Goal: Communication & Community: Answer question/provide support

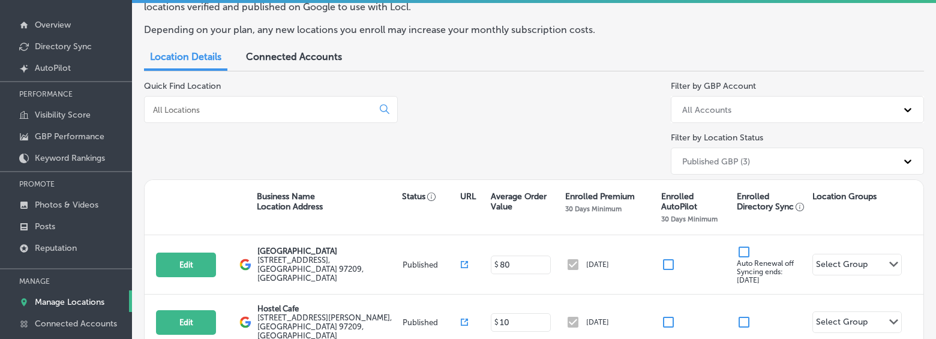
scroll to position [123, 0]
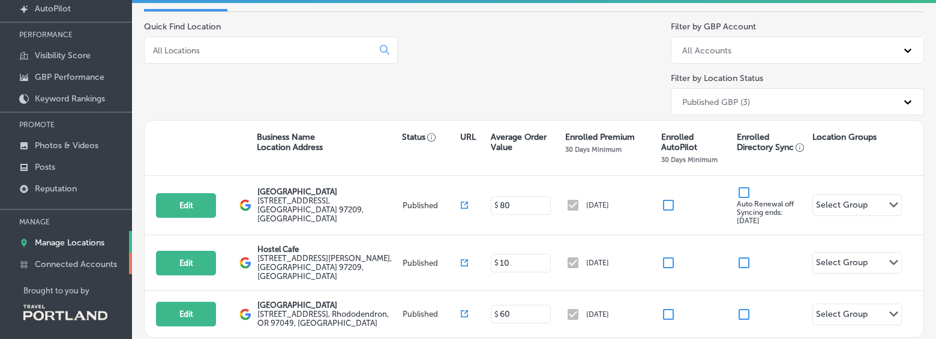
click at [92, 263] on p "Connected Accounts" at bounding box center [76, 264] width 82 height 10
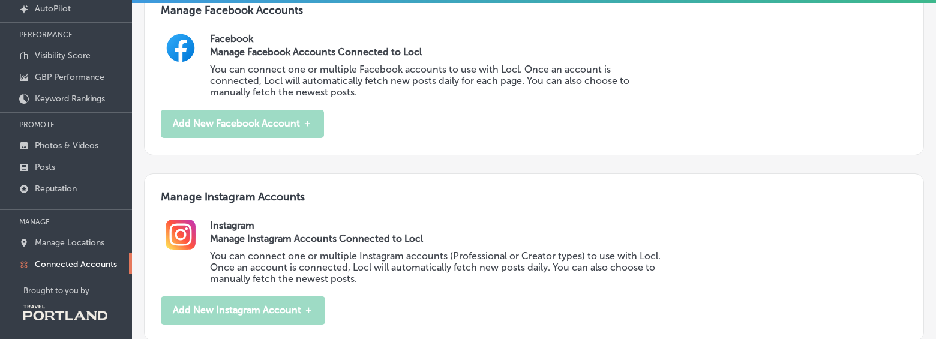
scroll to position [116, 0]
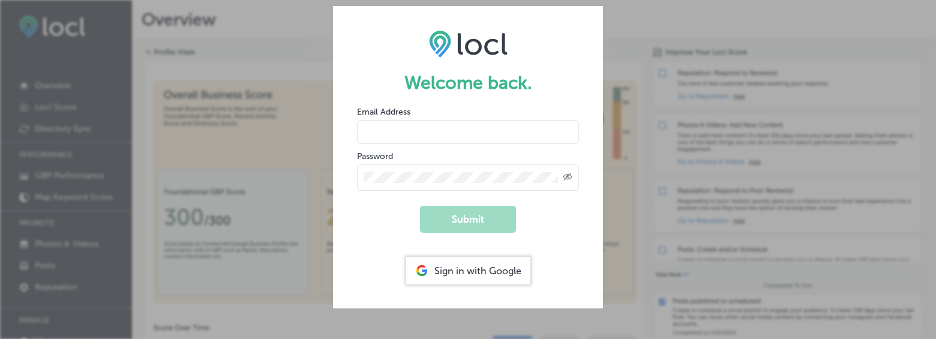
type input "[EMAIL_ADDRESS][DOMAIN_NAME]"
click at [416, 169] on div "Created with Sketch." at bounding box center [468, 177] width 222 height 26
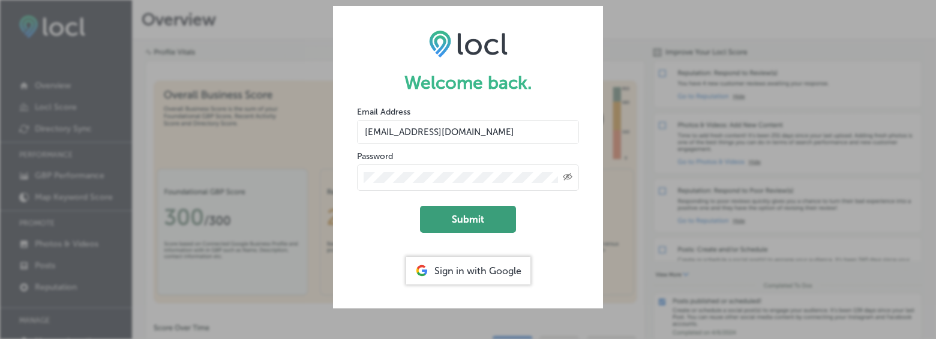
click at [444, 215] on button "Submit" at bounding box center [468, 219] width 96 height 27
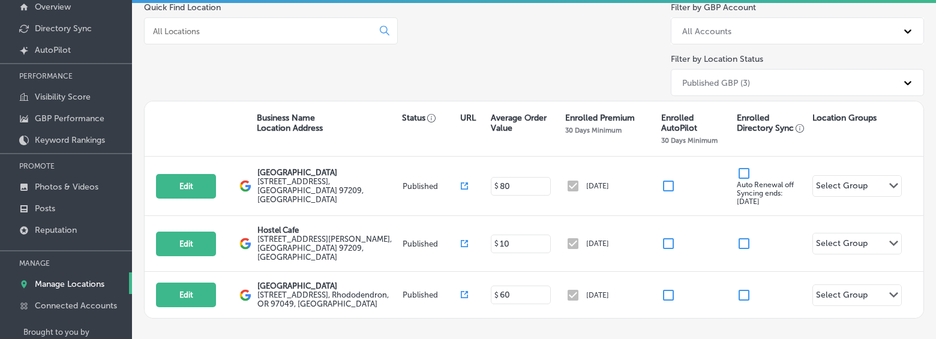
scroll to position [84, 0]
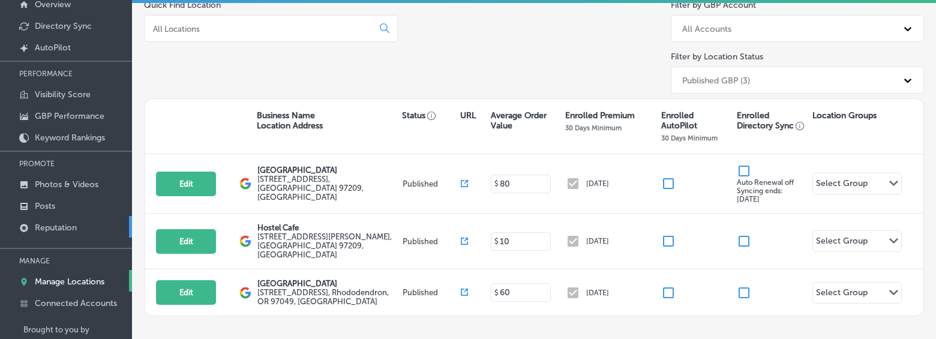
click at [70, 229] on p "Reputation" at bounding box center [56, 228] width 42 height 10
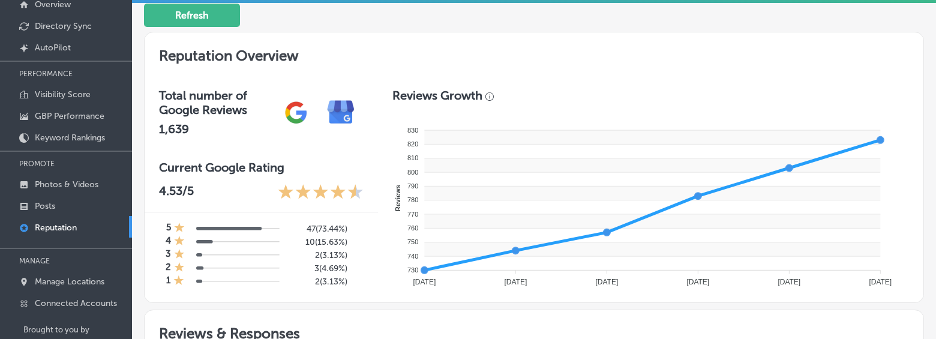
scroll to position [315, 0]
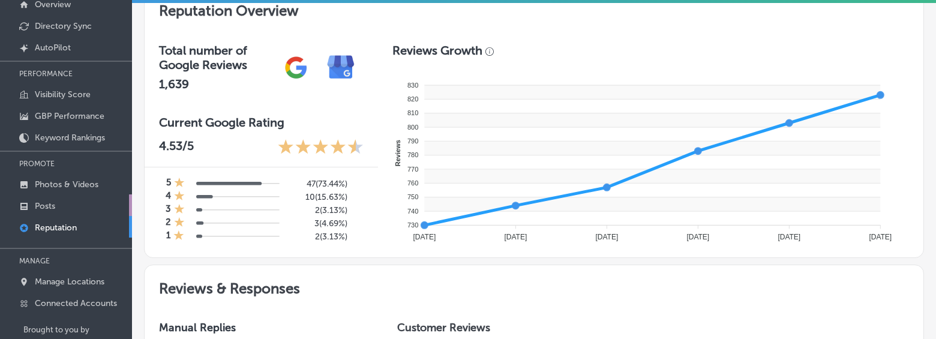
click at [55, 208] on p "Posts" at bounding box center [45, 206] width 20 height 10
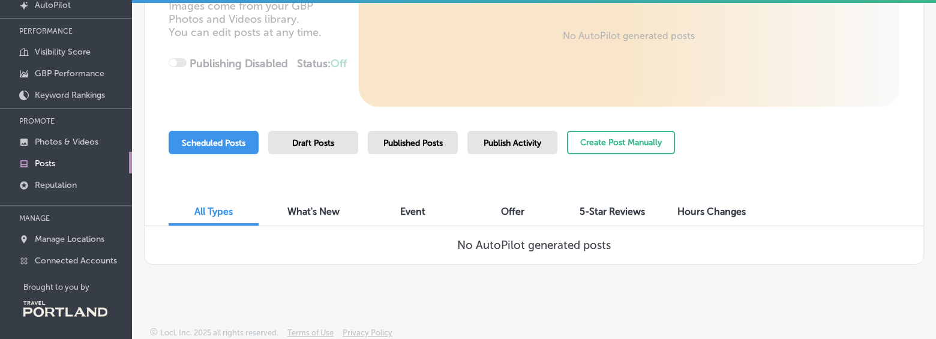
scroll to position [131, 0]
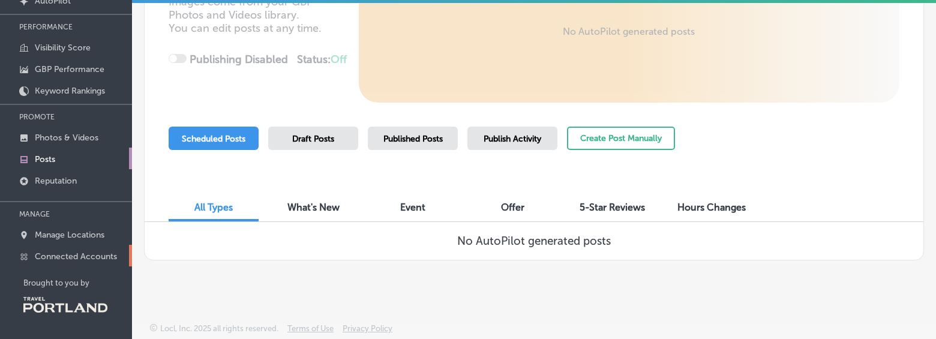
click at [93, 257] on p "Connected Accounts" at bounding box center [76, 256] width 82 height 10
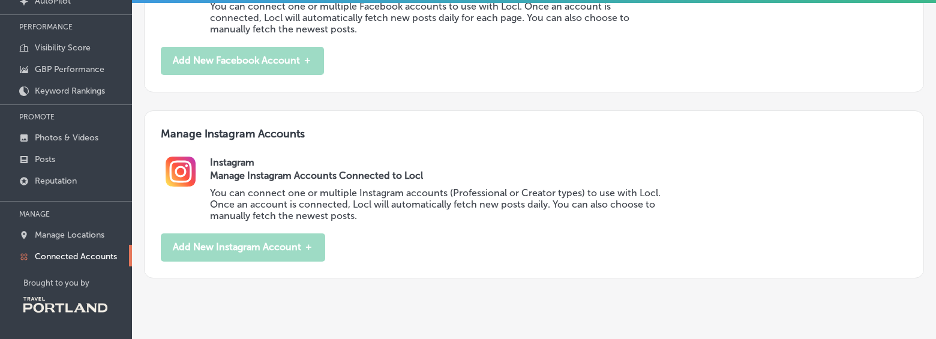
scroll to position [92, 0]
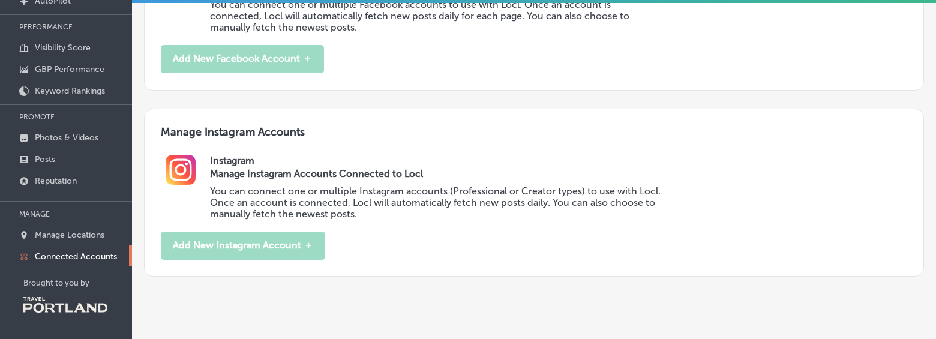
click at [298, 168] on h3 "Manage Instagram Accounts Connected to Locl" at bounding box center [436, 173] width 453 height 11
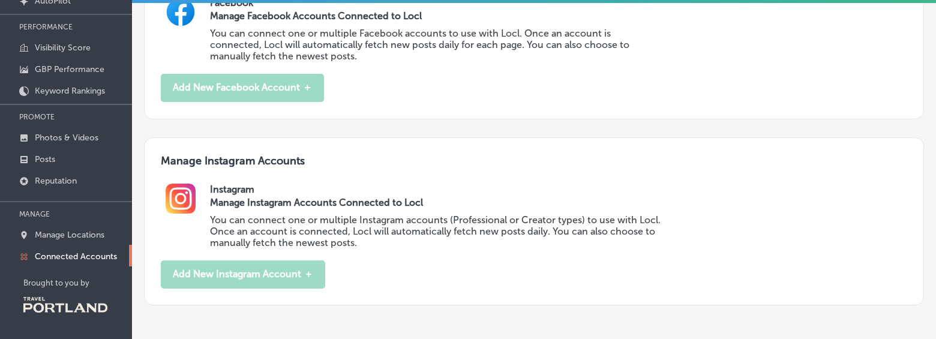
scroll to position [0, 0]
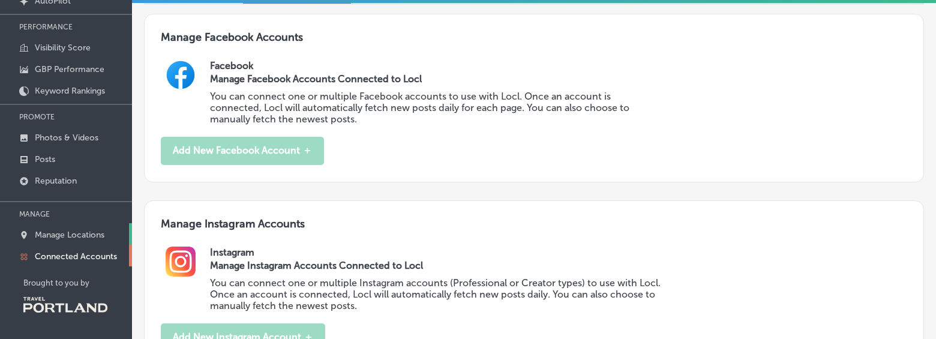
click at [65, 232] on p "Manage Locations" at bounding box center [70, 235] width 70 height 10
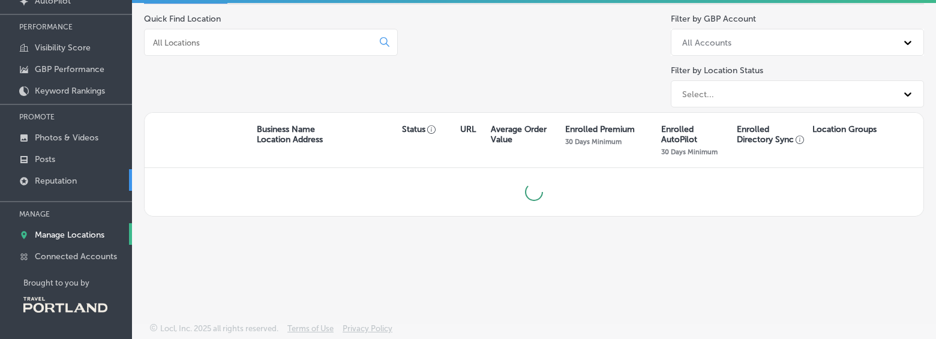
click at [48, 181] on p "Reputation" at bounding box center [56, 181] width 42 height 10
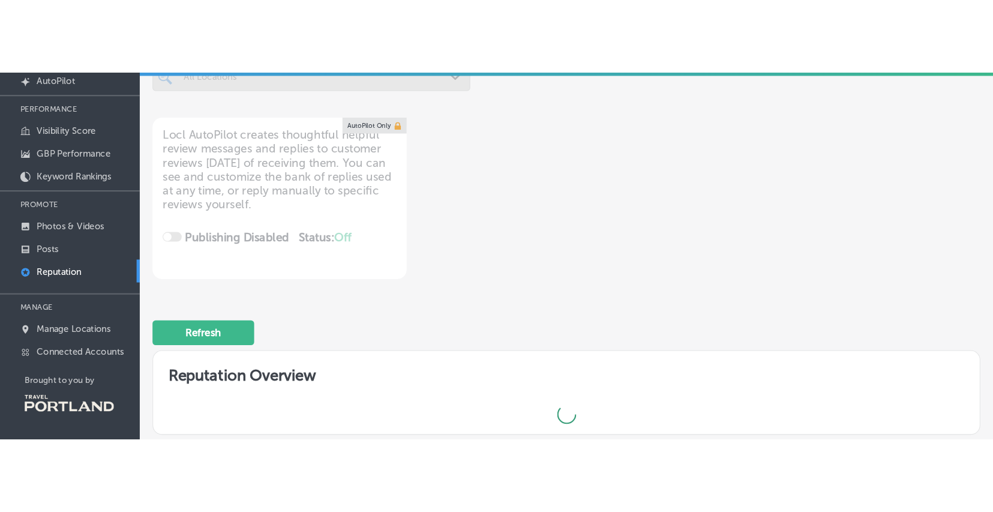
scroll to position [3, 0]
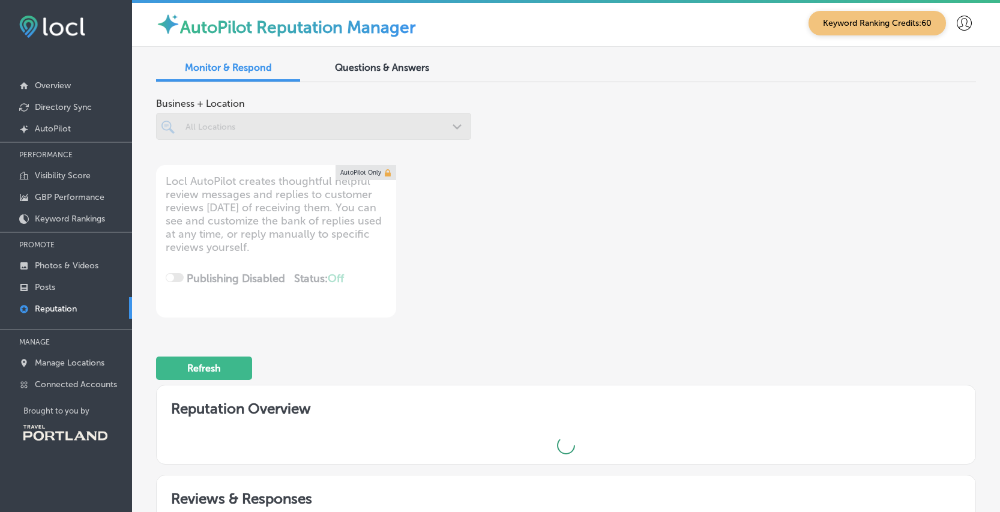
type textarea "x"
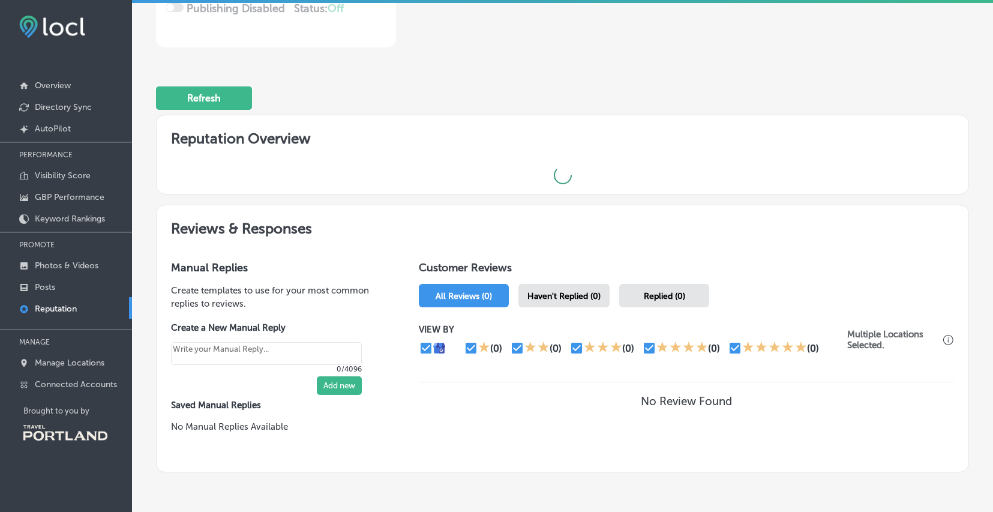
scroll to position [322, 0]
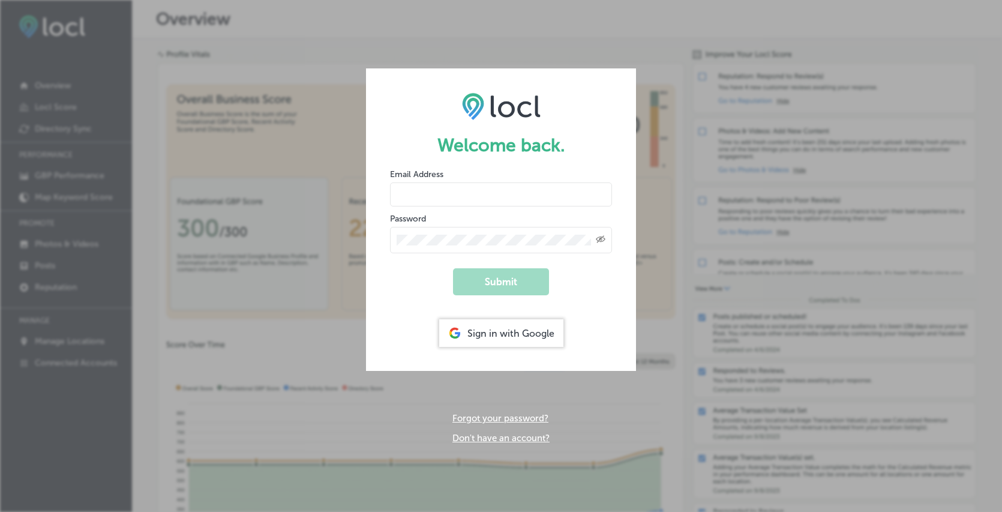
type input "chelsea@nwportlandhostel.com"
click at [414, 278] on form "Welcome back. Email Address chelsea@nwportlandhostel.com Password Created with …" at bounding box center [501, 219] width 270 height 302
click at [491, 280] on button "Submit" at bounding box center [501, 281] width 96 height 27
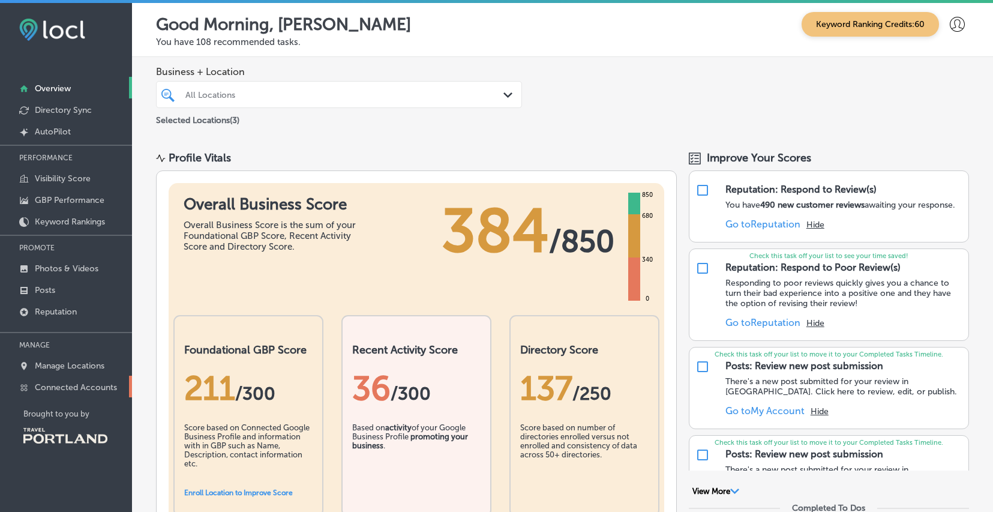
click at [95, 383] on p "Connected Accounts" at bounding box center [76, 387] width 82 height 10
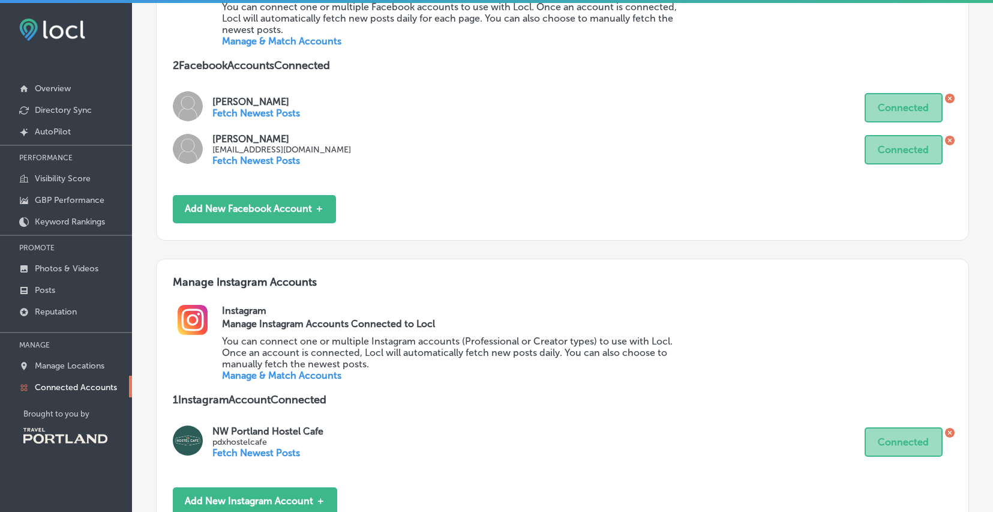
scroll to position [329, 0]
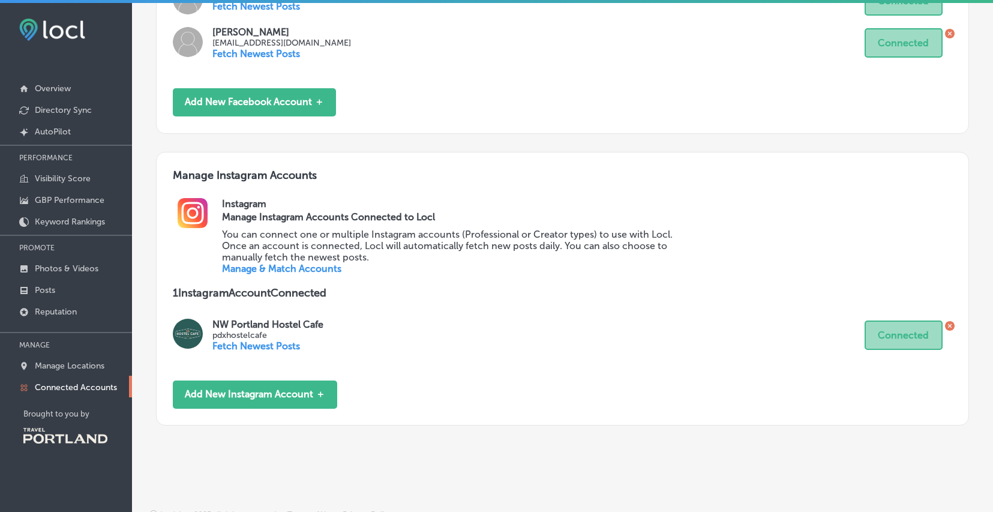
click at [304, 263] on link "Manage & Match Accounts" at bounding box center [281, 268] width 119 height 11
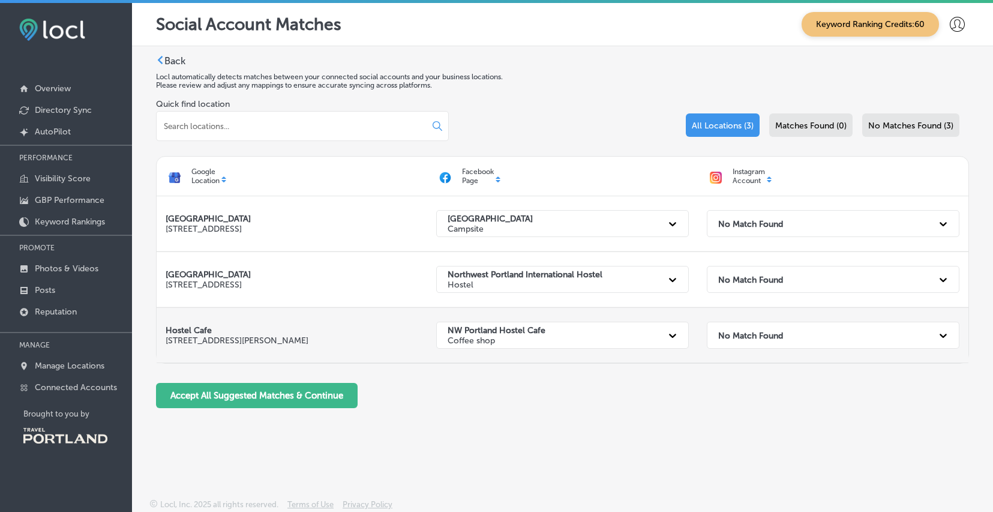
click at [759, 334] on strong "No Match Found" at bounding box center [750, 335] width 65 height 10
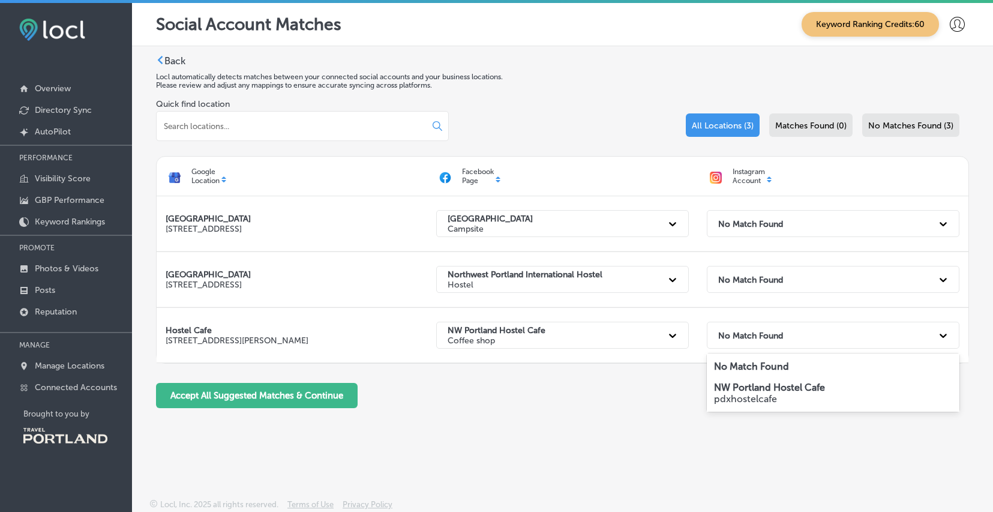
click at [761, 395] on p "pdxhostelcafe" at bounding box center [833, 398] width 238 height 11
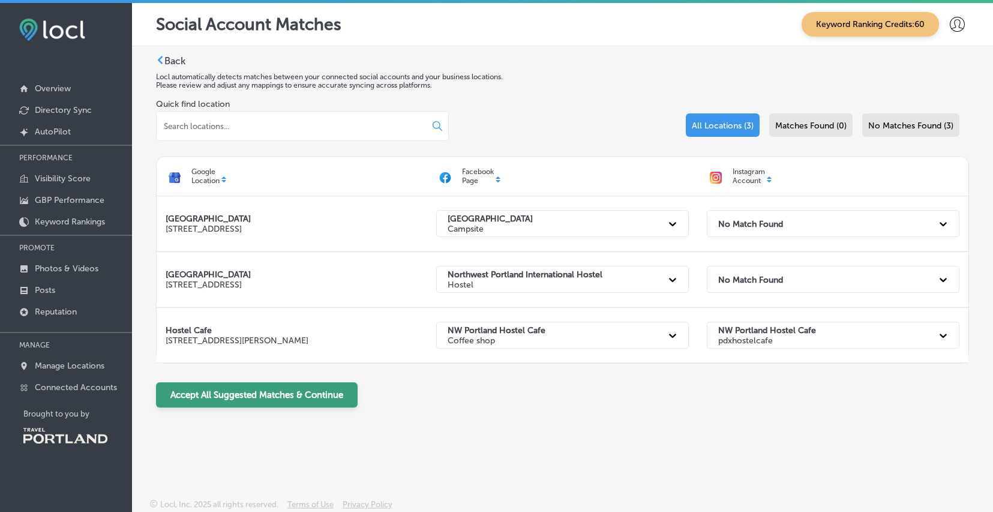
click at [319, 397] on button "Accept All Suggested Matches & Continue" at bounding box center [257, 394] width 202 height 25
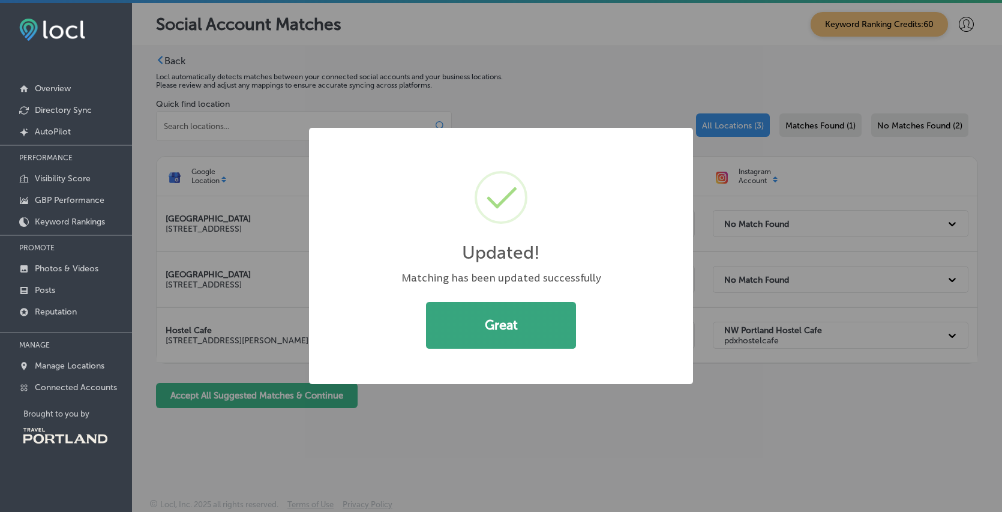
click at [484, 330] on button "Great" at bounding box center [501, 325] width 150 height 47
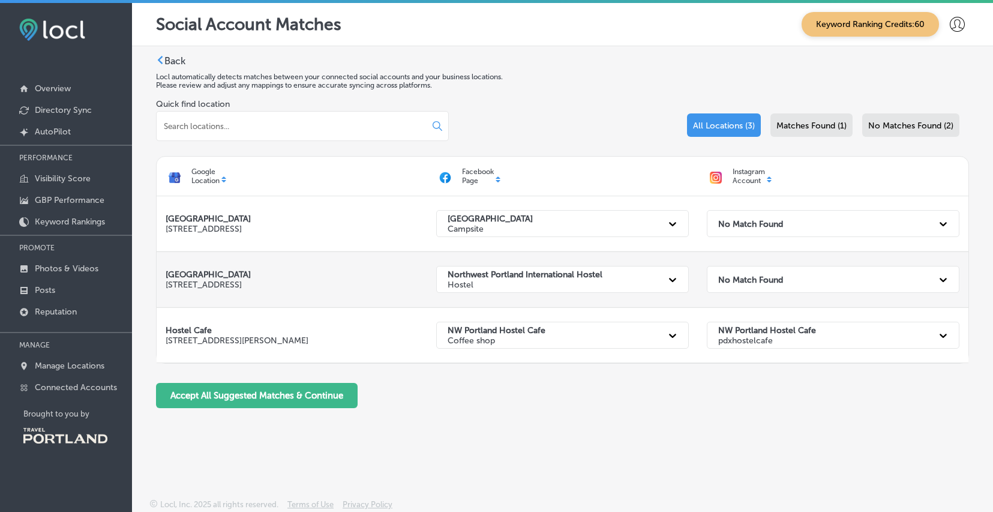
click at [805, 272] on div "No Match Found" at bounding box center [822, 279] width 220 height 25
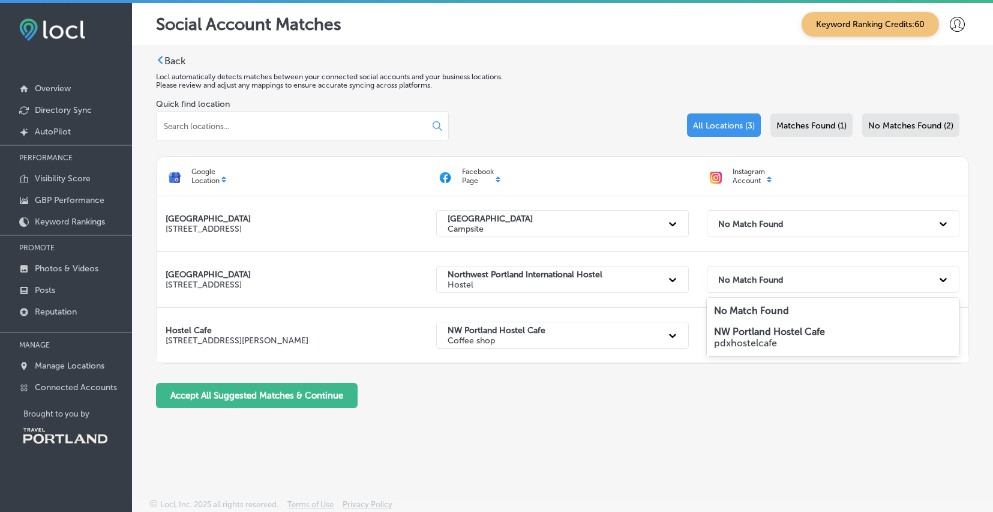
click at [790, 412] on div "Back Locl automatically detects matches between your connected social accounts …" at bounding box center [562, 236] width 813 height 362
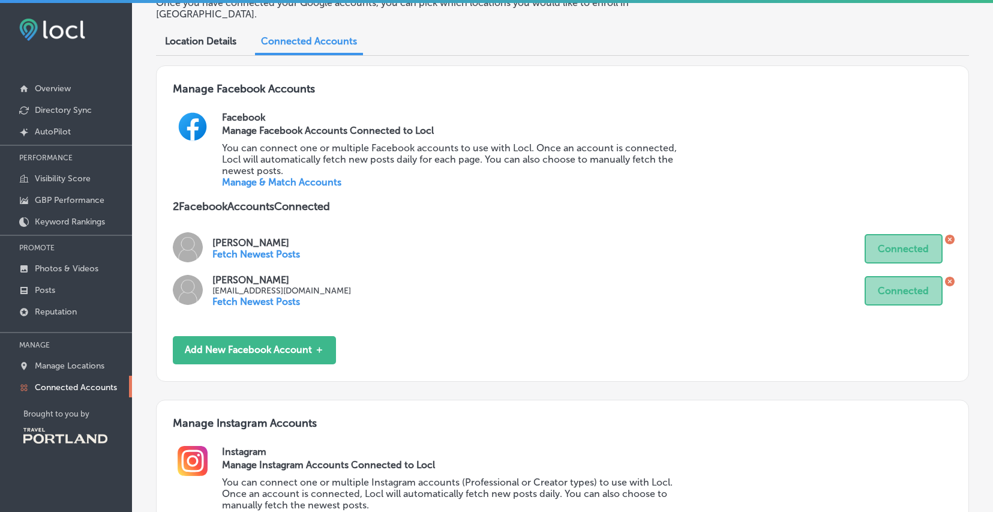
scroll to position [329, 0]
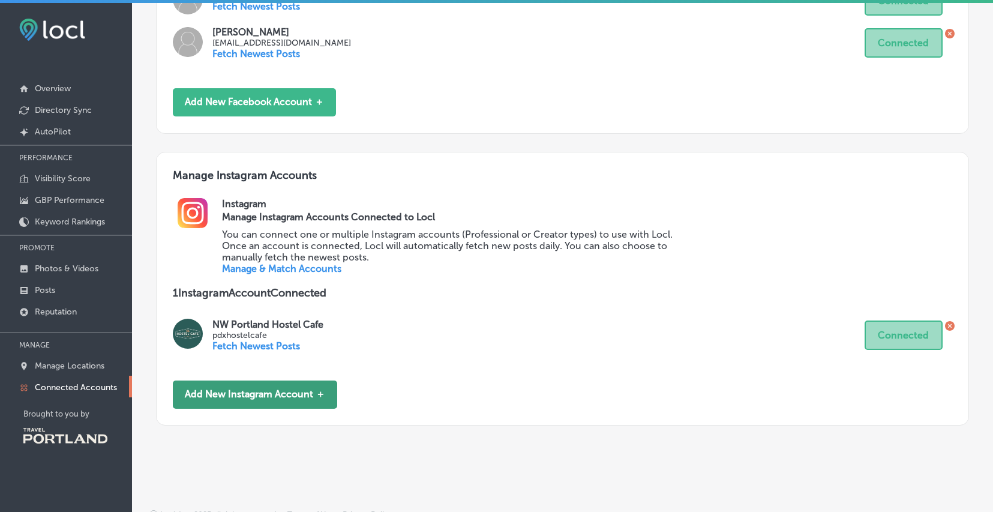
click at [277, 382] on button "Add New Instagram Account ＋" at bounding box center [255, 394] width 164 height 28
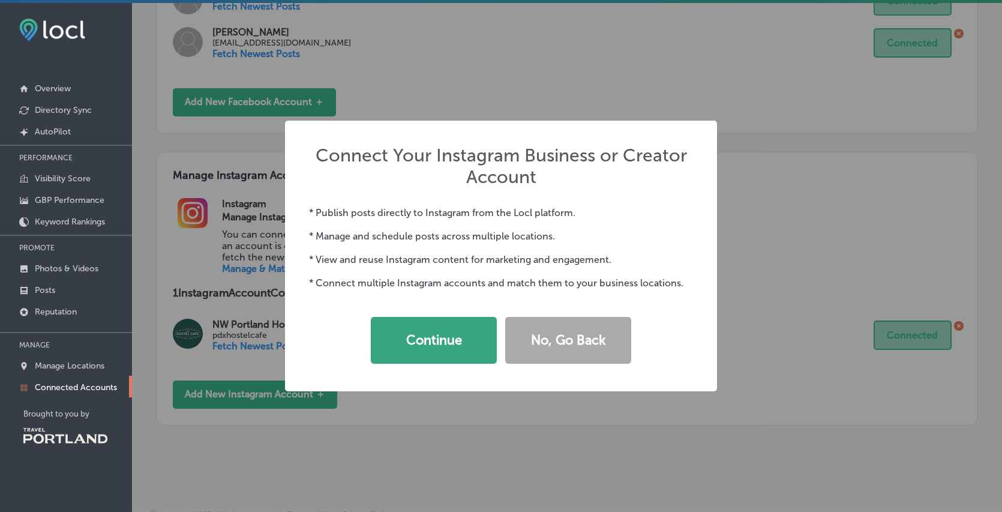
click at [450, 344] on button "Continue" at bounding box center [434, 340] width 126 height 47
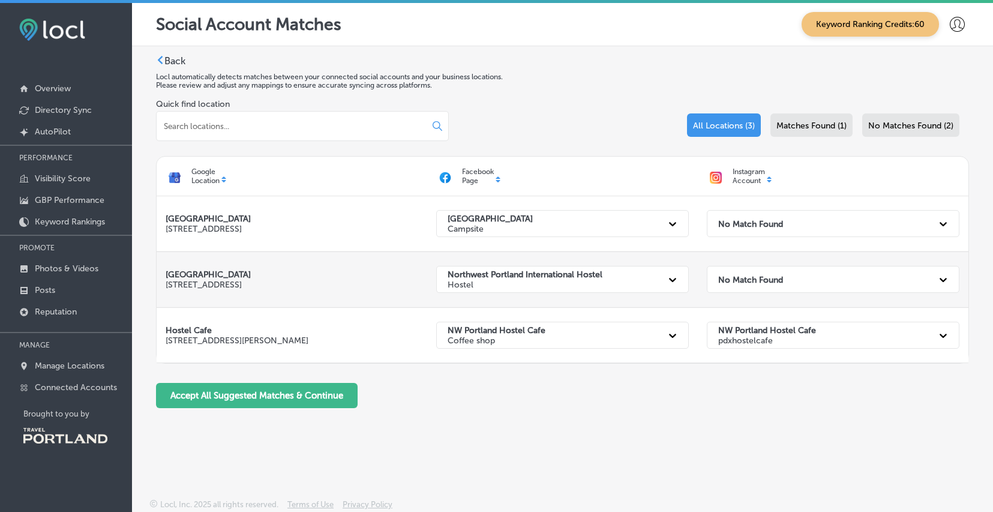
click at [724, 286] on div "No Match Found" at bounding box center [822, 279] width 220 height 25
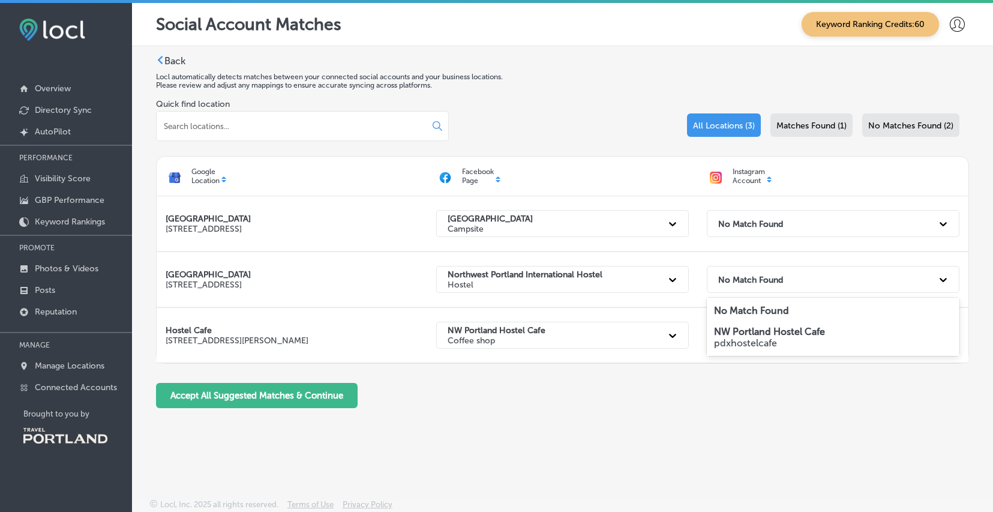
click at [733, 463] on div "Social Account Matches Keyword Ranking Credits: 60 Back Locl automatically dete…" at bounding box center [562, 259] width 861 height 512
click at [66, 309] on p "Reputation" at bounding box center [56, 312] width 42 height 10
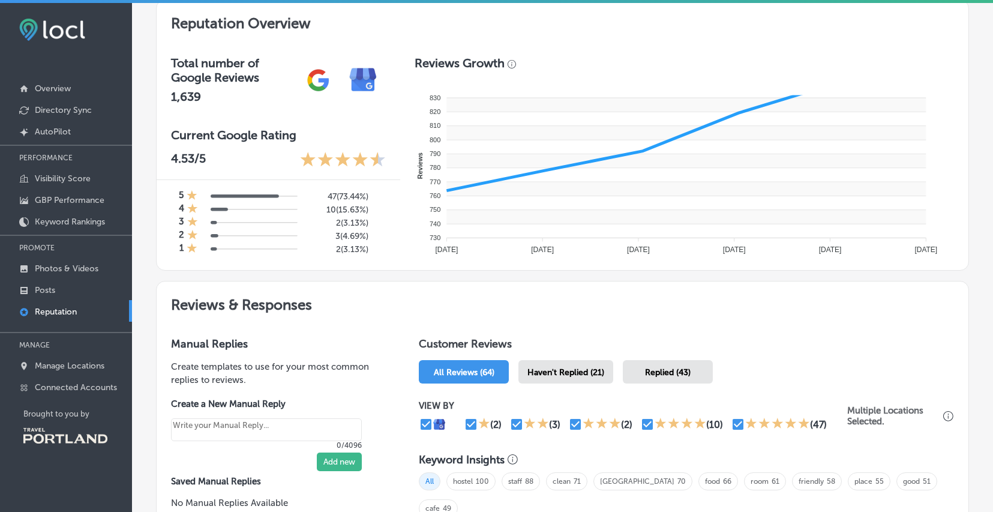
scroll to position [442, 0]
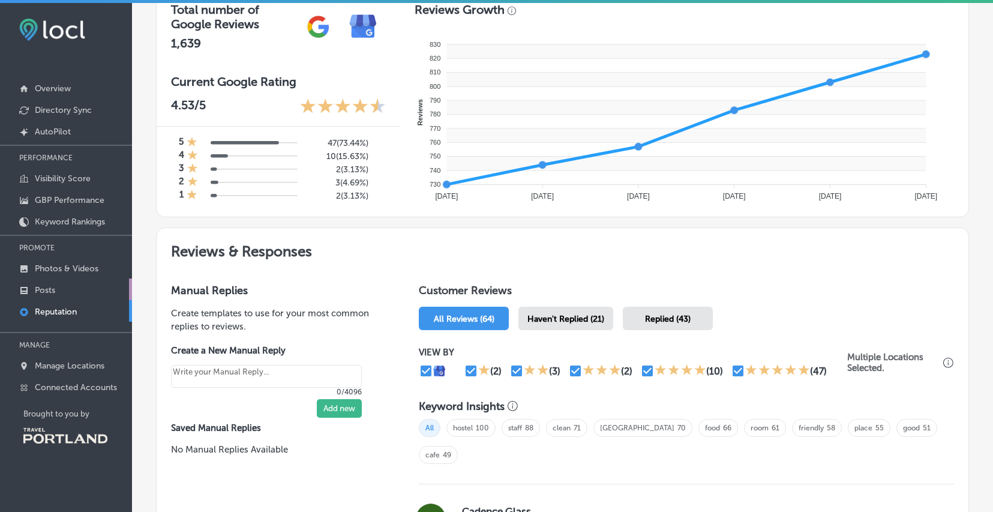
click at [52, 290] on p "Posts" at bounding box center [45, 290] width 20 height 10
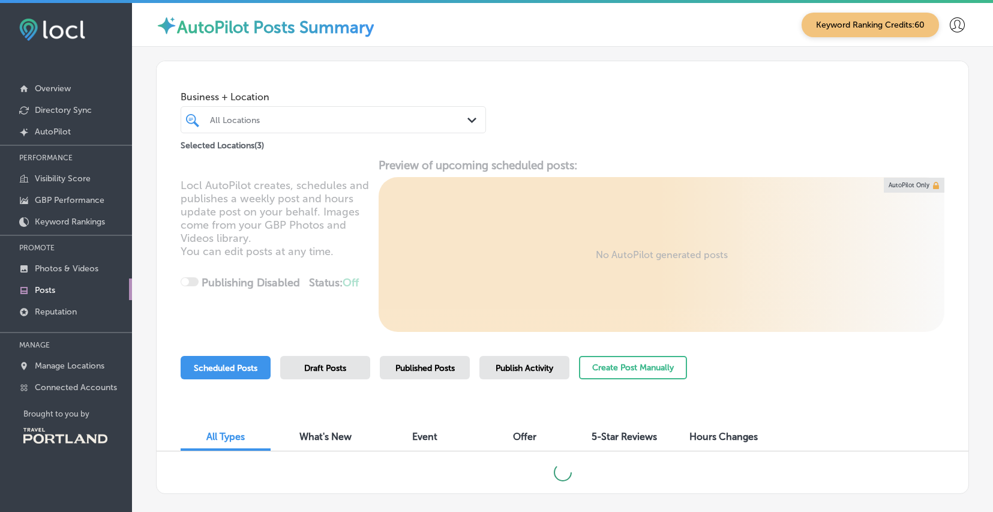
click at [323, 370] on span "Draft Posts" at bounding box center [325, 368] width 42 height 10
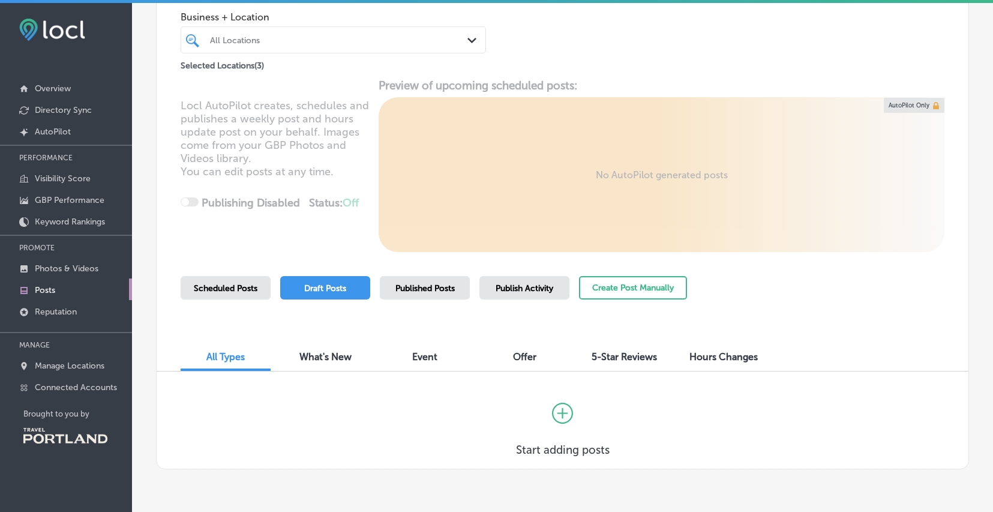
scroll to position [116, 0]
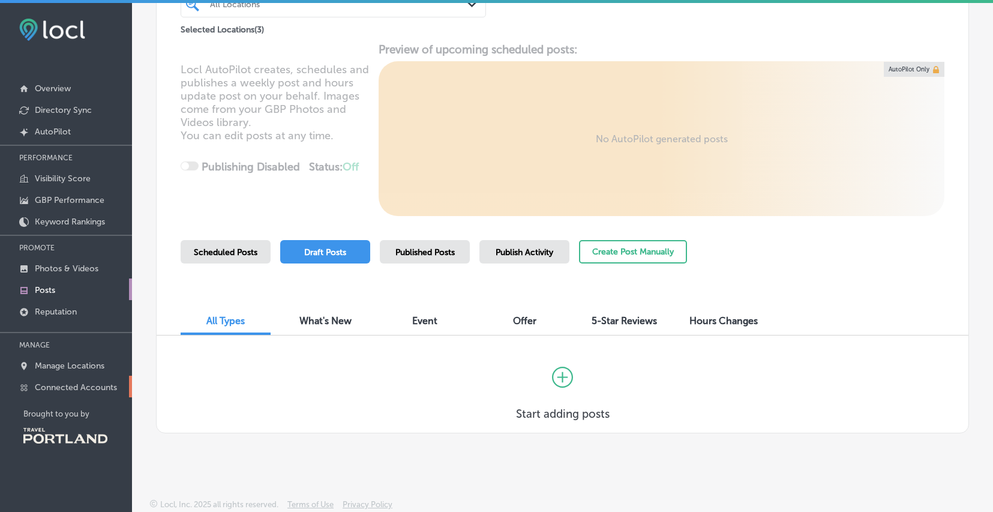
click at [93, 388] on p "Connected Accounts" at bounding box center [76, 387] width 82 height 10
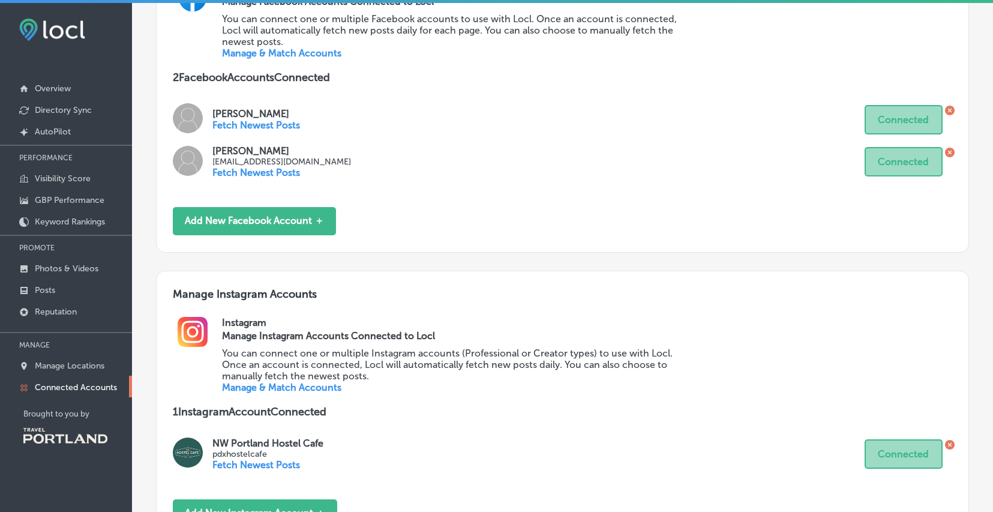
scroll to position [325, 0]
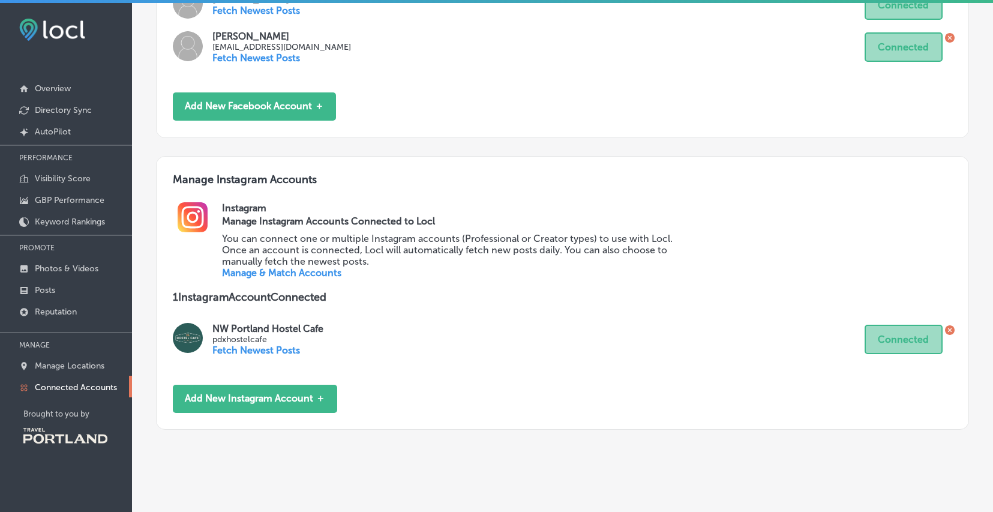
click at [287, 344] on p "Fetch Newest Posts" at bounding box center [267, 349] width 111 height 11
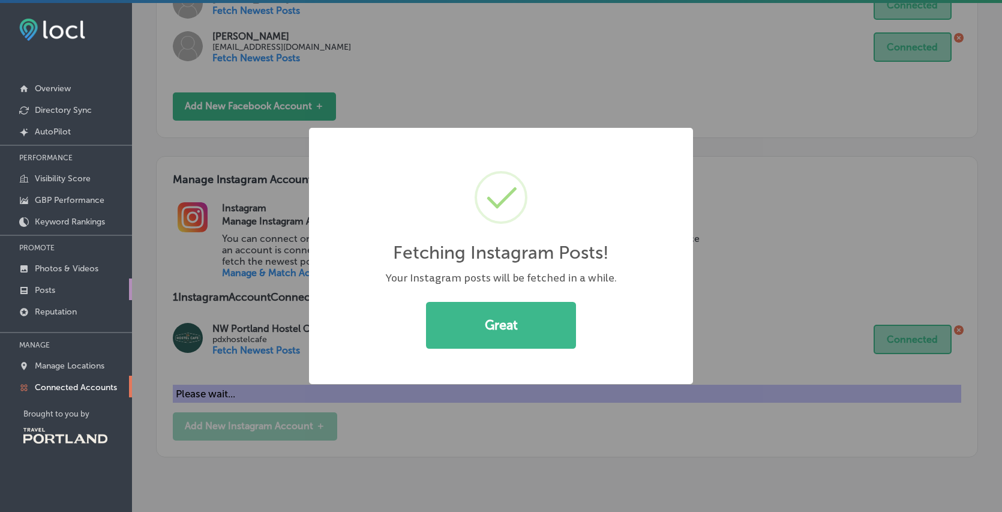
click at [52, 292] on p "Posts" at bounding box center [45, 290] width 20 height 10
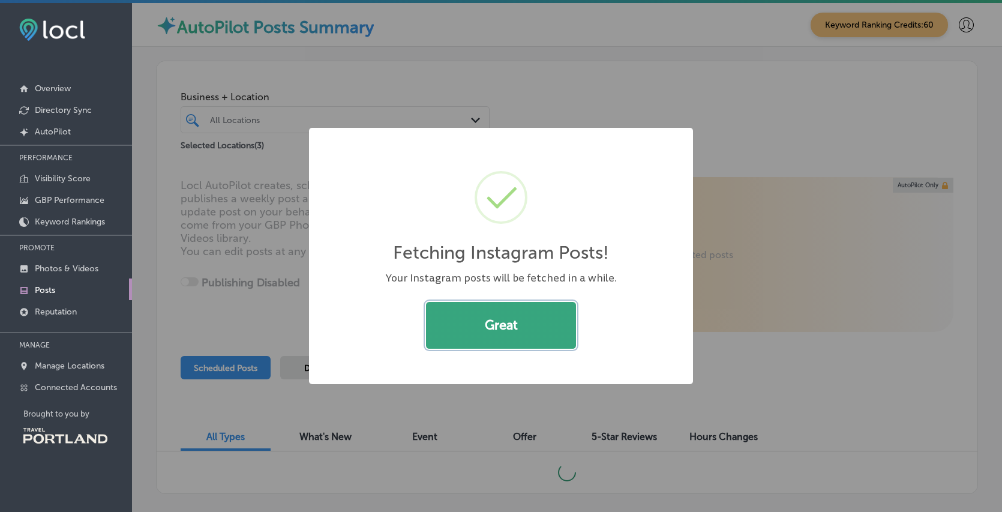
click at [502, 328] on button "Great" at bounding box center [501, 325] width 150 height 47
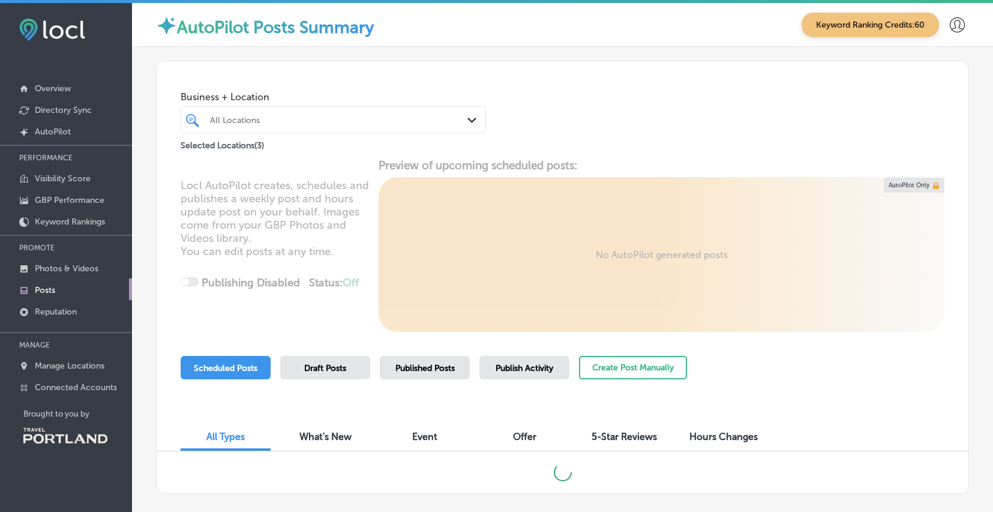
click at [341, 359] on div "Draft Posts" at bounding box center [325, 367] width 90 height 23
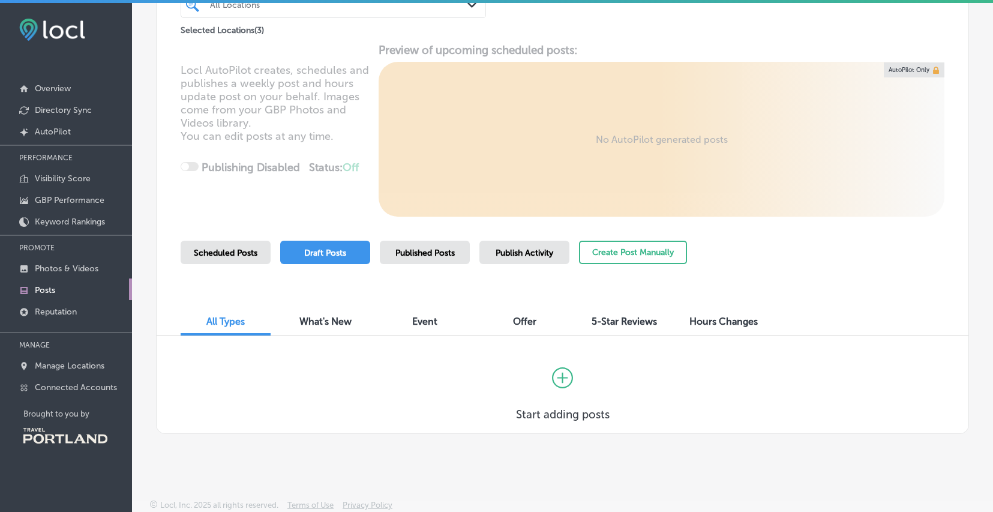
scroll to position [116, 0]
click at [93, 380] on link "Connected Accounts" at bounding box center [66, 387] width 132 height 22
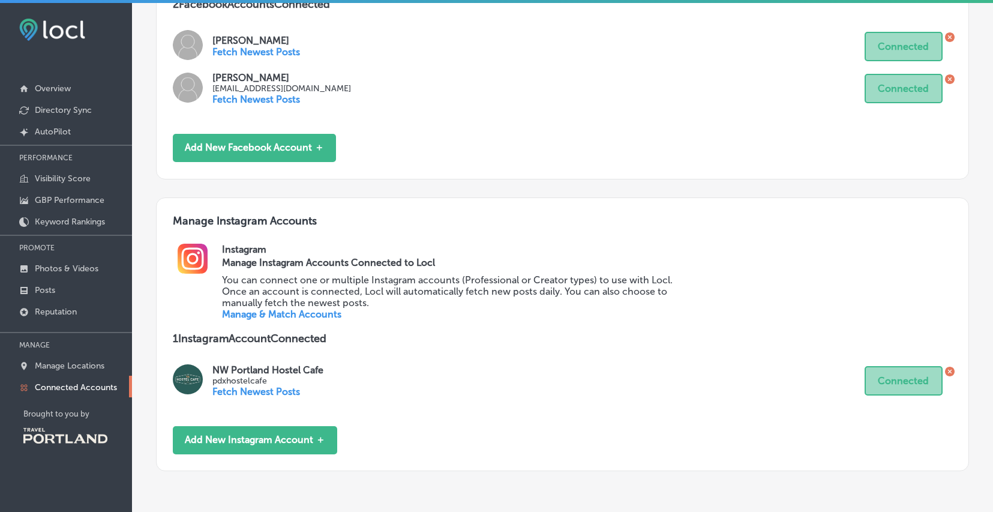
scroll to position [329, 0]
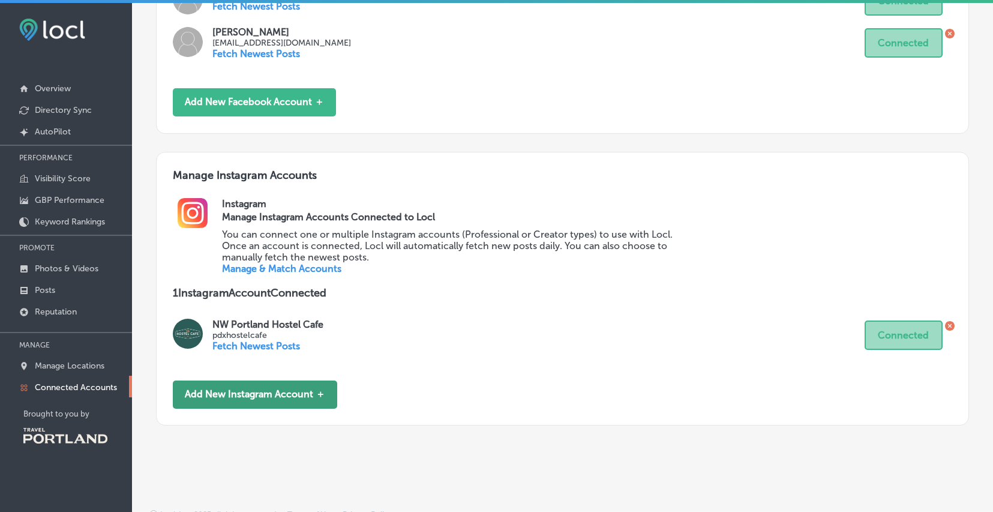
click at [212, 380] on button "Add New Instagram Account ＋" at bounding box center [255, 394] width 164 height 28
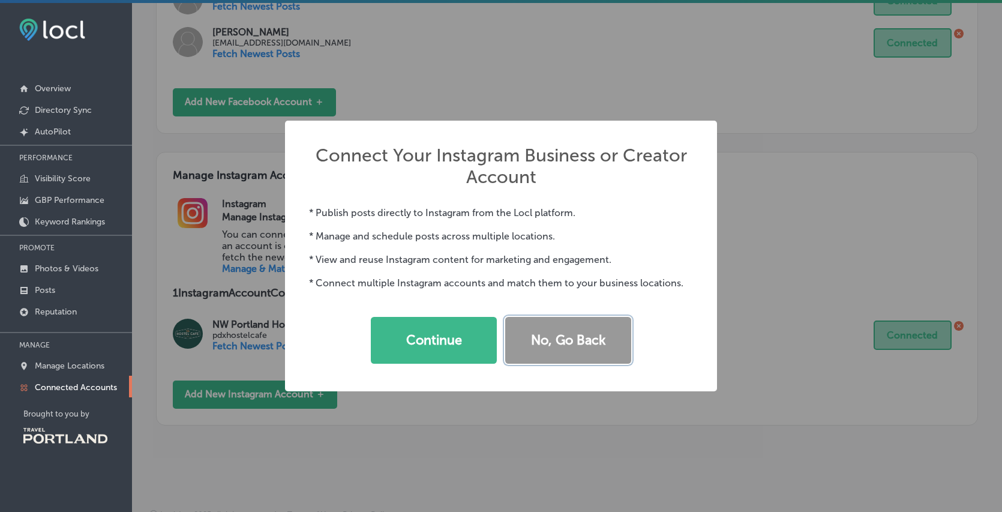
click at [583, 343] on button "No, Go Back" at bounding box center [568, 340] width 126 height 47
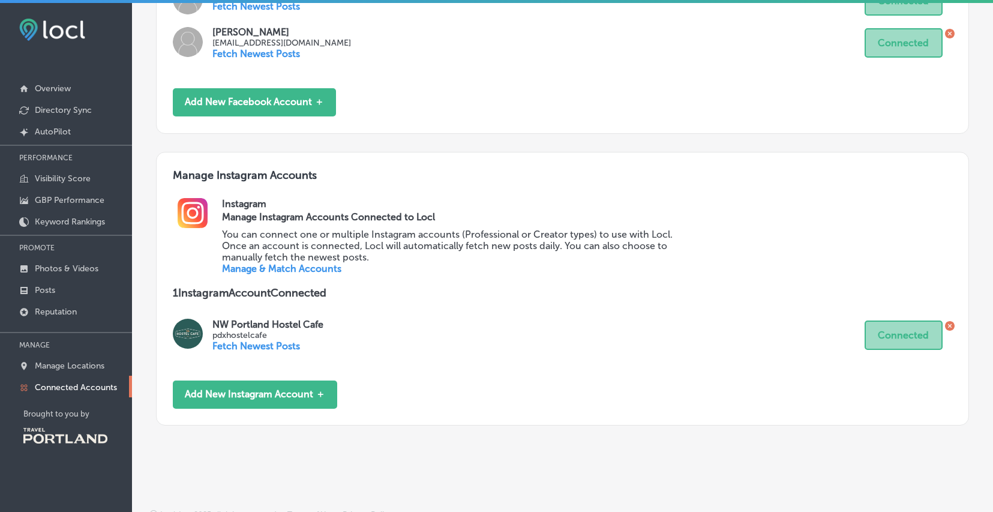
click at [272, 263] on link "Manage & Match Accounts" at bounding box center [281, 268] width 119 height 11
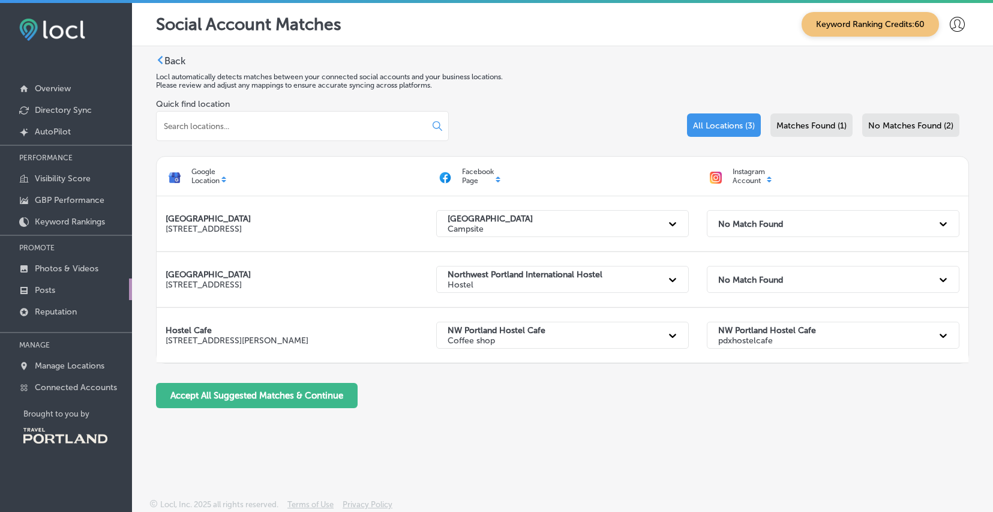
click at [61, 288] on link "Posts" at bounding box center [66, 289] width 132 height 22
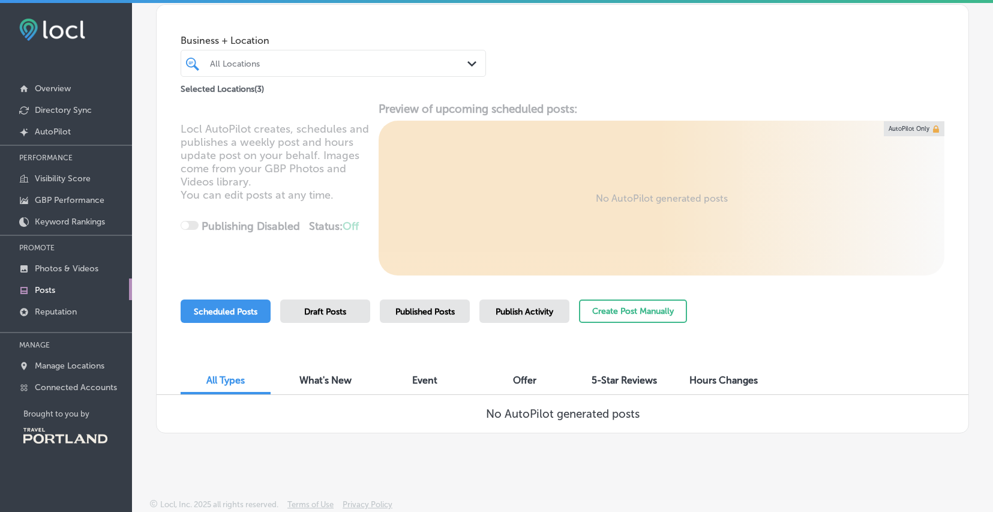
scroll to position [2, 0]
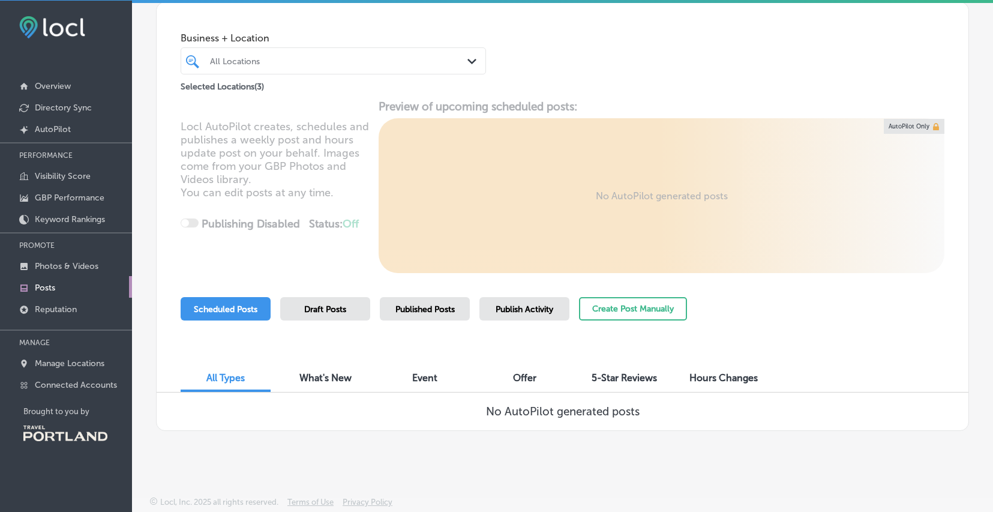
click at [304, 311] on span "Draft Posts" at bounding box center [325, 309] width 42 height 10
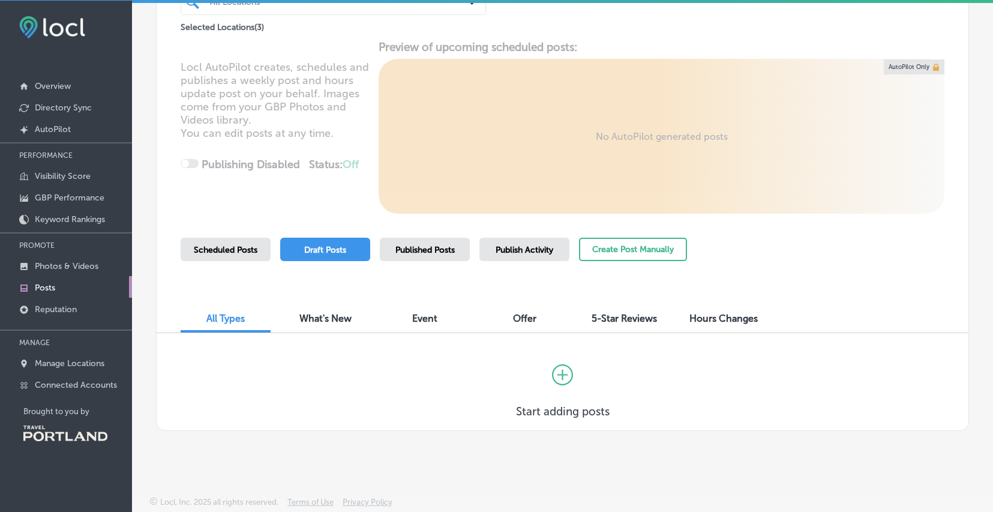
scroll to position [3, 0]
click at [415, 251] on span "Published Posts" at bounding box center [424, 249] width 59 height 10
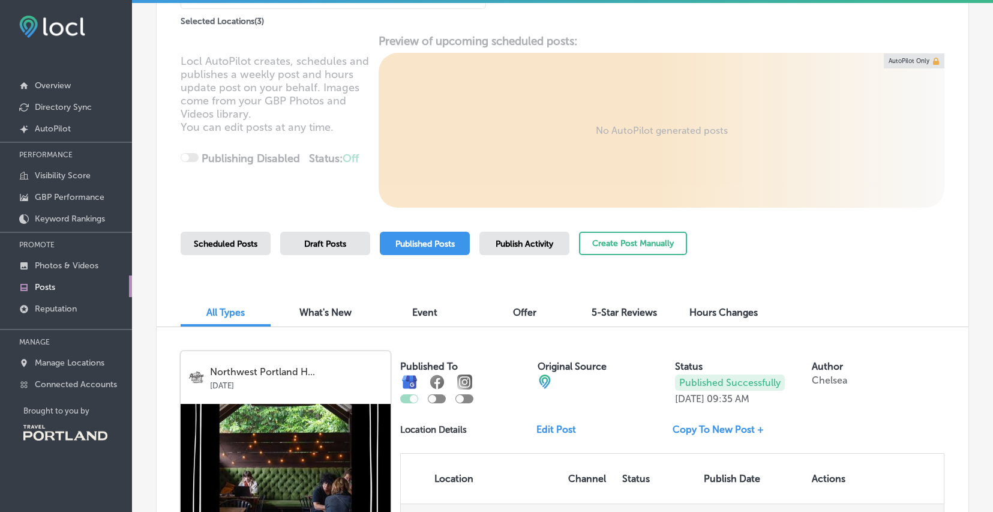
scroll to position [44, 0]
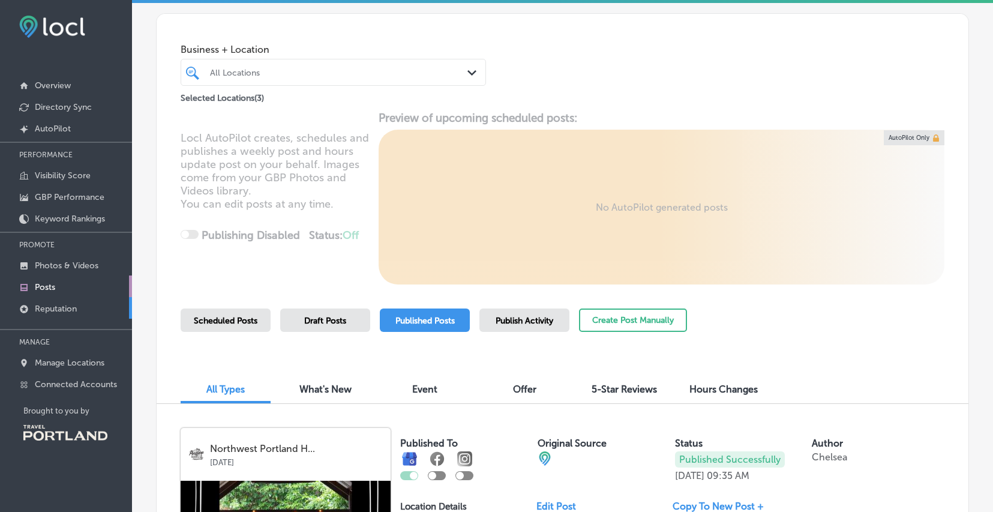
click at [64, 311] on p "Reputation" at bounding box center [56, 309] width 42 height 10
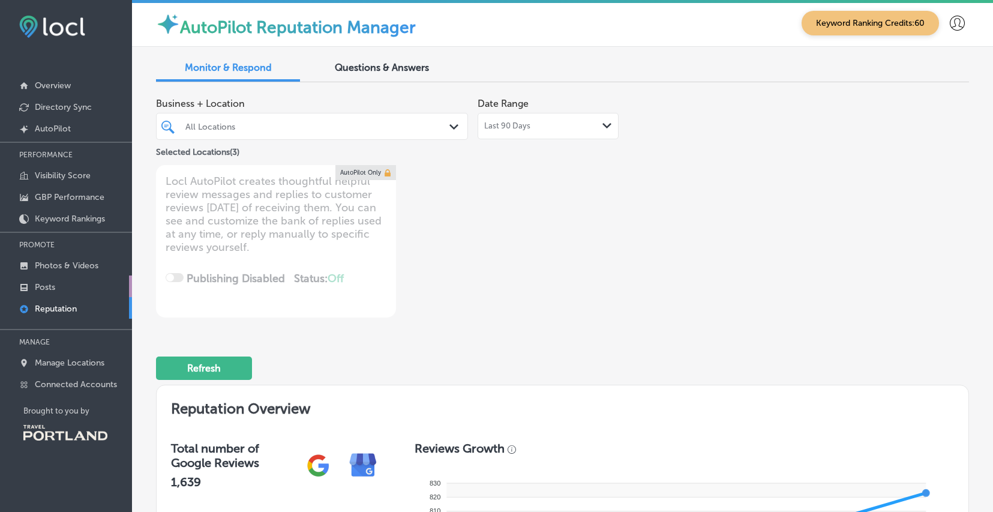
click at [48, 282] on p "Posts" at bounding box center [45, 287] width 20 height 10
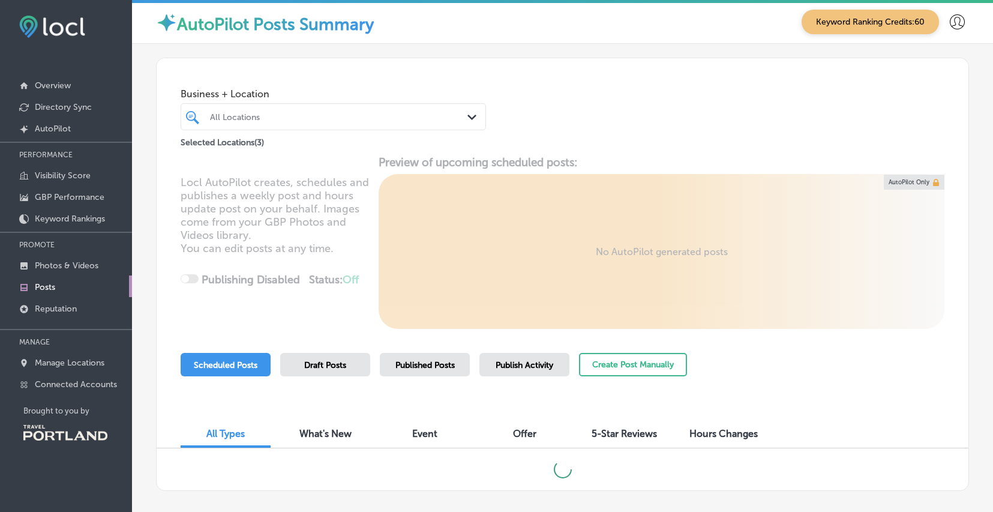
click at [347, 365] on div "Draft Posts" at bounding box center [325, 364] width 90 height 23
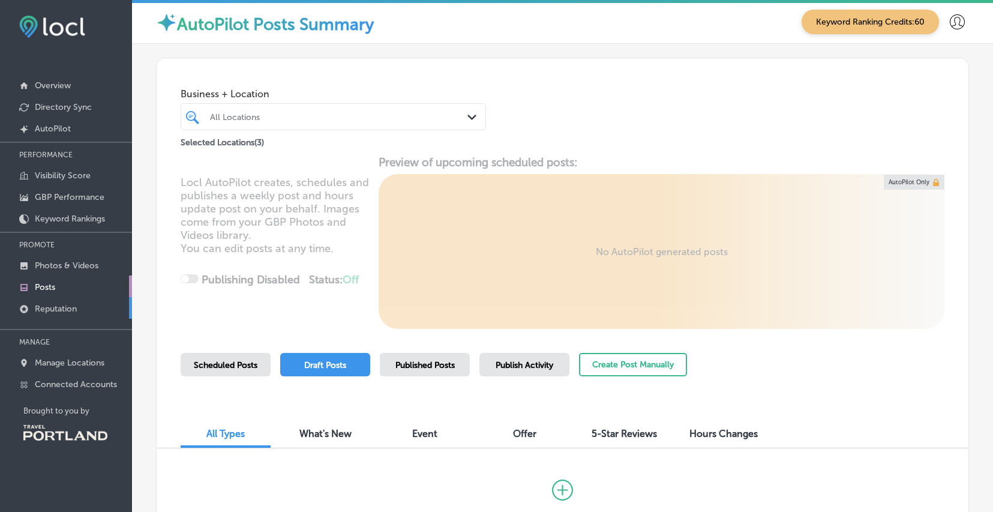
click at [67, 310] on p "Reputation" at bounding box center [56, 309] width 42 height 10
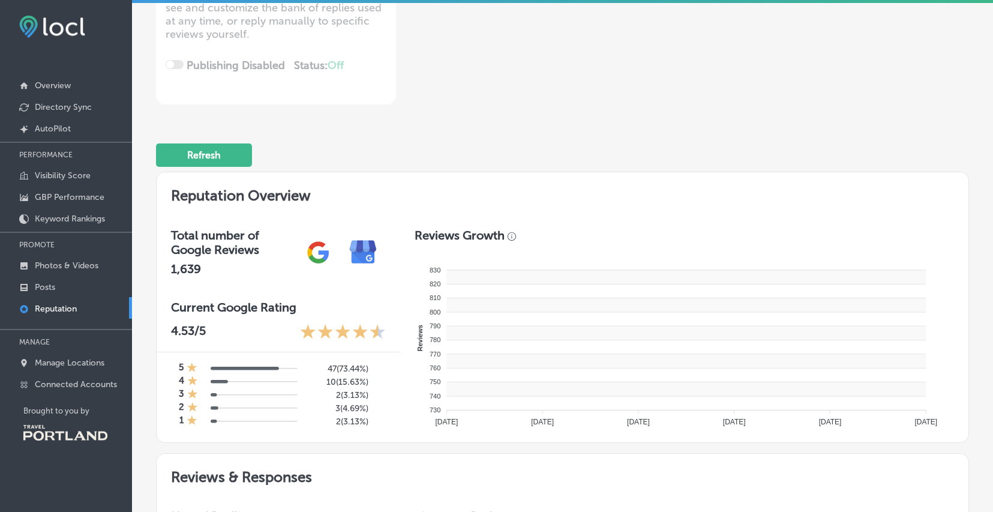
scroll to position [322, 0]
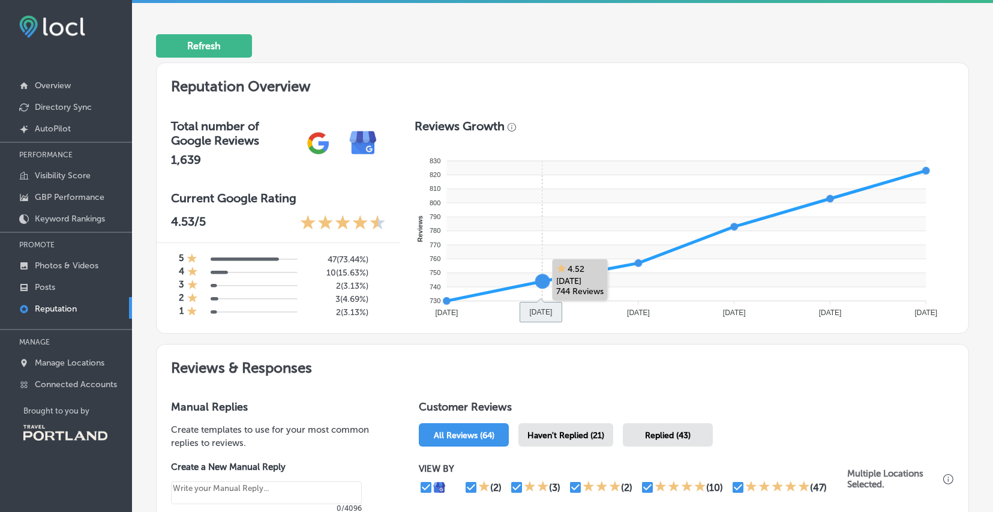
click at [566, 438] on span "Haven't Replied (21)" at bounding box center [565, 435] width 77 height 10
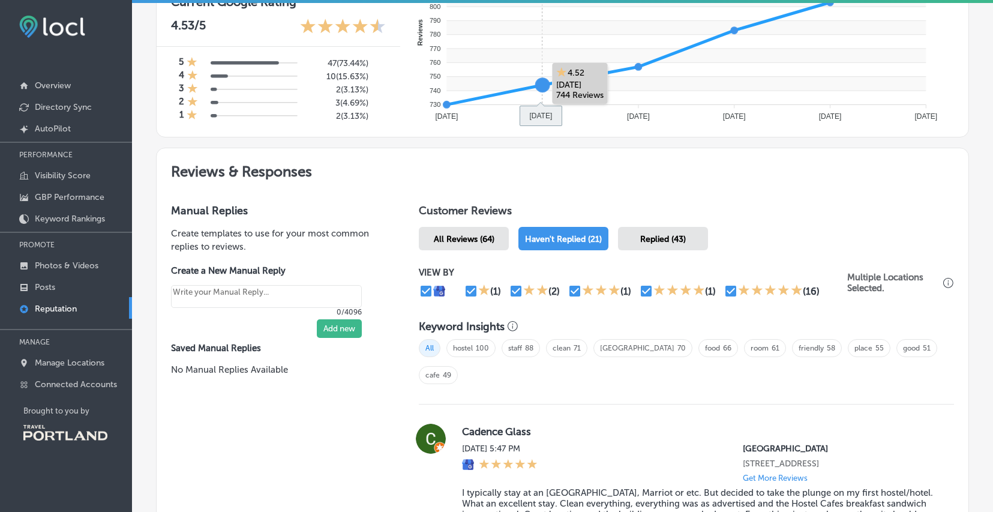
type textarea "x"
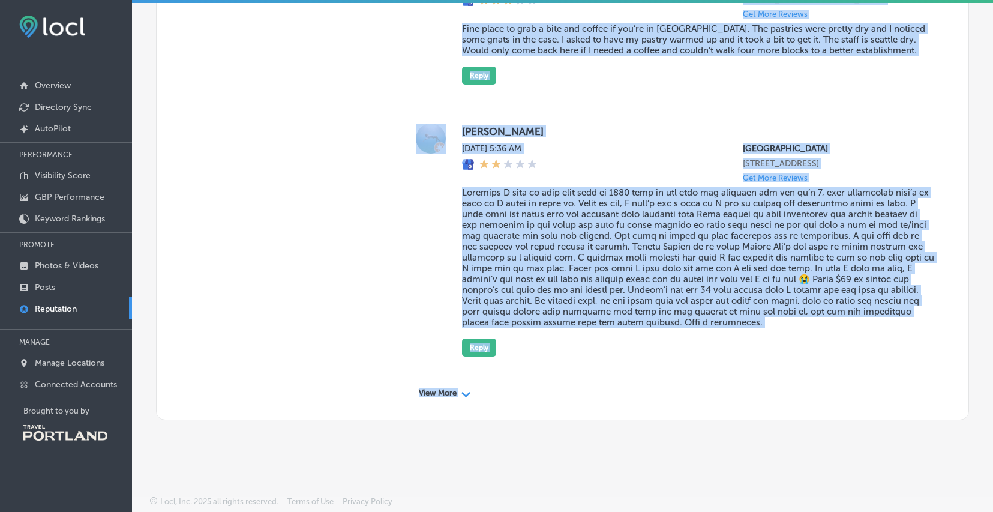
scroll to position [3964, 0]
drag, startPoint x: 428, startPoint y: 175, endPoint x: 883, endPoint y: 404, distance: 509.0
copy div "Loremips Dolorsi Ame Consect (86) Adipi'e Seddoei (02) Tempori (16) UTLA ET (5)…"
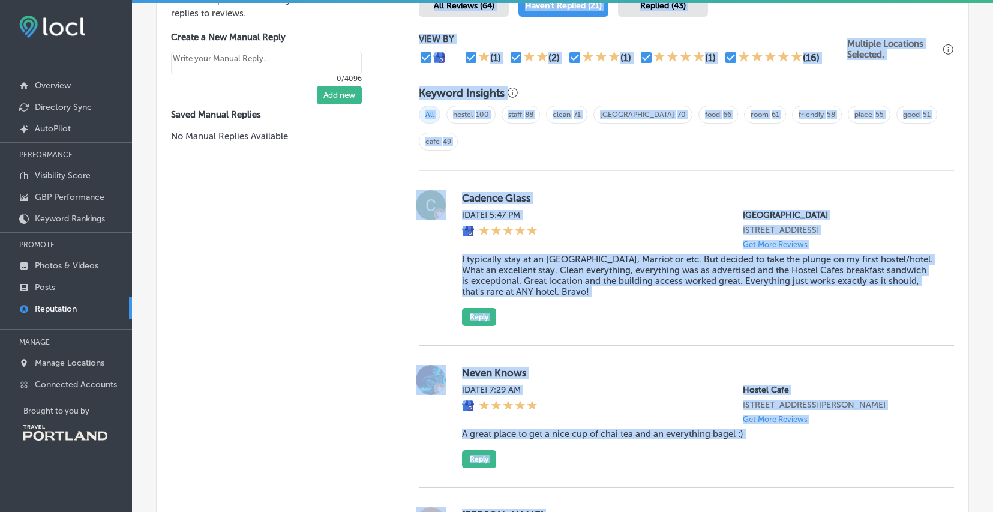
scroll to position [754, 0]
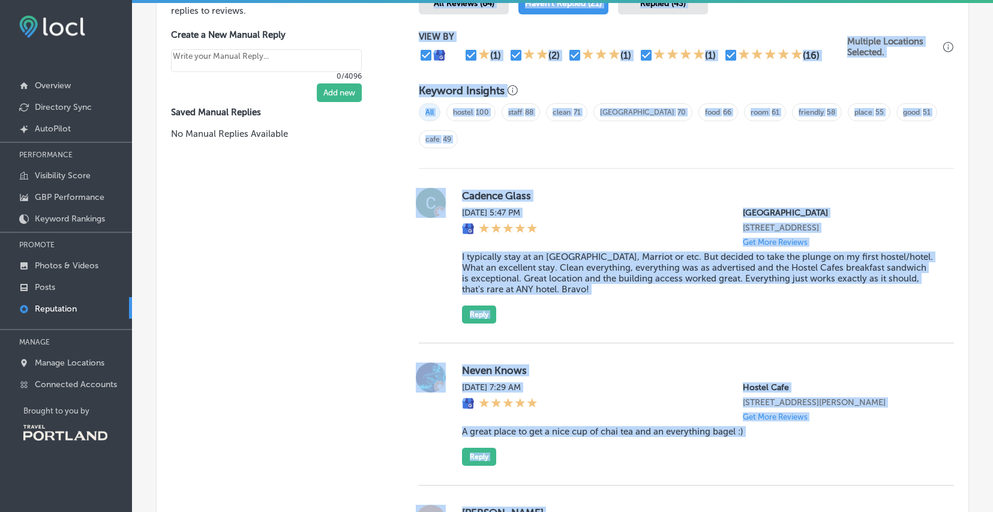
click at [610, 208] on div "[DATE] 5:47 PM [GEOGRAPHIC_DATA] [STREET_ADDRESS] Get More Reviews" at bounding box center [698, 227] width 473 height 39
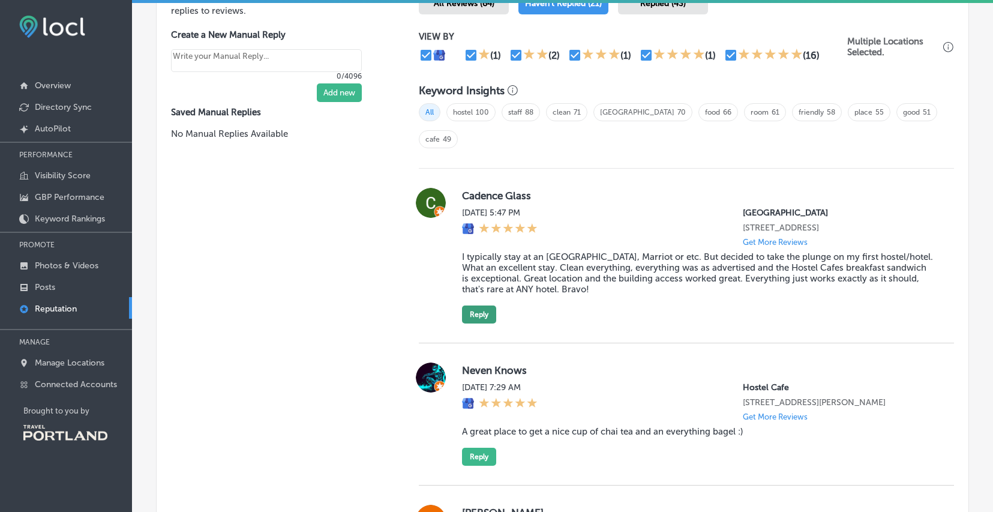
click at [476, 305] on button "Reply" at bounding box center [479, 314] width 34 height 18
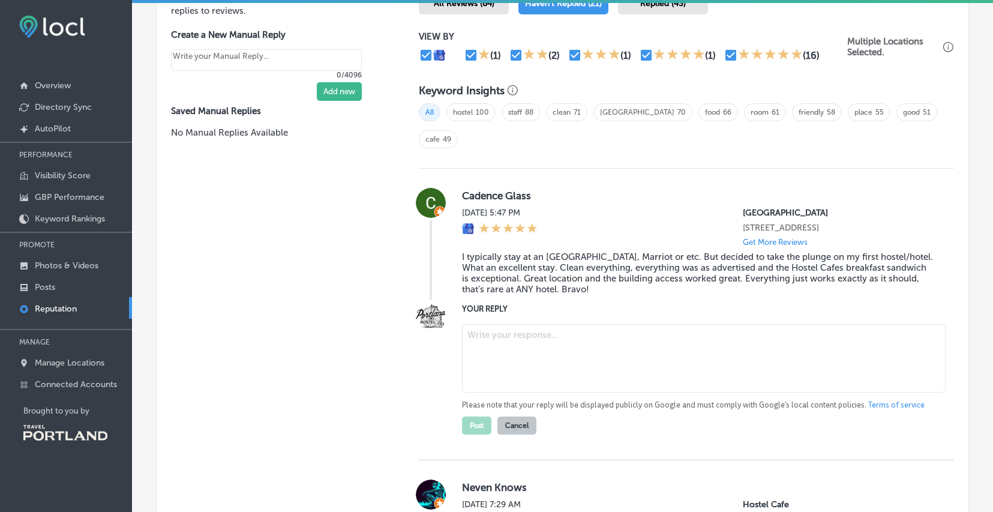
paste textarea "Thanks, Cadence! We’re glad your first hostel experience in [GEOGRAPHIC_DATA] w…"
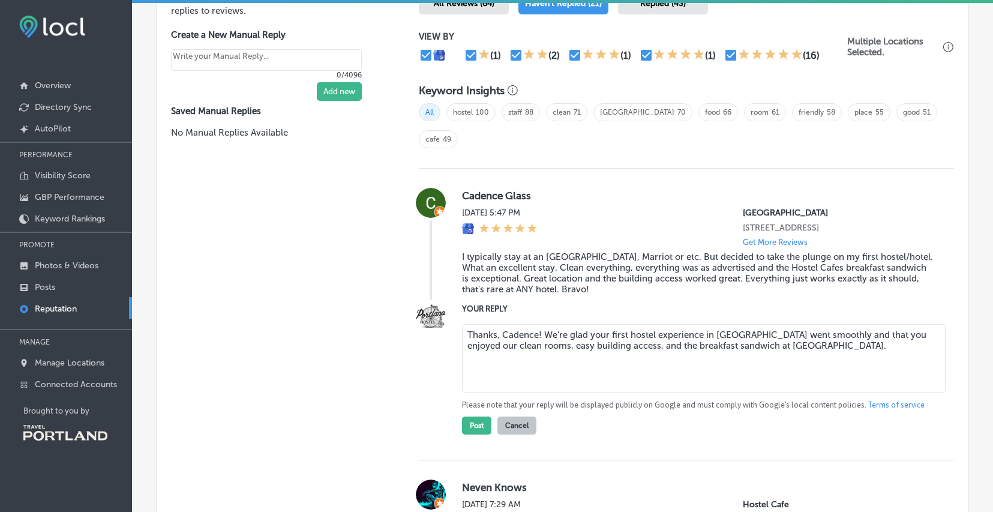
drag, startPoint x: 817, startPoint y: 320, endPoint x: 568, endPoint y: 309, distance: 249.2
click at [567, 324] on textarea "Thanks, Cadence! We’re glad your first hostel experience in [GEOGRAPHIC_DATA] w…" at bounding box center [704, 358] width 484 height 68
click at [766, 324] on textarea "Thanks, Cadence! We’re so glad you had a great first hostel experience :) We ho…" at bounding box center [704, 358] width 484 height 68
click at [816, 341] on textarea "Thanks, Cadence! We’re so glad you had a great first hostel experience. We hope…" at bounding box center [704, 358] width 484 height 68
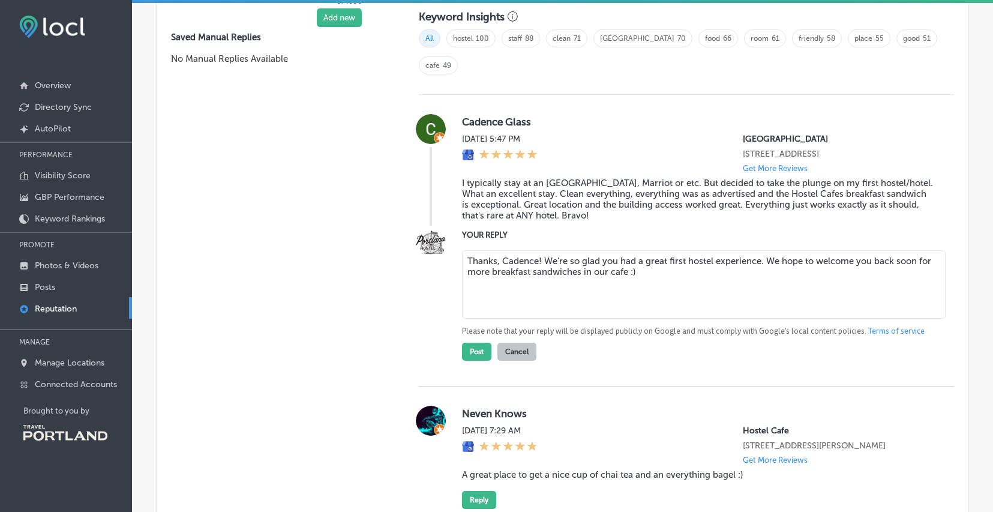
scroll to position [876, 0]
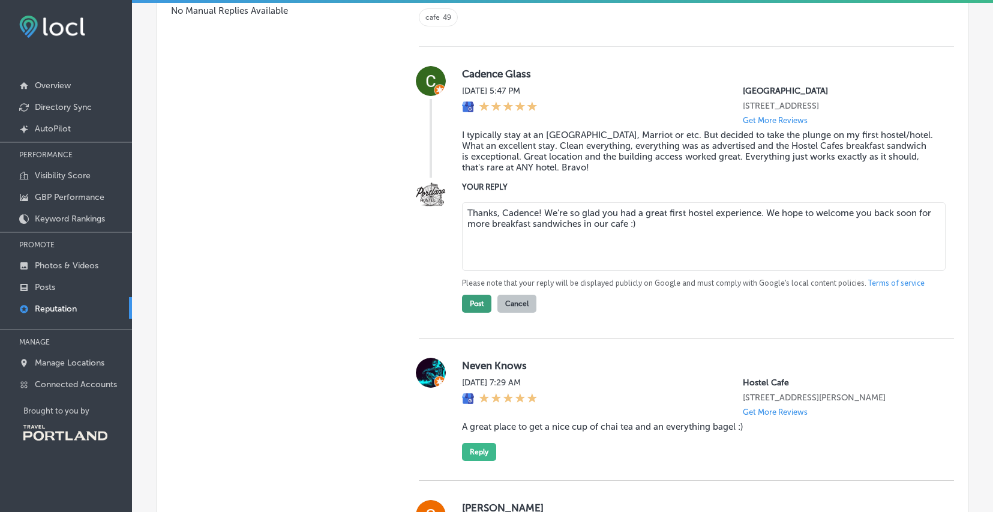
type textarea "Thanks, Cadence! We’re so glad you had a great first hostel experience. We hope…"
click at [478, 295] on button "Post" at bounding box center [476, 304] width 29 height 18
type textarea "x"
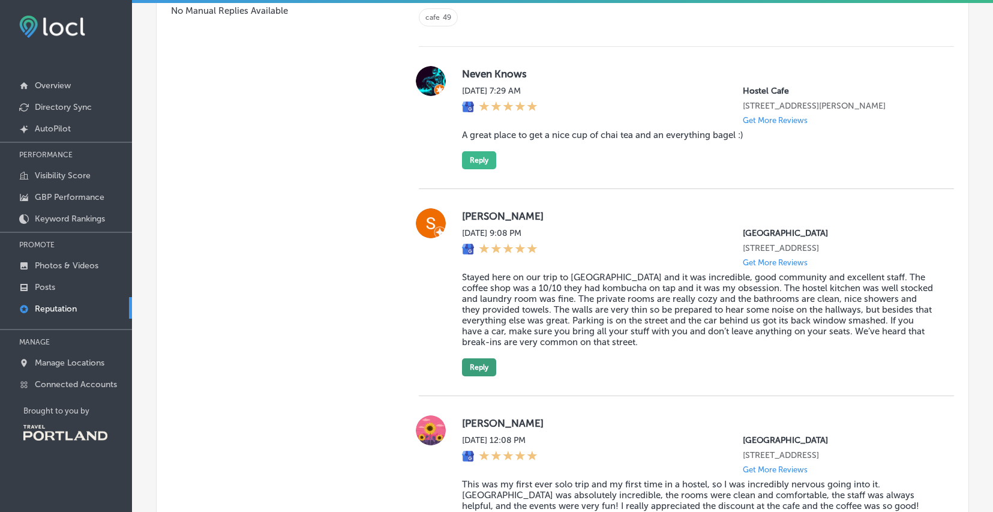
click at [473, 358] on button "Reply" at bounding box center [479, 367] width 34 height 18
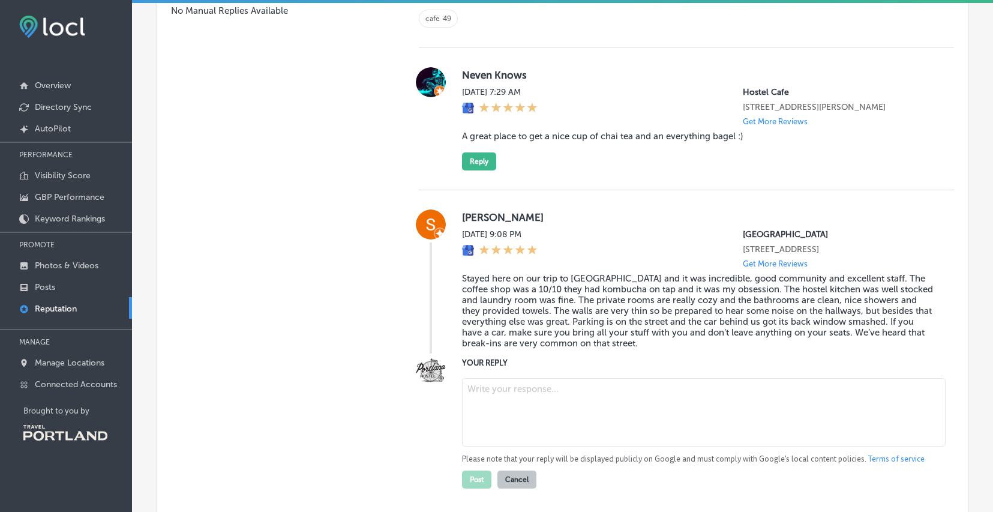
paste textarea "Thanks, [PERSON_NAME]! We’re glad you liked our chai and bagels. Hope to see yo…"
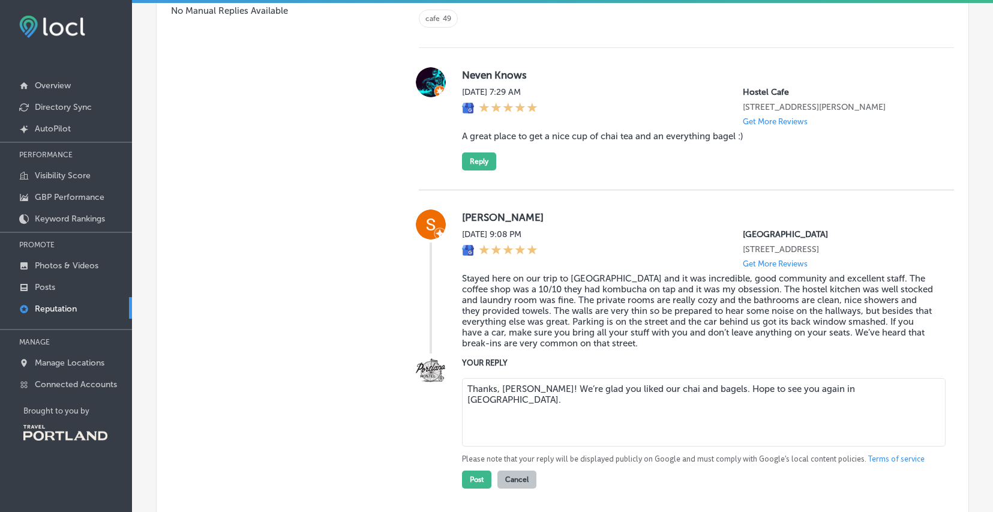
click at [618, 402] on textarea "Thanks, [PERSON_NAME]! We’re glad you liked our chai and bagels. Hope to see yo…" at bounding box center [704, 412] width 484 height 68
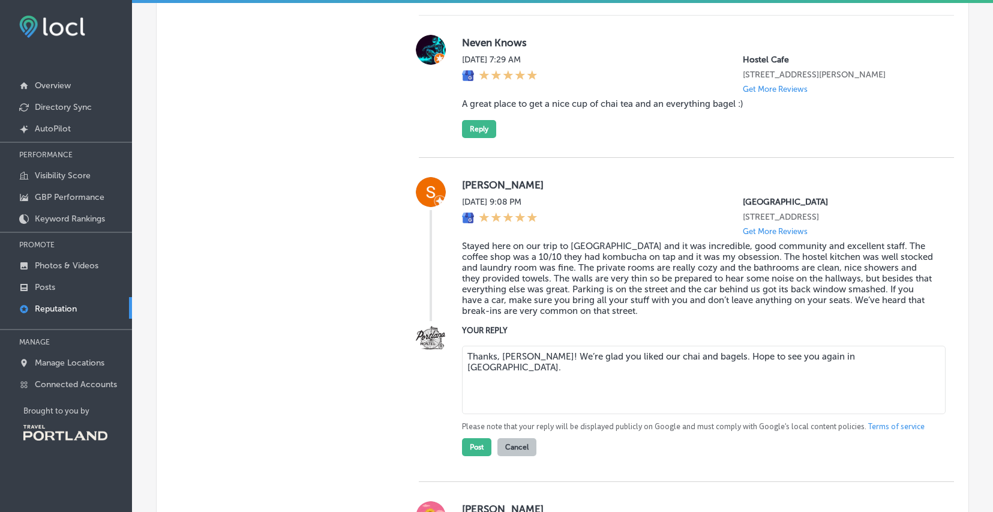
scroll to position [932, 0]
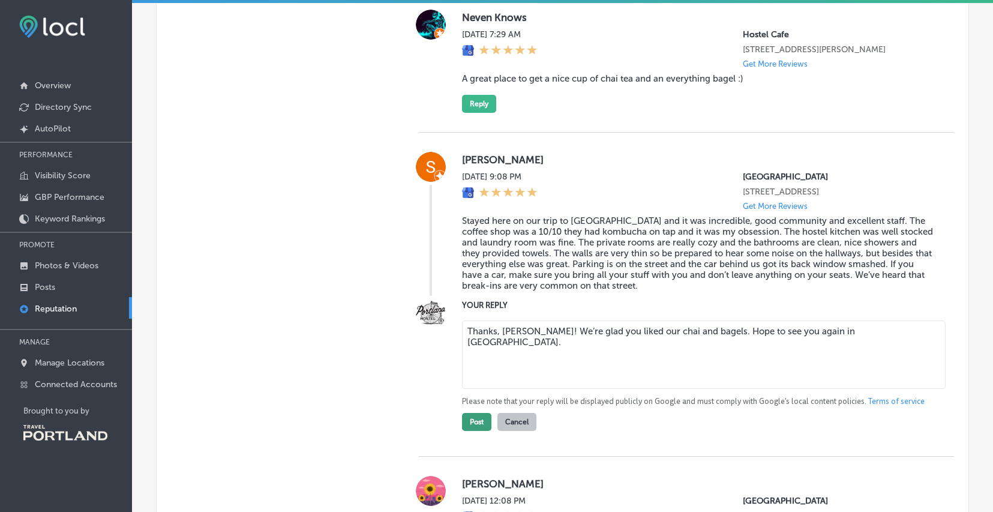
type textarea "Thanks, [PERSON_NAME]! We’re glad you liked our chai and bagels. Hope to see yo…"
click at [472, 413] on button "Post" at bounding box center [476, 422] width 29 height 18
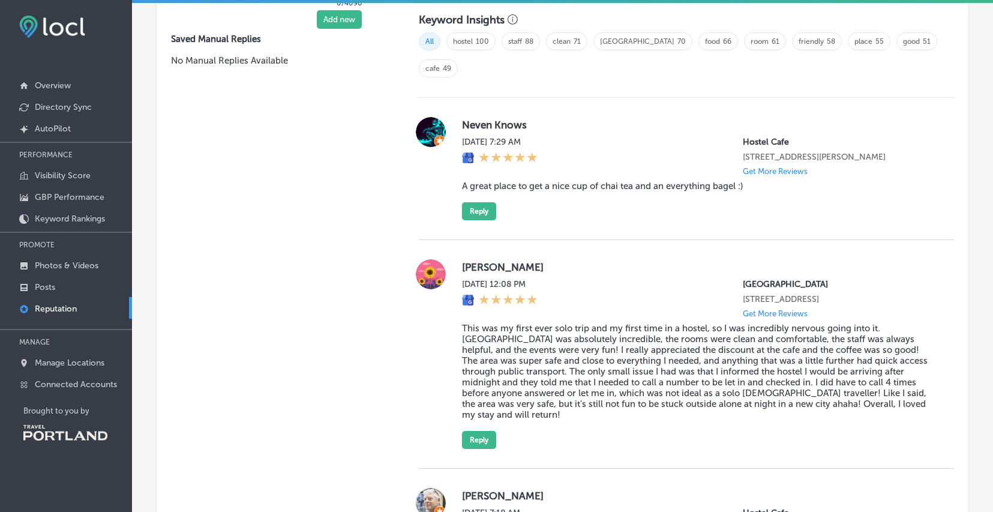
scroll to position [694, 0]
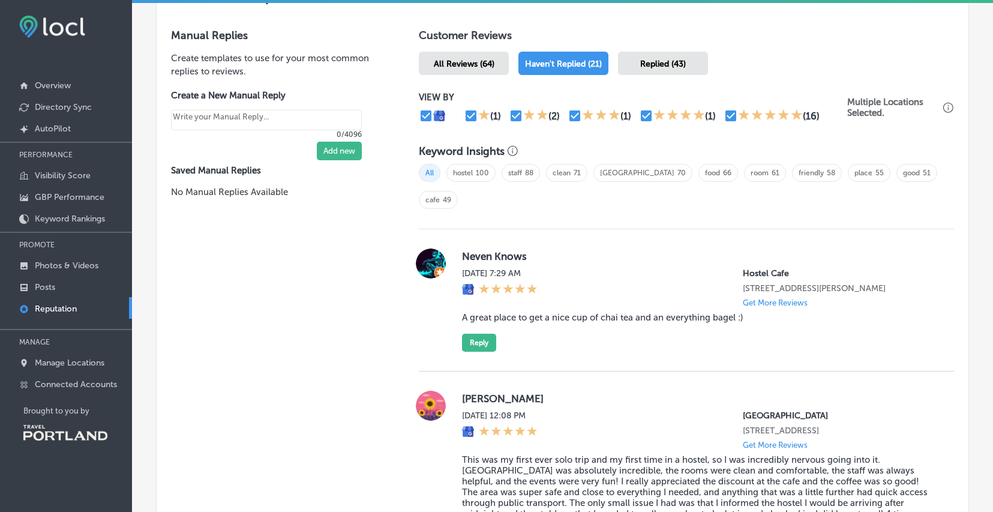
click at [640, 62] on span "Replied (43)" at bounding box center [663, 64] width 46 height 10
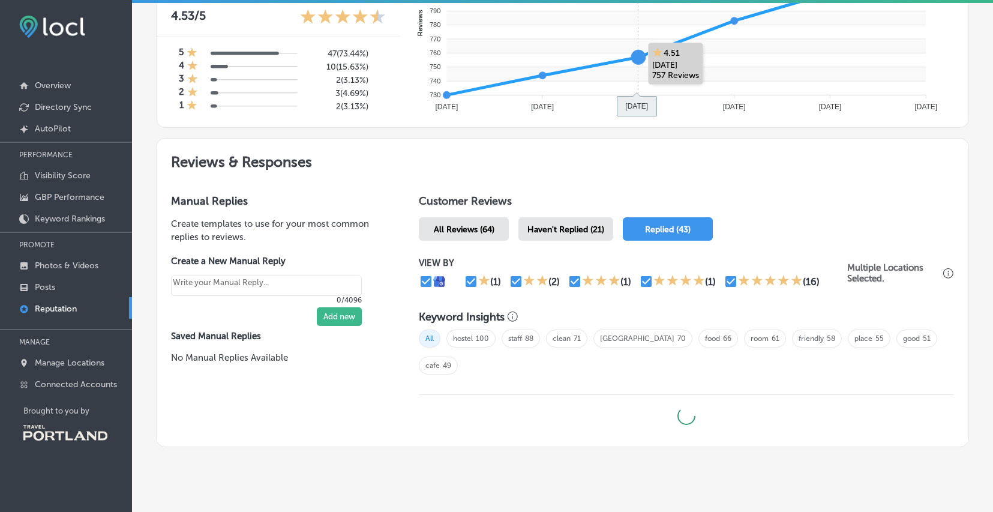
type textarea "x"
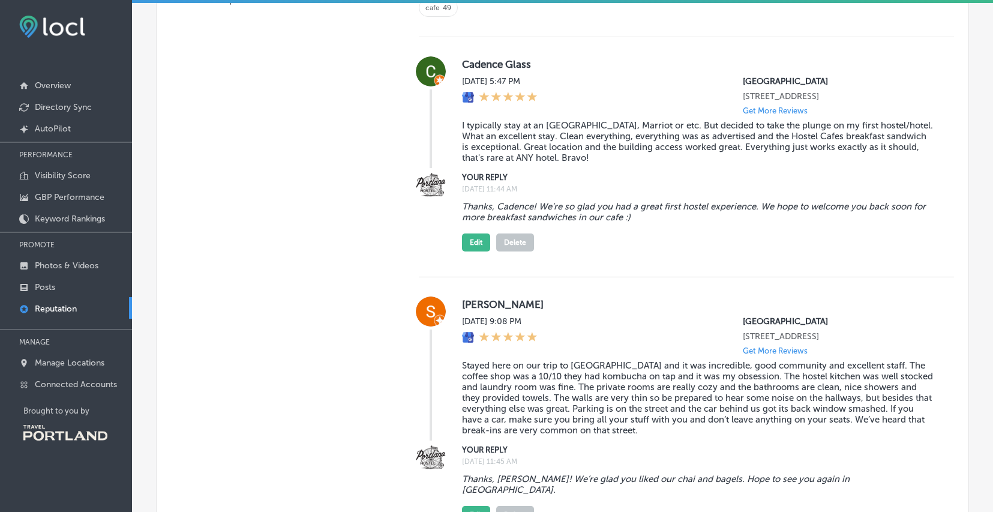
scroll to position [898, 0]
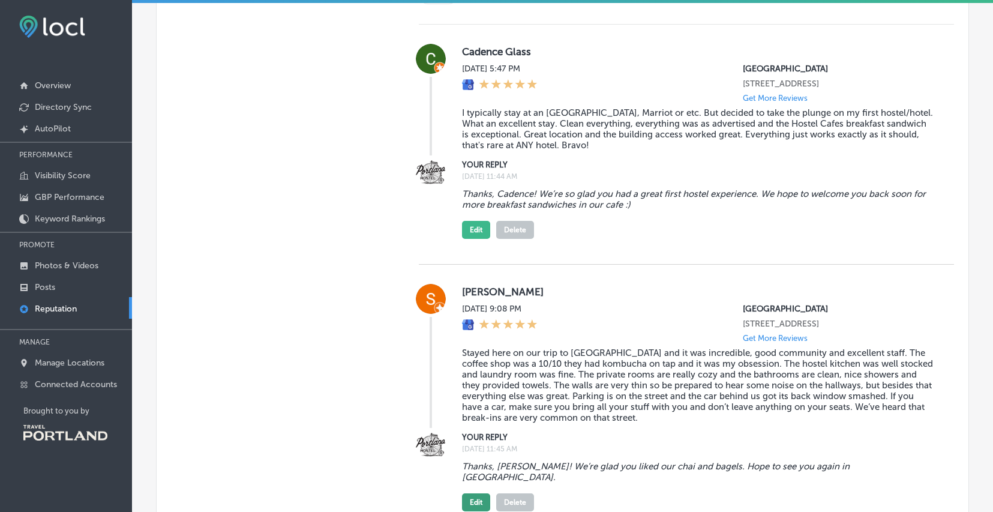
click at [473, 493] on button "Edit" at bounding box center [476, 502] width 28 height 18
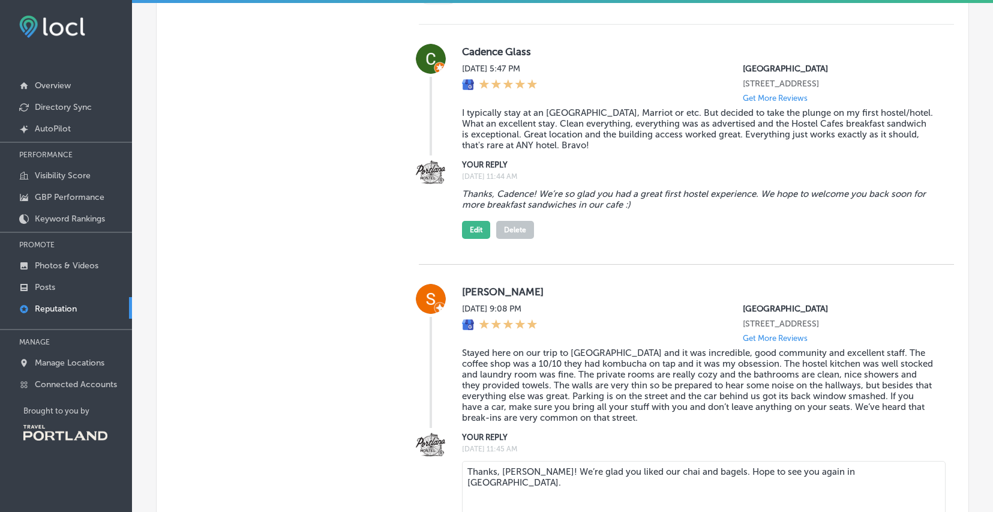
drag, startPoint x: 677, startPoint y: 474, endPoint x: 493, endPoint y: 434, distance: 188.4
click at [487, 456] on div "Thanks, [PERSON_NAME]! We’re glad you liked our chai and bagels. Hope to see yo…" at bounding box center [698, 513] width 473 height 115
paste textarea "[PERSON_NAME]! We’re happy you enjoyed the community vibe, private rooms, and o…"
click at [518, 461] on textarea "Thanks, [PERSON_NAME]! We’re happy you enjoyed the community vibe, private room…" at bounding box center [704, 495] width 484 height 68
click at [652, 468] on textarea "Thanks, [PERSON_NAME]! We’re happy you enjoyed the community vibe, private room…" at bounding box center [704, 495] width 484 height 68
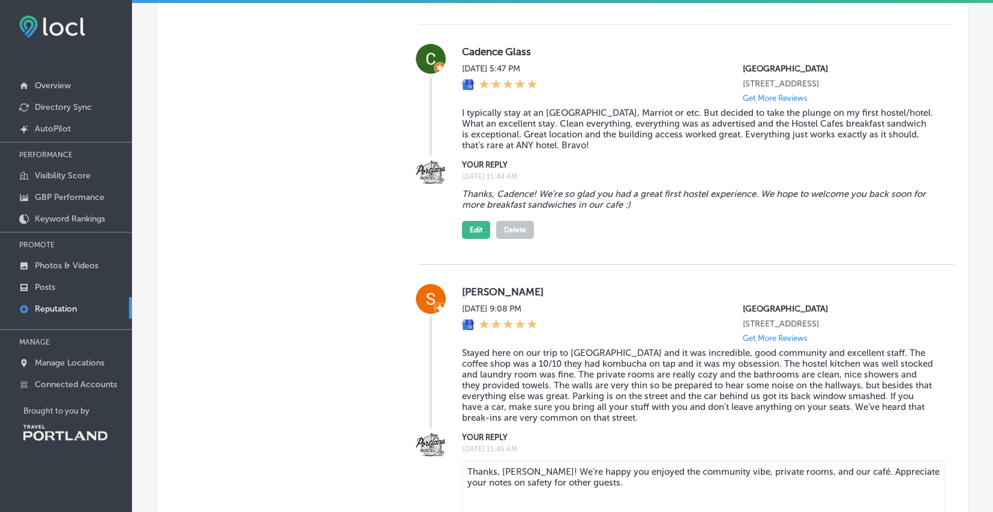
click at [833, 461] on textarea "Thanks, [PERSON_NAME]! We’re happy you enjoyed the community vibe, private room…" at bounding box center [704, 495] width 484 height 68
click at [738, 475] on textarea "Thanks, [PERSON_NAME]! We’re happy you enjoyed the community vibe, private room…" at bounding box center [704, 495] width 484 height 68
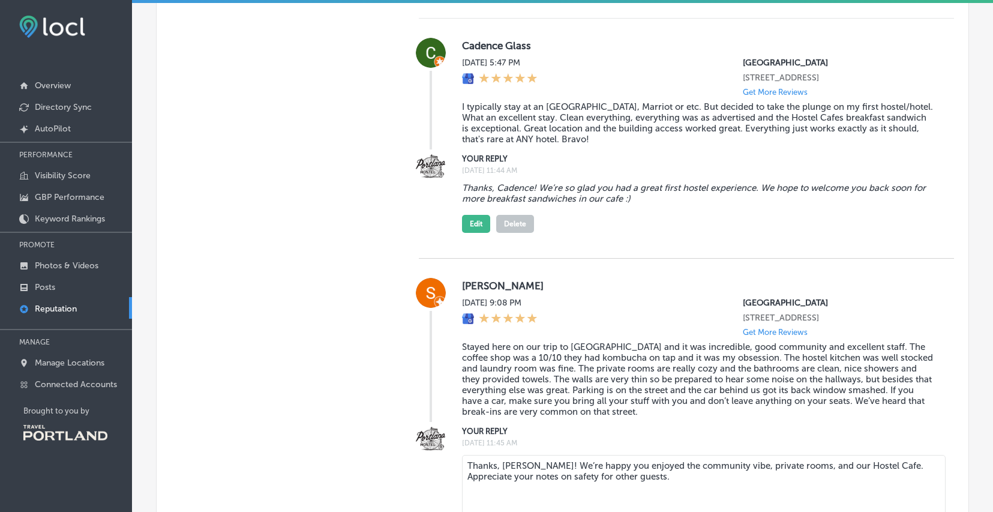
scroll to position [950, 0]
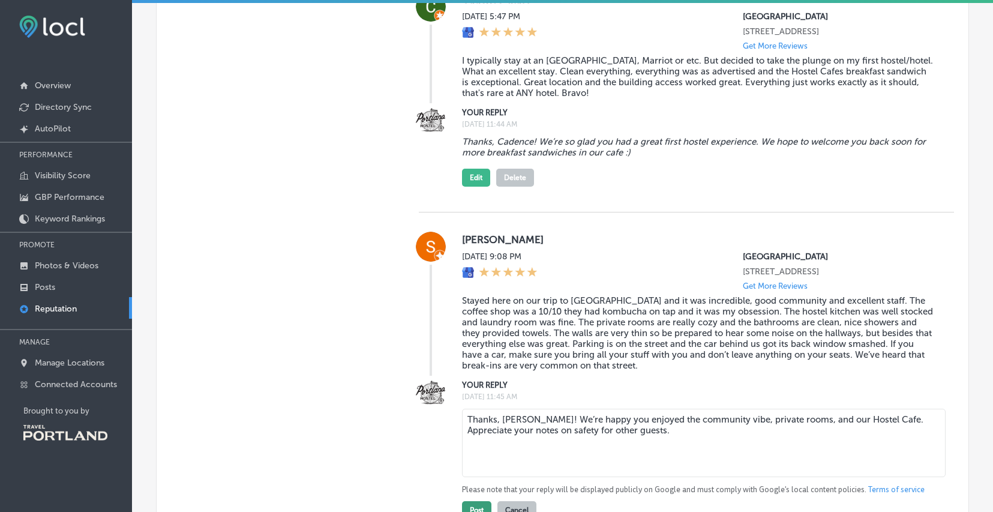
type textarea "Thanks, [PERSON_NAME]! We’re happy you enjoyed the community vibe, private room…"
click at [481, 501] on button "Post" at bounding box center [476, 510] width 29 height 18
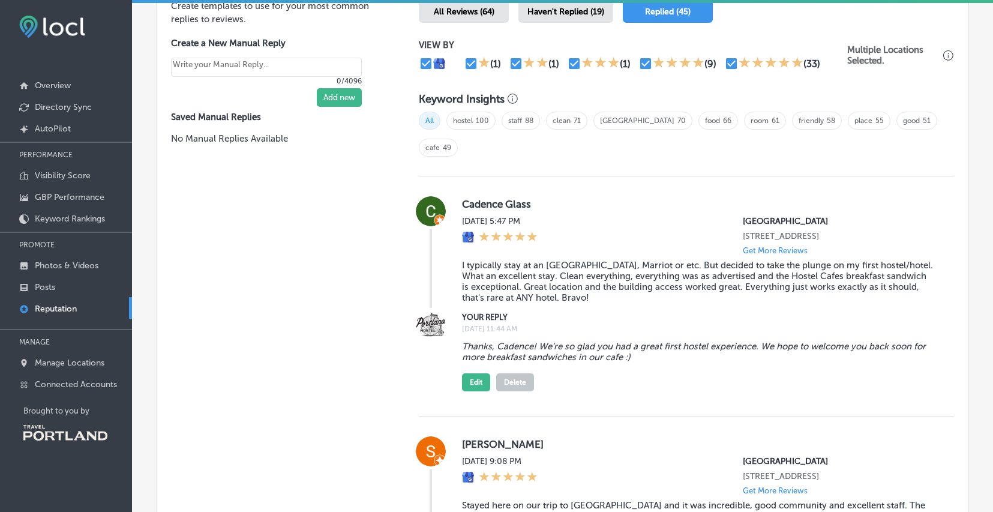
scroll to position [400, 0]
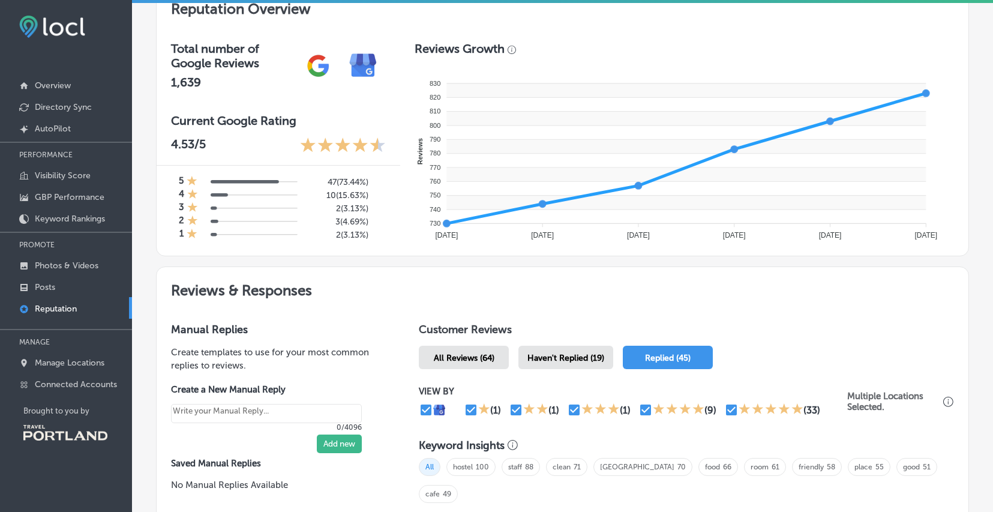
click at [579, 350] on div "Haven't Replied (19)" at bounding box center [565, 357] width 95 height 23
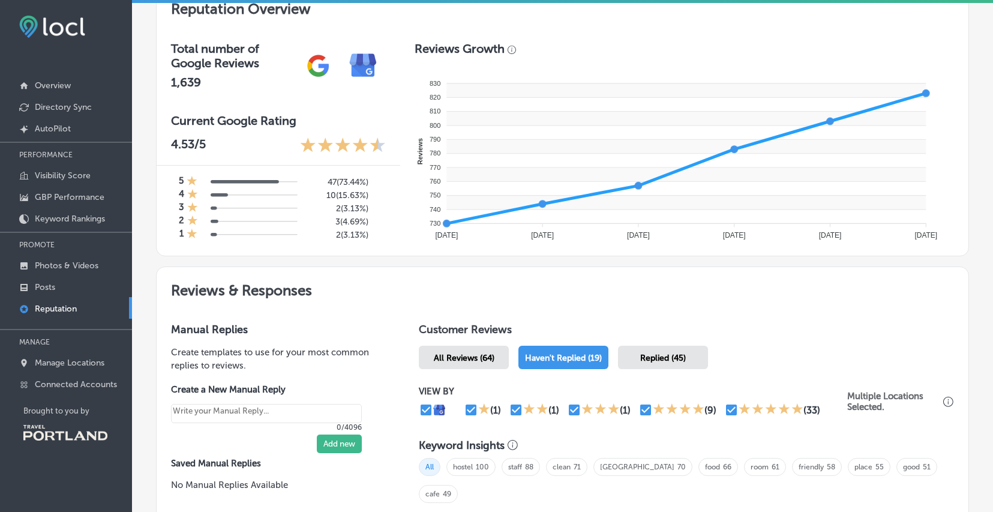
type textarea "x"
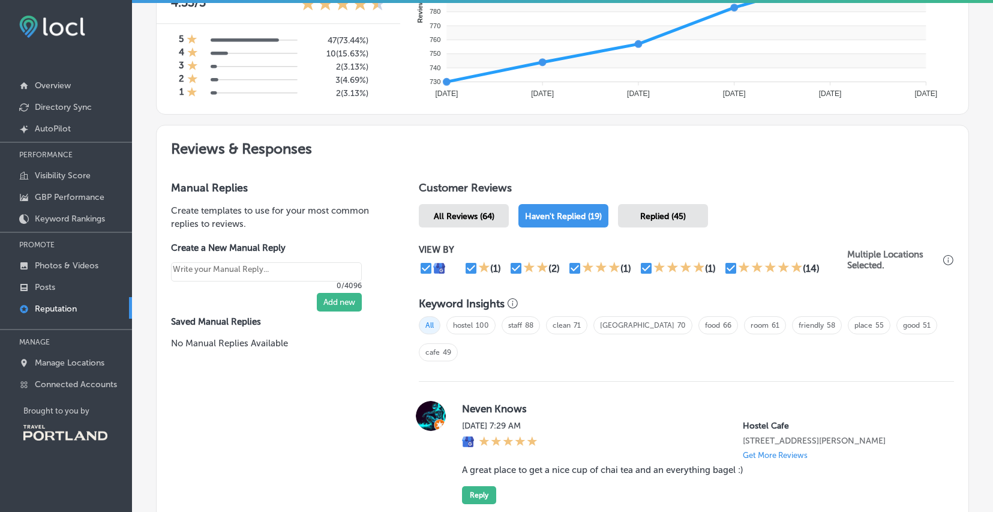
scroll to position [652, 0]
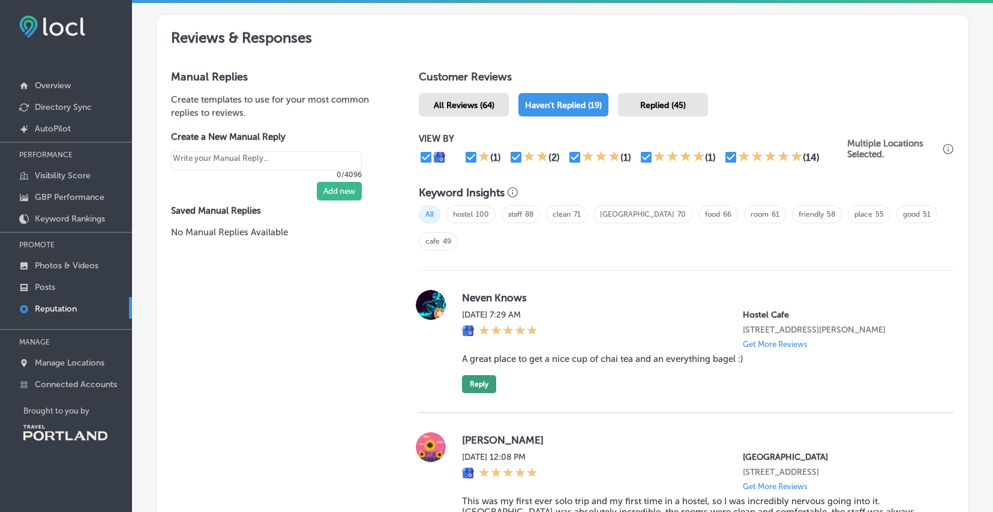
click at [478, 375] on button "Reply" at bounding box center [479, 384] width 34 height 18
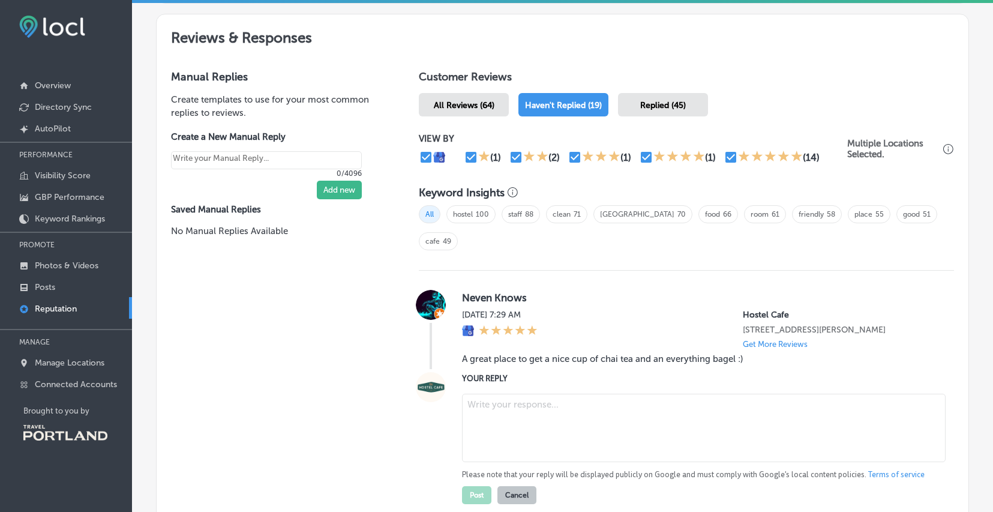
paste textarea "Thanks, [PERSON_NAME]! We’re glad you liked our chai and bagels. Hope to see yo…"
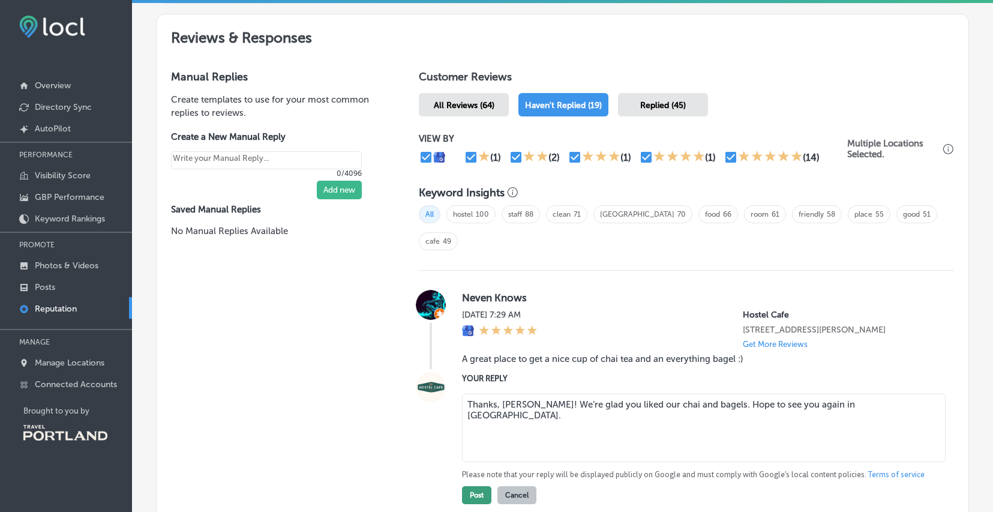
type textarea "Thanks, [PERSON_NAME]! We’re glad you liked our chai and bagels. Hope to see yo…"
click at [475, 486] on button "Post" at bounding box center [476, 495] width 29 height 18
type textarea "x"
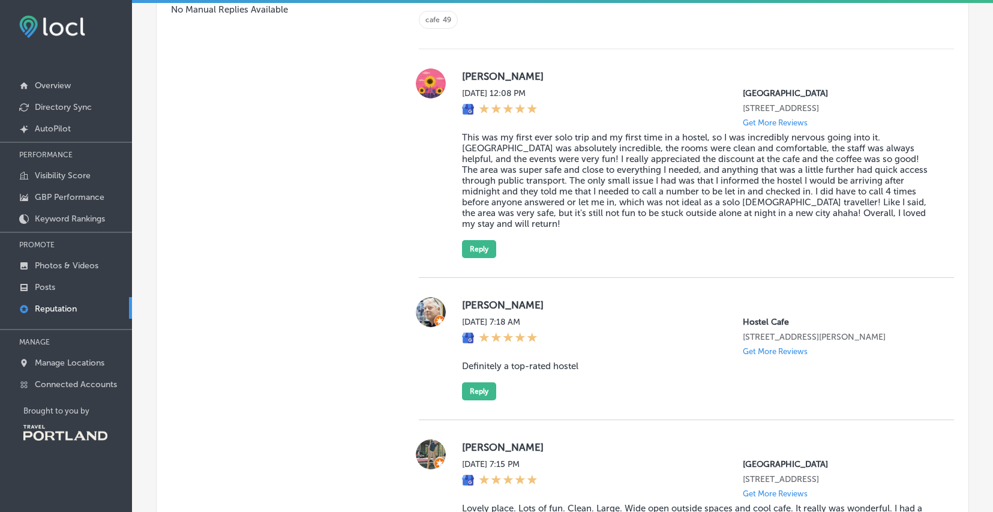
scroll to position [781, 0]
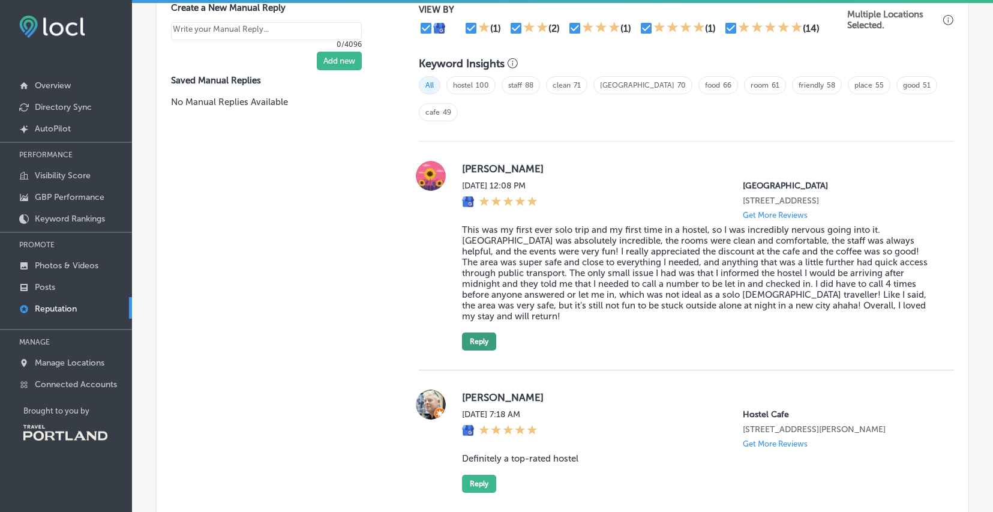
click at [489, 332] on button "Reply" at bounding box center [479, 341] width 34 height 18
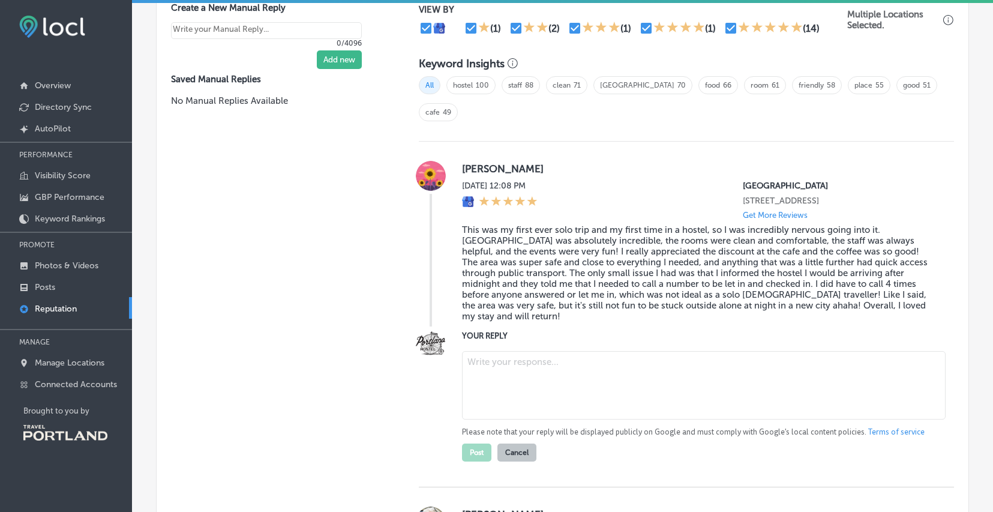
paste textarea "Thanks, [PERSON_NAME]! We’re so sorry to hear about that check-in issue. We’ll …"
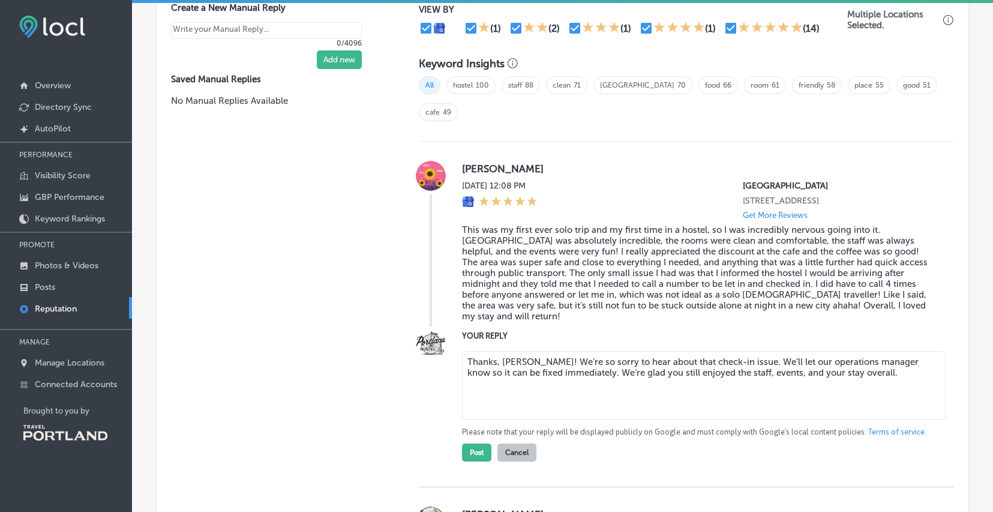
click at [524, 351] on textarea "Thanks, [PERSON_NAME]! We’re so sorry to hear about that check-in issue. We’ll …" at bounding box center [704, 385] width 484 height 68
paste textarea "glad your first solo trip went well and you enjoyed the staff, events, and room…"
drag, startPoint x: 916, startPoint y: 324, endPoint x: 910, endPoint y: 325, distance: 6.1
click at [910, 351] on textarea "Thanks, [PERSON_NAME]! We’re glad your first solo trip went well and you enjoye…" at bounding box center [704, 385] width 484 height 68
click at [846, 365] on textarea "Thanks, [PERSON_NAME]! We’re glad your first solo trip went well and you enjoye…" at bounding box center [704, 385] width 484 height 68
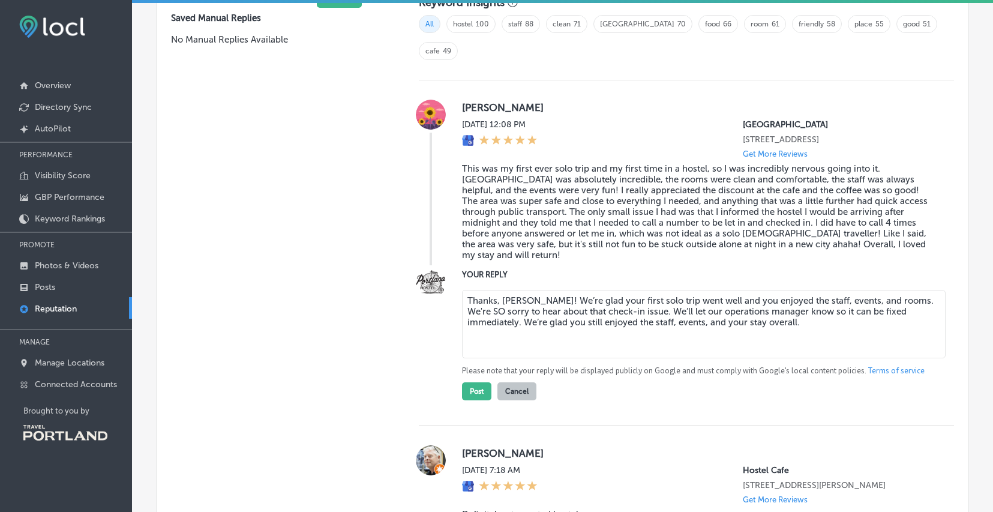
scroll to position [845, 0]
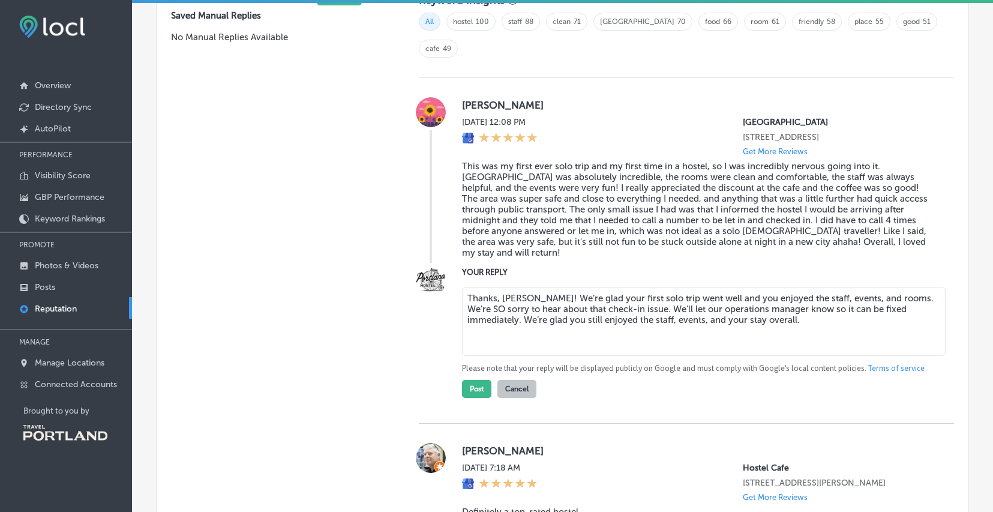
click at [918, 287] on textarea "Thanks, [PERSON_NAME]! We’re glad your first solo trip went well and you enjoye…" at bounding box center [704, 321] width 484 height 68
drag, startPoint x: 743, startPoint y: 382, endPoint x: 743, endPoint y: 375, distance: 6.6
click at [743, 380] on div "[PERSON_NAME] [DATE] 12:08 PM [GEOGRAPHIC_DATA] [STREET_ADDRESS] Get More Revie…" at bounding box center [686, 251] width 535 height 346
drag, startPoint x: 783, startPoint y: 288, endPoint x: 460, endPoint y: 281, distance: 323.4
click at [462, 287] on textarea "Thanks, [PERSON_NAME]! We’re glad your first solo trip went well and you enjoye…" at bounding box center [704, 321] width 484 height 68
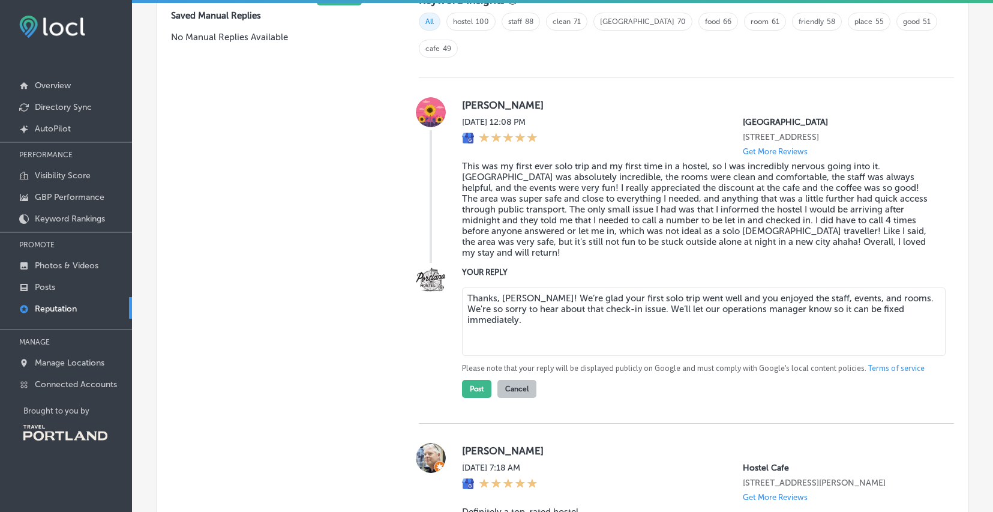
click at [881, 295] on textarea "Thanks, [PERSON_NAME]! We’re glad your first solo trip went well and you enjoye…" at bounding box center [704, 321] width 484 height 68
type textarea "Thanks, [PERSON_NAME]! We’re glad your first solo trip went well and you enjoye…"
click at [476, 380] on button "Post" at bounding box center [476, 389] width 29 height 18
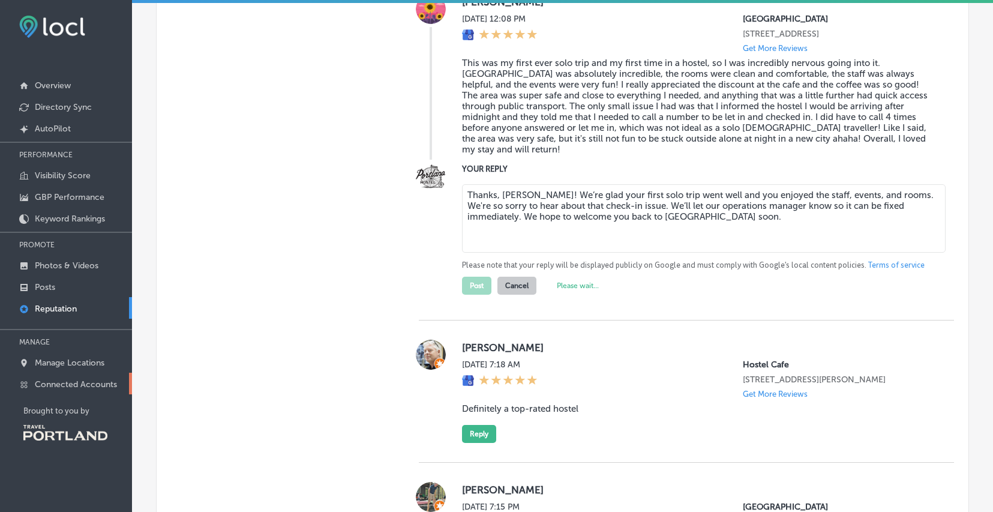
type textarea "x"
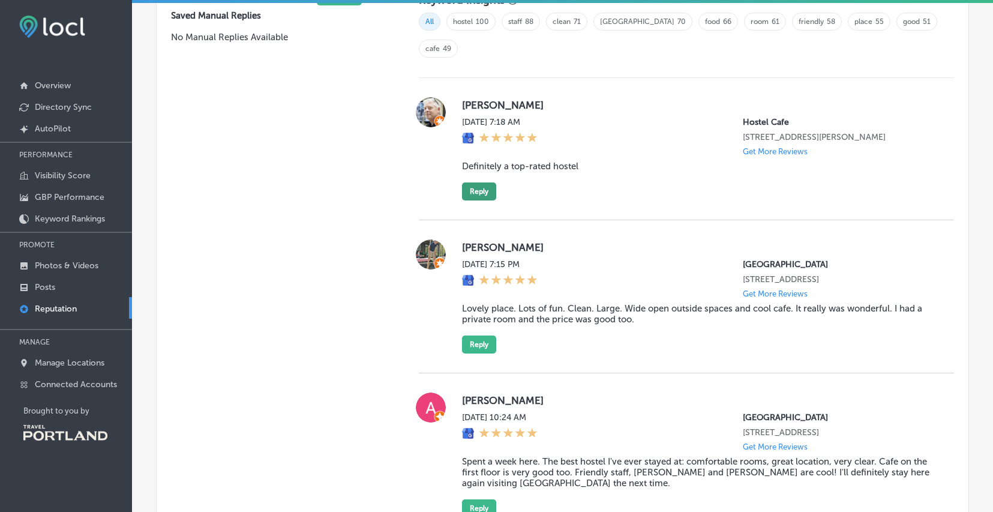
click at [487, 182] on button "Reply" at bounding box center [479, 191] width 34 height 18
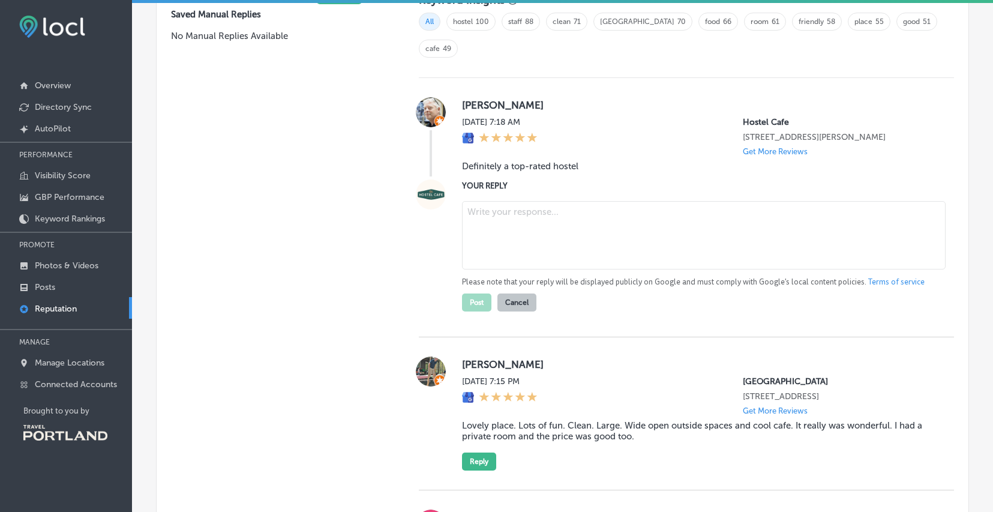
scroll to position [844, 0]
paste textarea "Thanks, [PERSON_NAME]! We’re glad you had a good experience at [GEOGRAPHIC_DATA…"
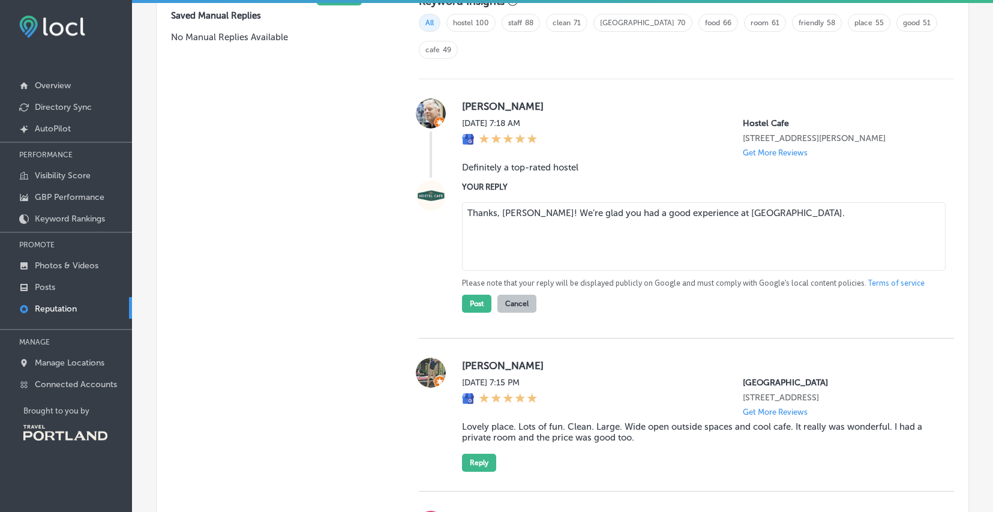
drag, startPoint x: 809, startPoint y: 193, endPoint x: 694, endPoint y: 194, distance: 114.6
click at [694, 202] on textarea "Thanks, [PERSON_NAME]! We’re glad you had a good experience at [GEOGRAPHIC_DATA…" at bounding box center [704, 236] width 484 height 68
click at [637, 223] on textarea "Thanks, [PERSON_NAME]! We’re glad you had a good experience at our cafe!" at bounding box center [704, 236] width 484 height 68
click at [710, 202] on textarea "Thanks, [PERSON_NAME]! We’re glad you had a good experience at our cafe!" at bounding box center [704, 236] width 484 height 68
click at [729, 202] on textarea "Thanks, [PERSON_NAME]! We’re glad you had a good experience at our cafe!" at bounding box center [704, 236] width 484 height 68
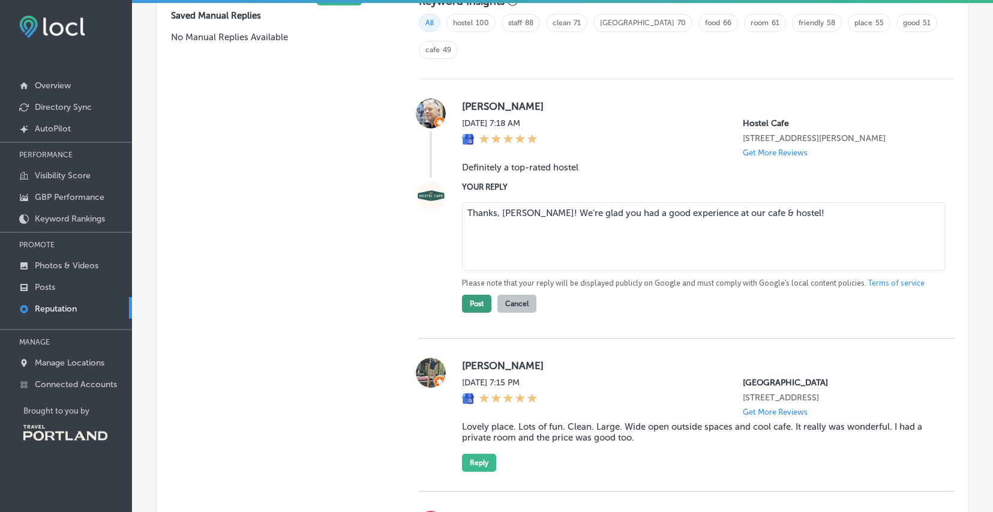
type textarea "Thanks, [PERSON_NAME]! We’re glad you had a good experience at our cafe & hoste…"
click at [476, 295] on button "Post" at bounding box center [476, 304] width 29 height 18
type textarea "x"
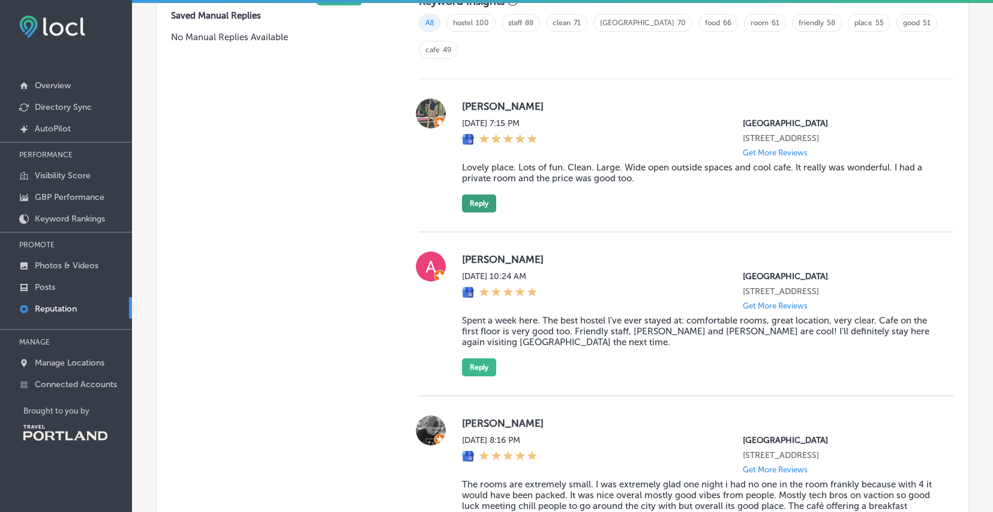
click at [479, 194] on button "Reply" at bounding box center [479, 203] width 34 height 18
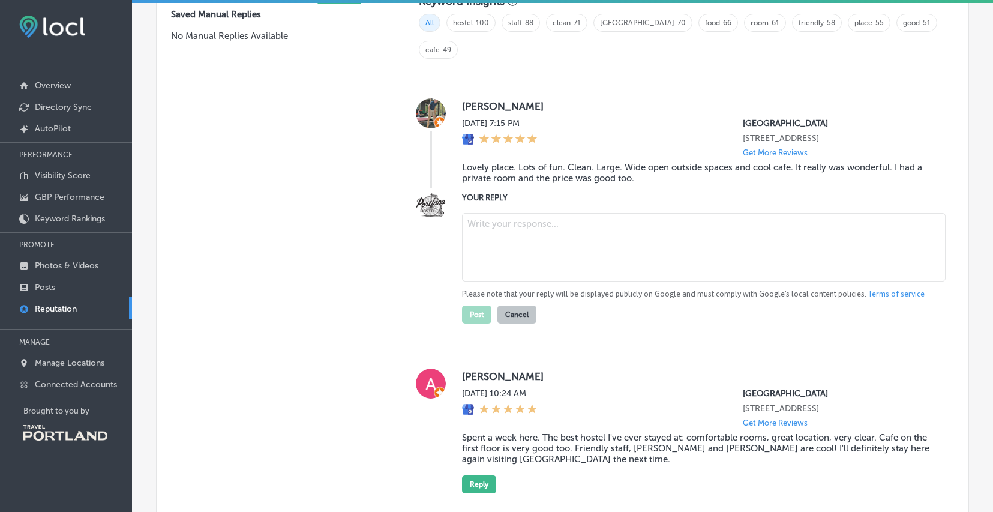
scroll to position [842, 0]
paste textarea "Thanks, [PERSON_NAME]! Happy to hear you enjoyed the rooms, outdoor space, and …"
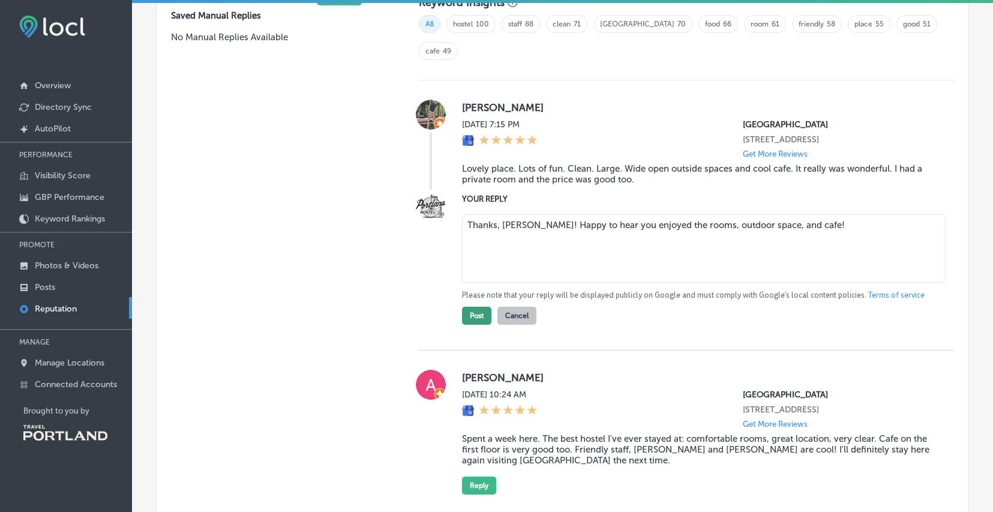
type textarea "Thanks, [PERSON_NAME]! Happy to hear you enjoyed the rooms, outdoor space, and …"
click at [480, 307] on button "Post" at bounding box center [476, 316] width 29 height 18
type textarea "x"
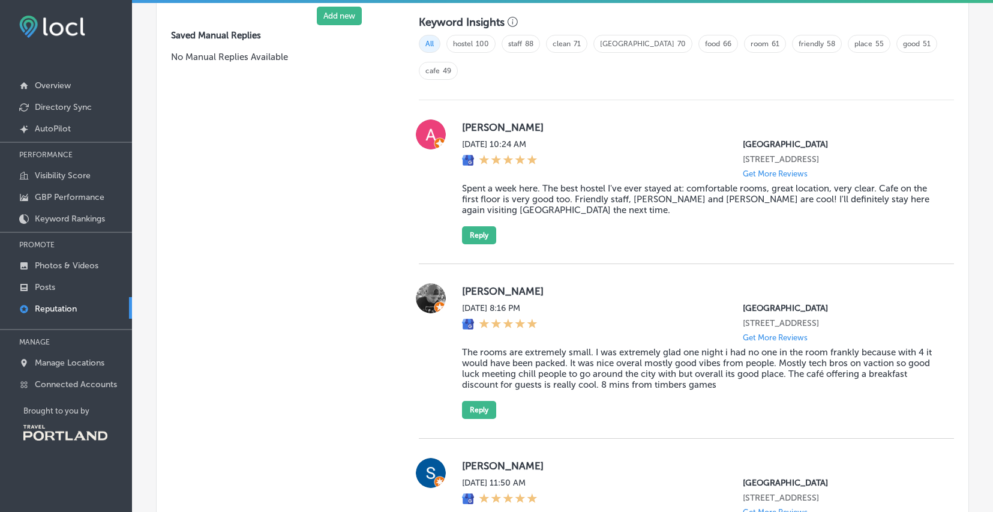
scroll to position [810, 0]
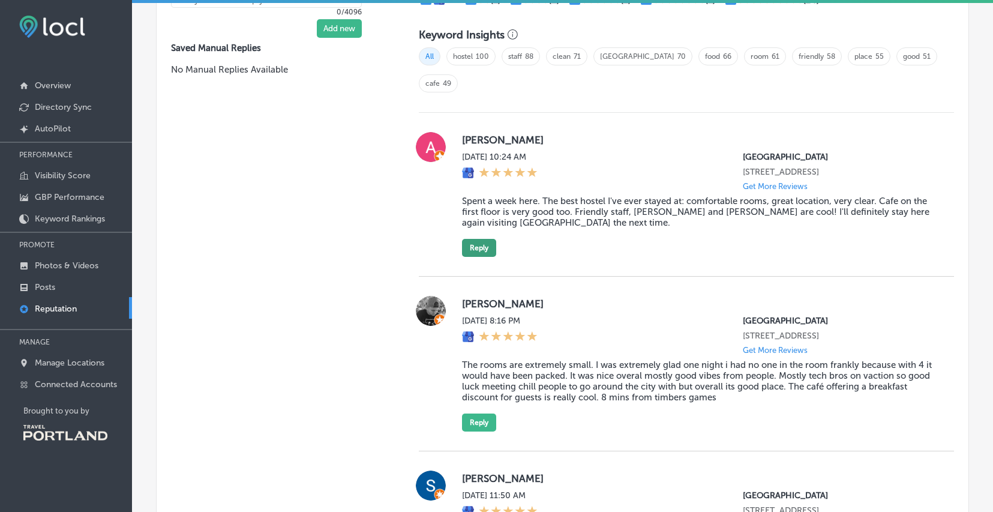
click at [475, 239] on button "Reply" at bounding box center [479, 248] width 34 height 18
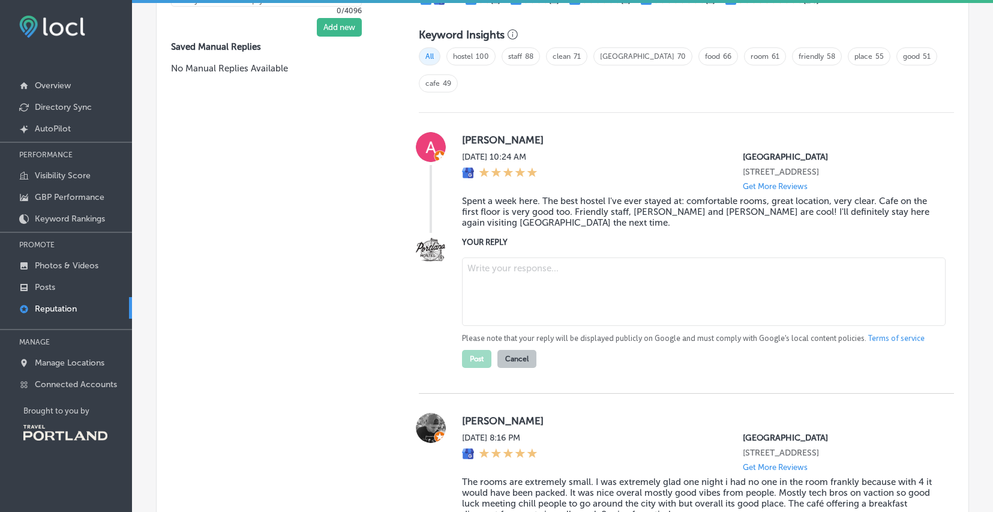
paste textarea "Thanks, [PERSON_NAME]! We’re glad you had a comfortable stay and enjoyed the ca…"
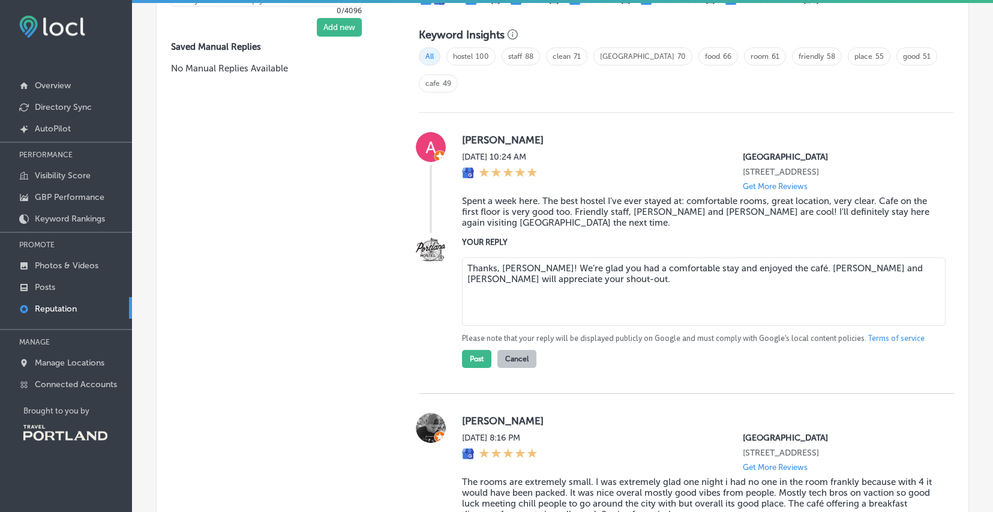
drag, startPoint x: 874, startPoint y: 241, endPoint x: 801, endPoint y: 242, distance: 72.6
click at [801, 257] on textarea "Thanks, [PERSON_NAME]! We’re glad you had a comfortable stay and enjoyed the ca…" at bounding box center [704, 291] width 484 height 68
drag, startPoint x: 657, startPoint y: 256, endPoint x: 533, endPoint y: 253, distance: 124.2
click at [532, 257] on textarea "Thanks, [PERSON_NAME]! We’re glad you had a comfortable stay and enjoyed the ca…" at bounding box center [704, 291] width 484 height 68
click at [703, 275] on textarea "Thanks, [PERSON_NAME]! We’re glad you had a comfortable stay and enjoyed the ca…" at bounding box center [704, 291] width 484 height 68
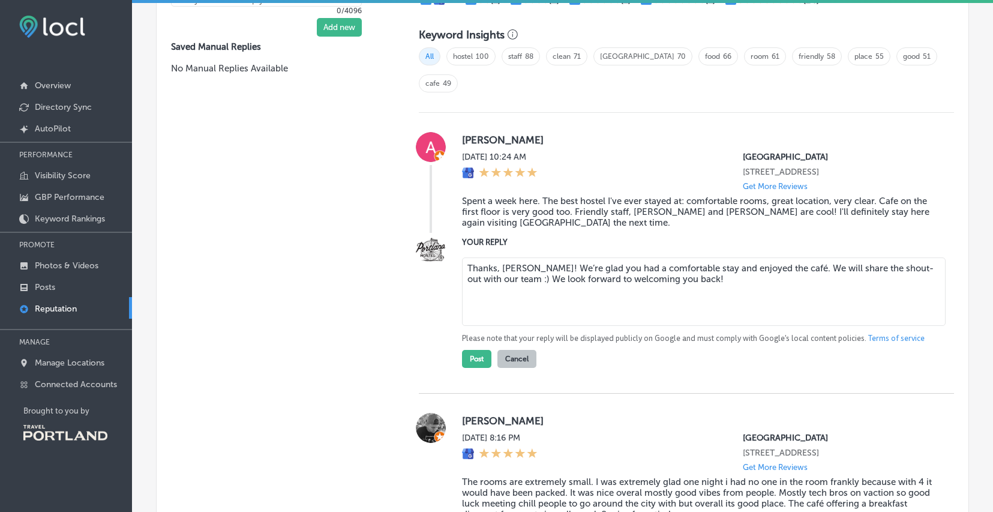
click at [794, 257] on textarea "Thanks, [PERSON_NAME]! We’re glad you had a comfortable stay and enjoyed the ca…" at bounding box center [704, 291] width 484 height 68
type textarea "Thanks, [PERSON_NAME]! We’re glad you had a comfortable stay and enjoyed the ca…"
click at [475, 350] on button "Post" at bounding box center [476, 359] width 29 height 18
type textarea "x"
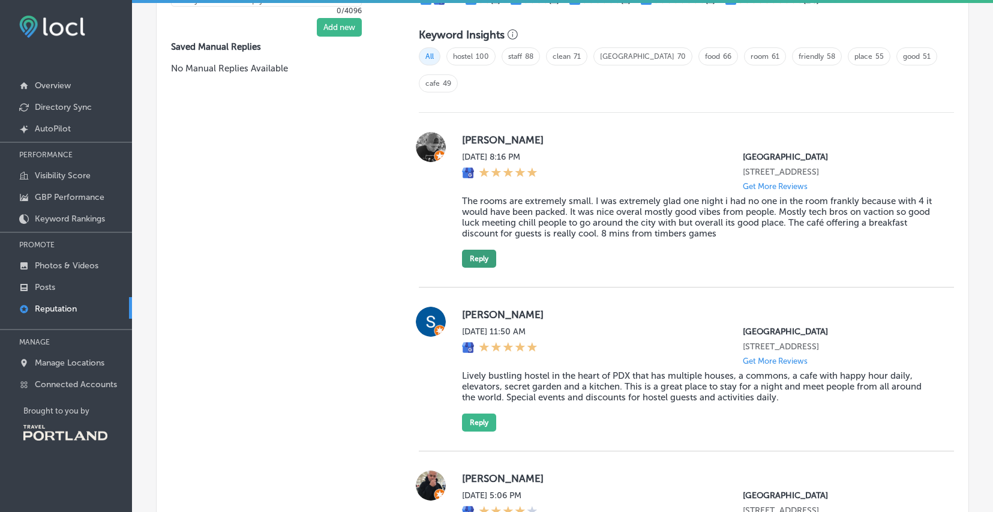
click at [482, 250] on button "Reply" at bounding box center [479, 259] width 34 height 18
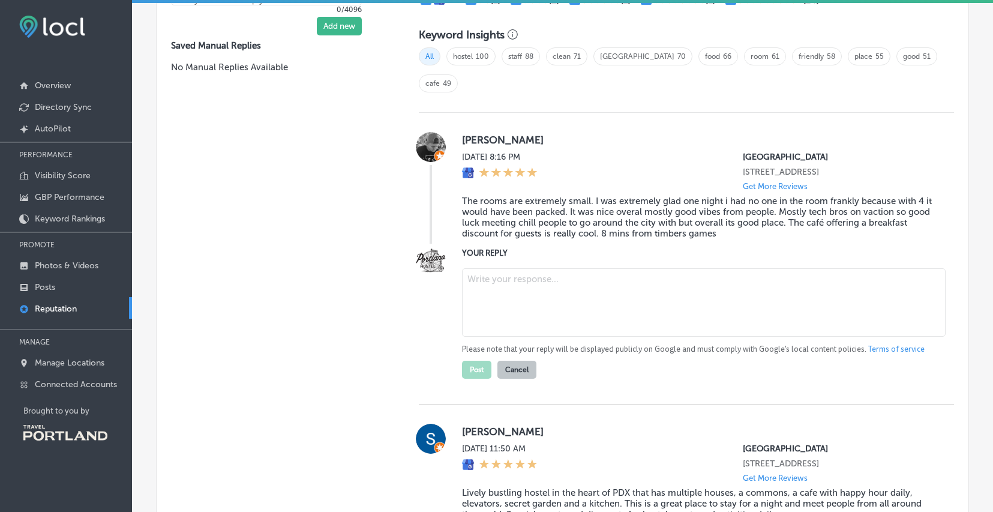
paste textarea "Thanks, [PERSON_NAME]! We appreciate your feedback on room size and are glad yo…"
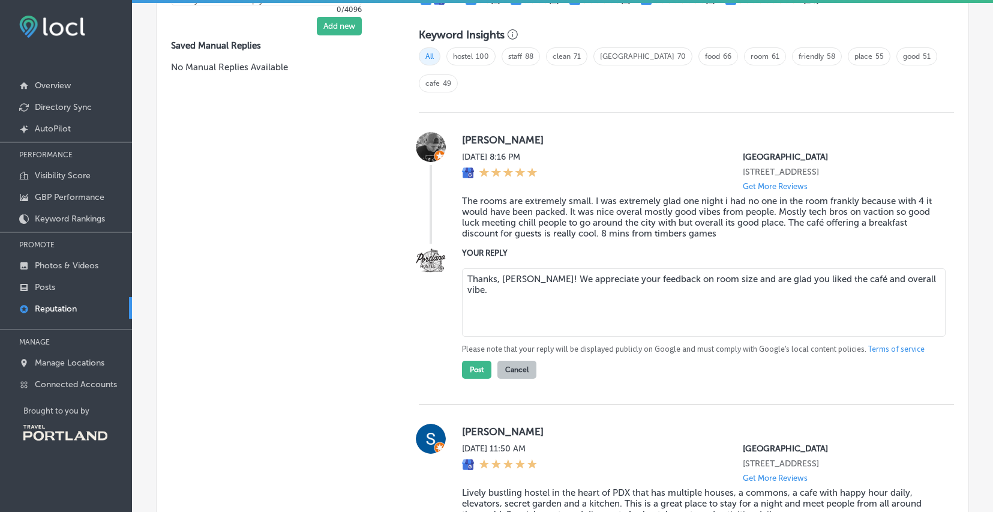
drag, startPoint x: 917, startPoint y: 251, endPoint x: 540, endPoint y: 257, distance: 377.4
click at [540, 268] on textarea "Thanks, [PERSON_NAME]! We appreciate your feedback on room size and are glad yo…" at bounding box center [704, 302] width 484 height 68
click at [641, 282] on textarea "Thanks, [PERSON_NAME]! We appreciate your feedback on room size and are glad yo…" at bounding box center [704, 302] width 484 height 68
drag, startPoint x: 895, startPoint y: 270, endPoint x: 416, endPoint y: 265, distance: 478.8
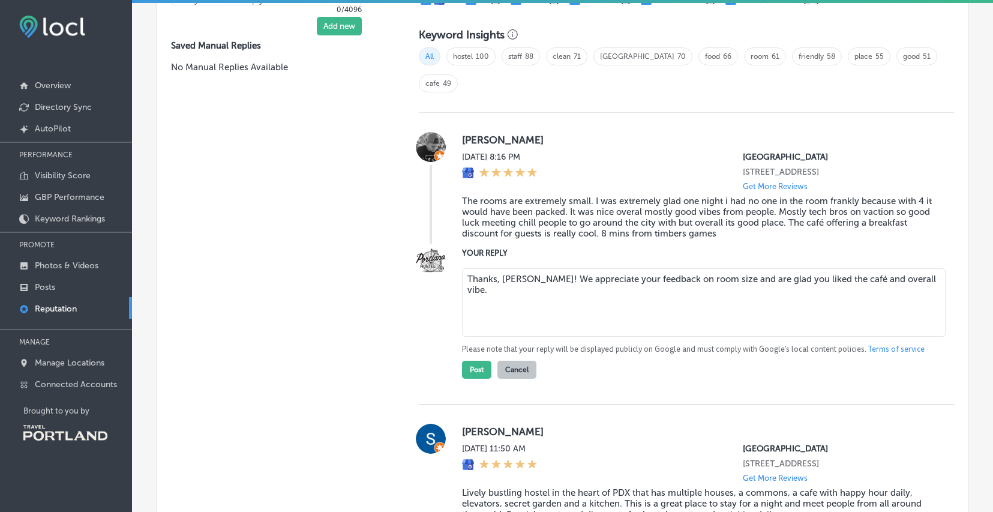
paste textarea ". Just so you know, we have over 140 dorm beds and 40 private rooms, so there a…"
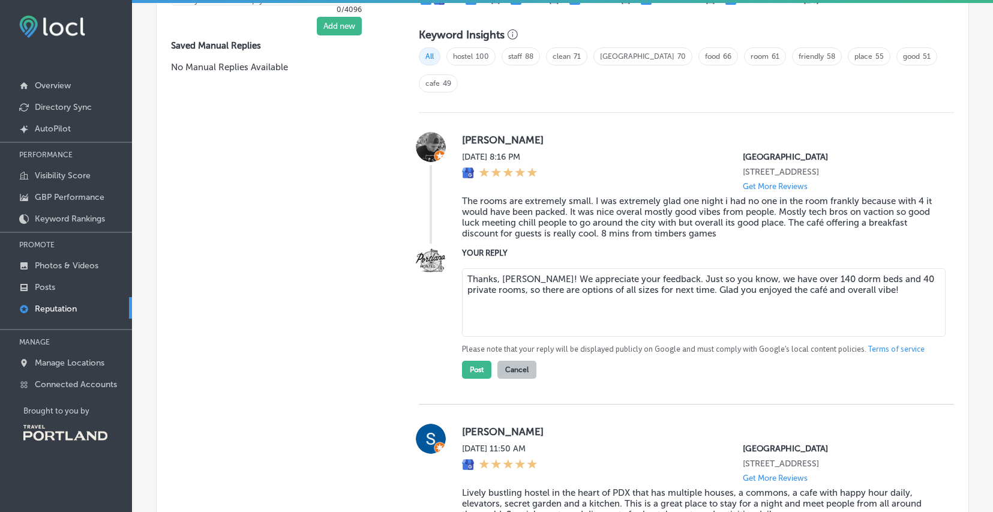
click at [794, 268] on textarea "Thanks, [PERSON_NAME]! We appreciate your feedback. Just so you know, we have o…" at bounding box center [704, 302] width 484 height 68
click at [875, 310] on div "Thanks, [PERSON_NAME]! We appreciate your feedback. Just so you know, we have o…" at bounding box center [698, 303] width 473 height 71
drag, startPoint x: 792, startPoint y: 253, endPoint x: 774, endPoint y: 254, distance: 18.0
click at [774, 268] on textarea "Thanks, [PERSON_NAME]! We appreciate your feedback. Just so you know, we have o…" at bounding box center [704, 302] width 484 height 68
click at [767, 287] on textarea "Thanks, [PERSON_NAME]! We appreciate your feedback. Just so you know, we have ~…" at bounding box center [704, 302] width 484 height 68
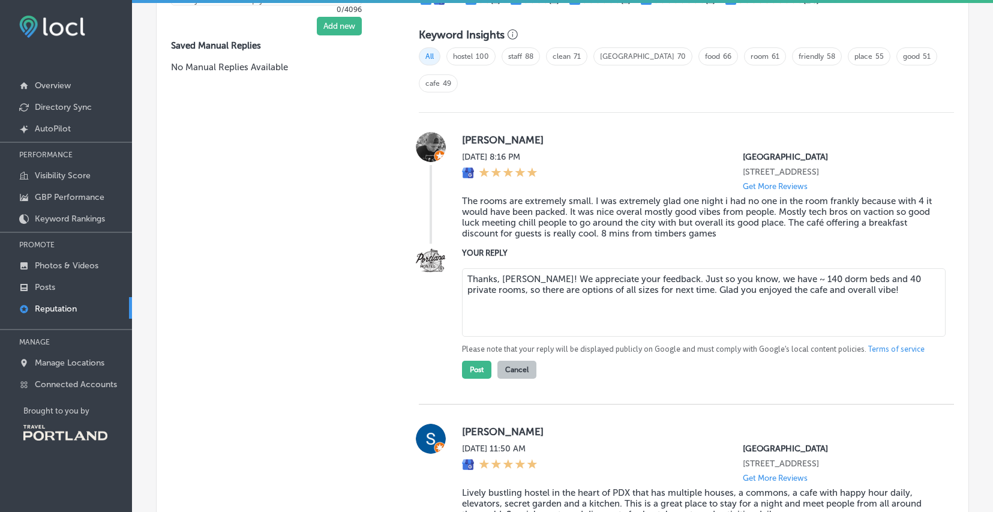
click at [886, 268] on textarea "Thanks, [PERSON_NAME]! We appreciate your feedback. Just so you know, we have ~…" at bounding box center [704, 302] width 484 height 68
type textarea "Thanks, [PERSON_NAME]! We appreciate your feedback. Just so you know, we have ~…"
click at [486, 361] on button "Post" at bounding box center [476, 370] width 29 height 18
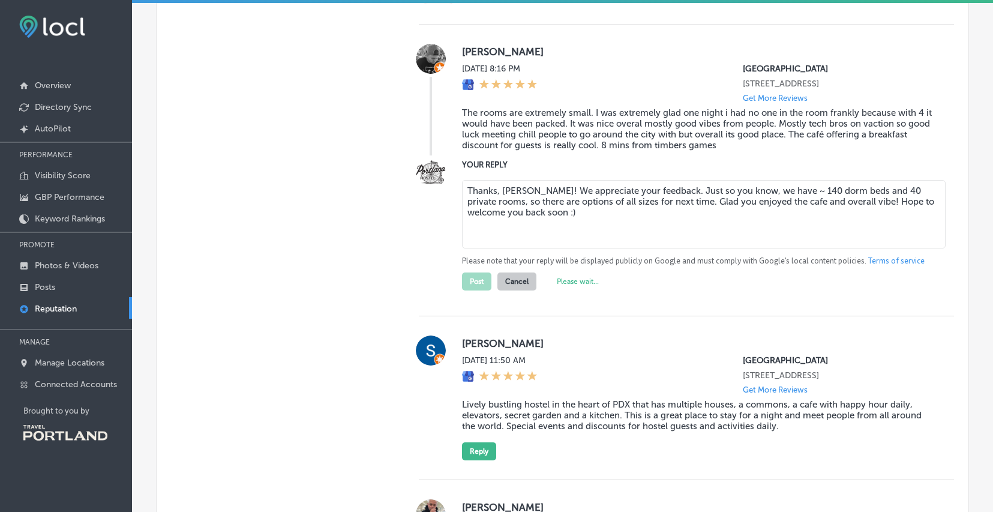
scroll to position [901, 0]
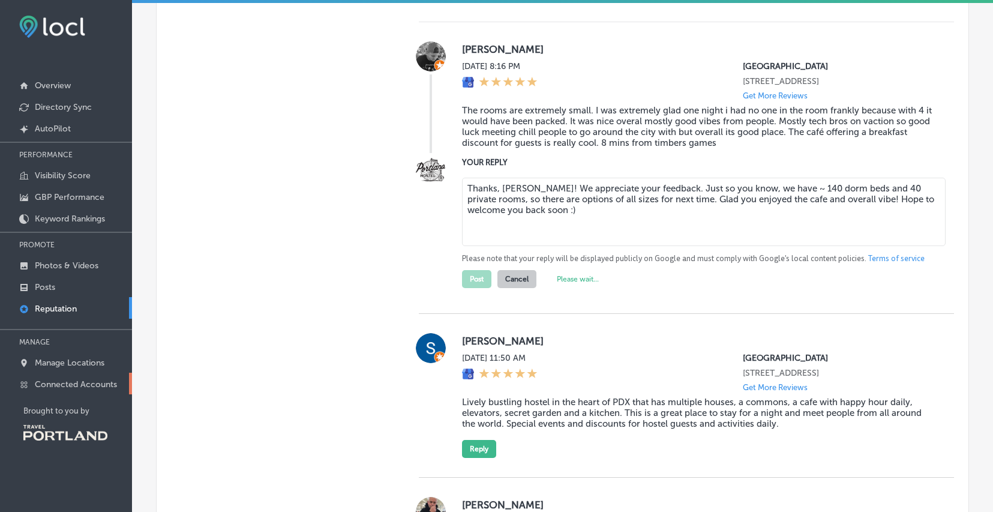
type textarea "x"
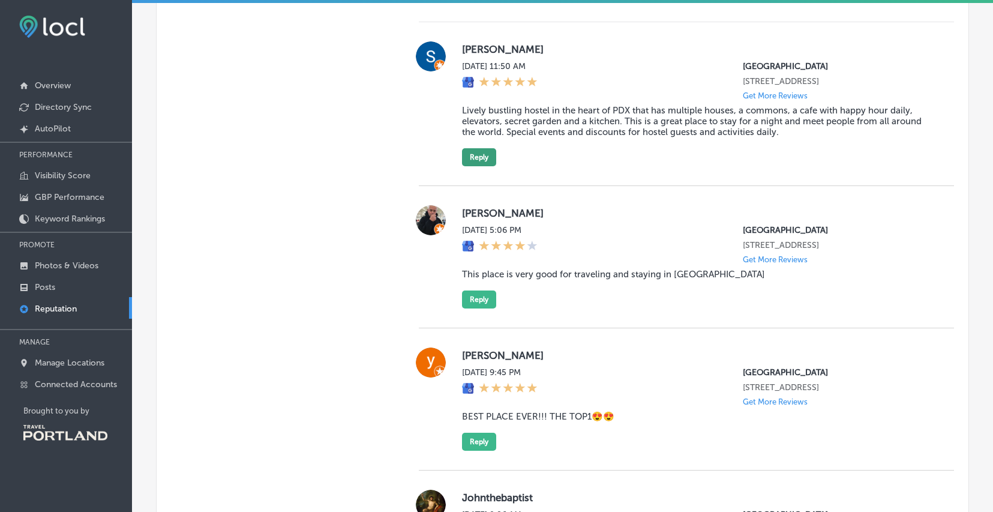
click at [473, 148] on button "Reply" at bounding box center [479, 157] width 34 height 18
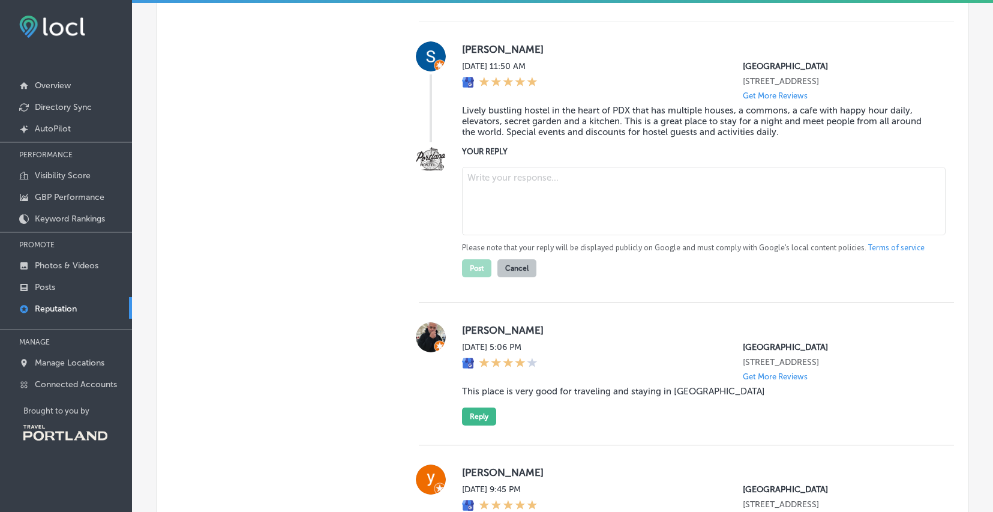
paste textarea "Thanks, [PERSON_NAME]! Glad you enjoyed the hostel, café, and events. We’re hap…"
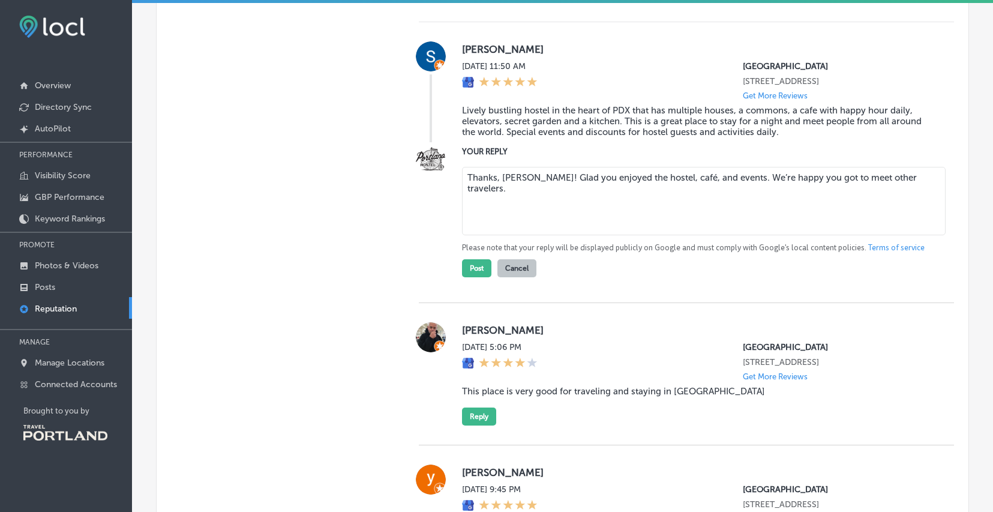
click at [679, 167] on textarea "Thanks, [PERSON_NAME]! Glad you enjoyed the hostel, café, and events. We’re hap…" at bounding box center [704, 201] width 484 height 68
click at [848, 181] on textarea "Thanks, [PERSON_NAME]! Glad you enjoyed the hostel, cafe, and events. We’re hap…" at bounding box center [704, 201] width 484 height 68
type textarea "Thanks, [PERSON_NAME]! Glad you enjoyed the hostel, cafe, and events. We’re hap…"
click at [475, 259] on button "Post" at bounding box center [476, 268] width 29 height 18
type textarea "x"
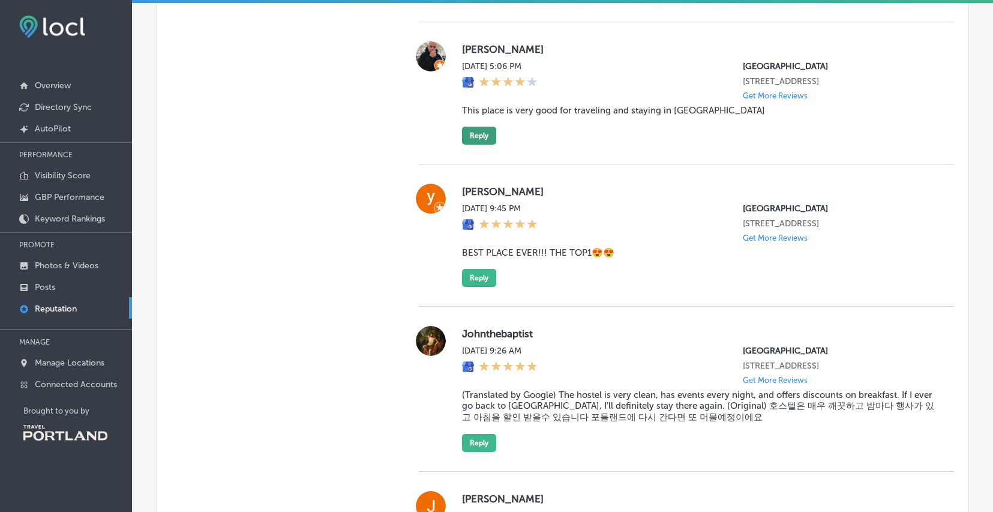
click at [472, 127] on button "Reply" at bounding box center [479, 136] width 34 height 18
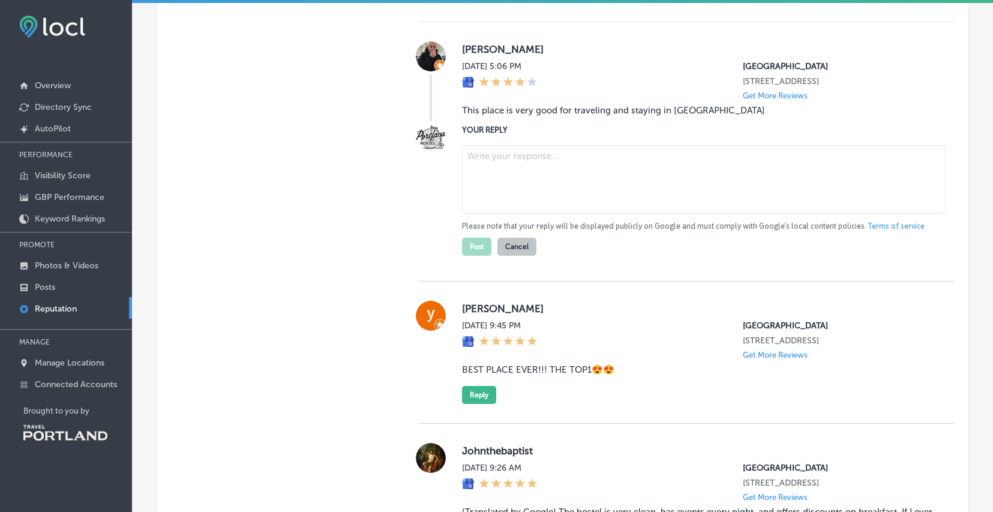
paste textarea "Thanks, [PERSON_NAME]! We’re glad you had a smooth stay while visiting [GEOGRAP…"
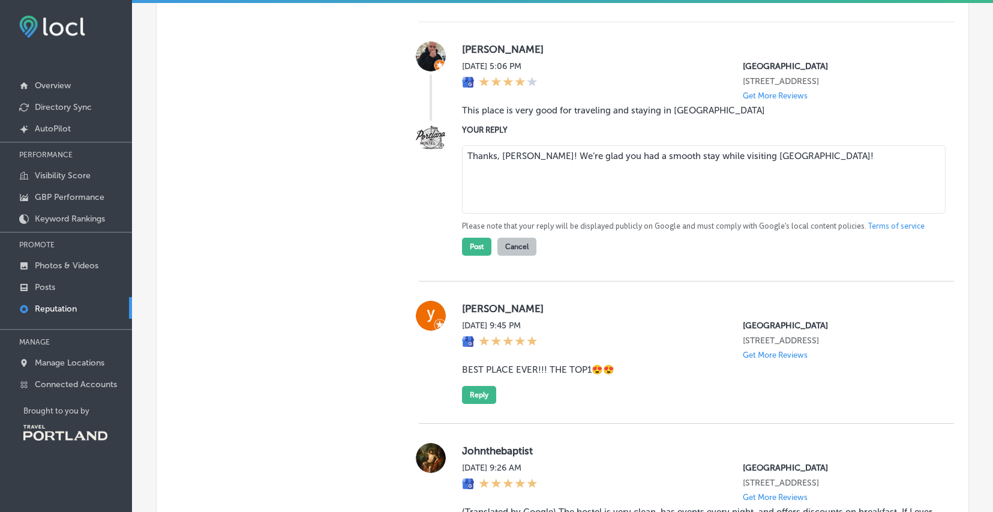
drag, startPoint x: 647, startPoint y: 128, endPoint x: 618, endPoint y: 129, distance: 28.8
click at [618, 145] on textarea "Thanks, [PERSON_NAME]! We’re glad you had a smooth stay while visiting [GEOGRAP…" at bounding box center [704, 179] width 484 height 68
type textarea "Thanks, [PERSON_NAME]! We’re glad you had a great stay while visiting [GEOGRAPH…"
click at [478, 238] on button "Post" at bounding box center [476, 247] width 29 height 18
type textarea "x"
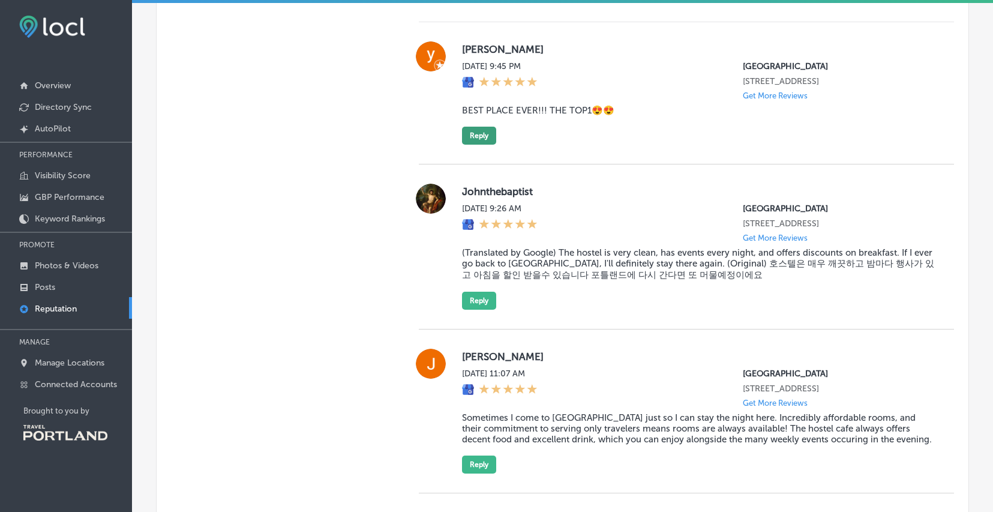
click at [473, 127] on button "Reply" at bounding box center [479, 136] width 34 height 18
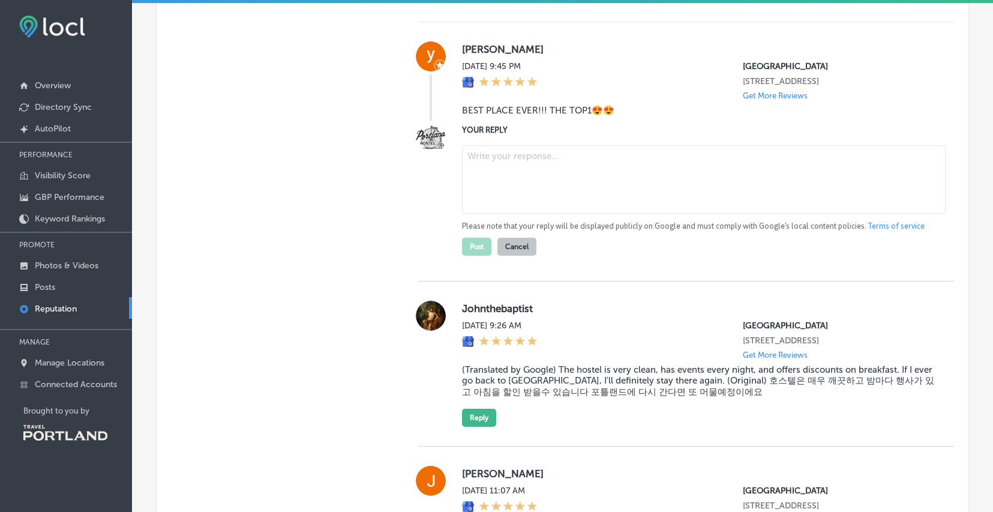
paste textarea "Thanks! We’re happy you had a great experience at [GEOGRAPHIC_DATA]."
click at [466, 145] on textarea "Thanks! We’re happy you had a great experience at [GEOGRAPHIC_DATA]!" at bounding box center [704, 179] width 484 height 68
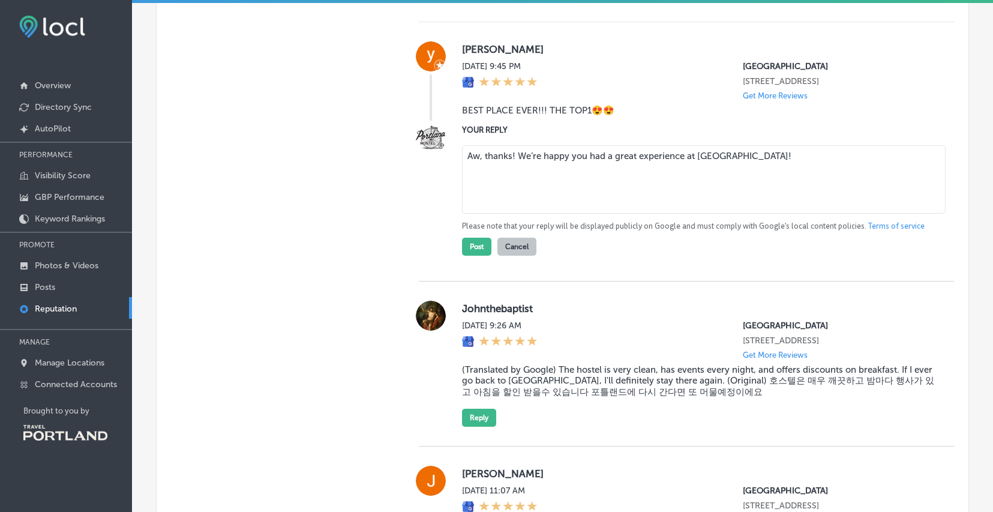
click at [513, 145] on textarea "Aw, thanks! We’re happy you had a great experience at [GEOGRAPHIC_DATA]!" at bounding box center [704, 179] width 484 height 68
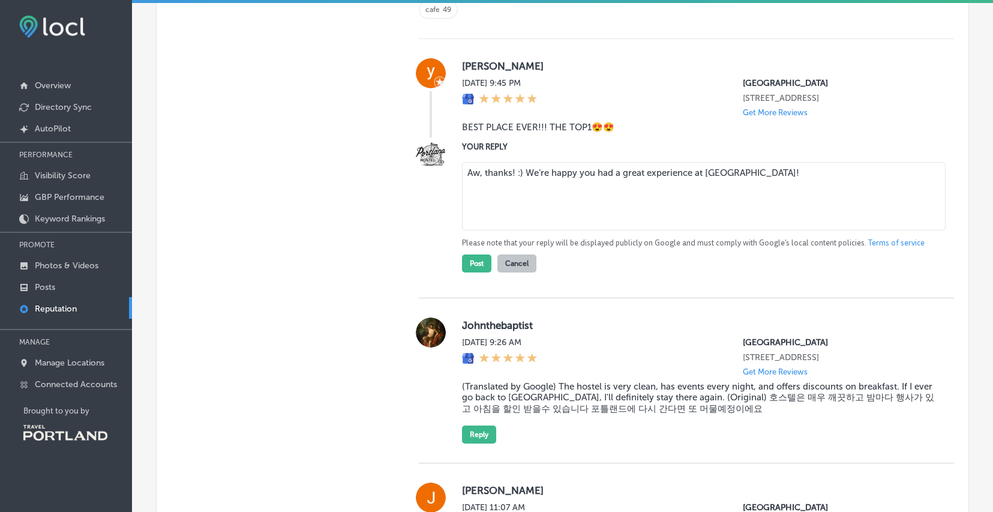
scroll to position [883, 0]
type textarea "Aw, thanks! :) We’re happy you had a great experience at [GEOGRAPHIC_DATA]!"
click at [479, 255] on button "Post" at bounding box center [476, 264] width 29 height 18
type textarea "x"
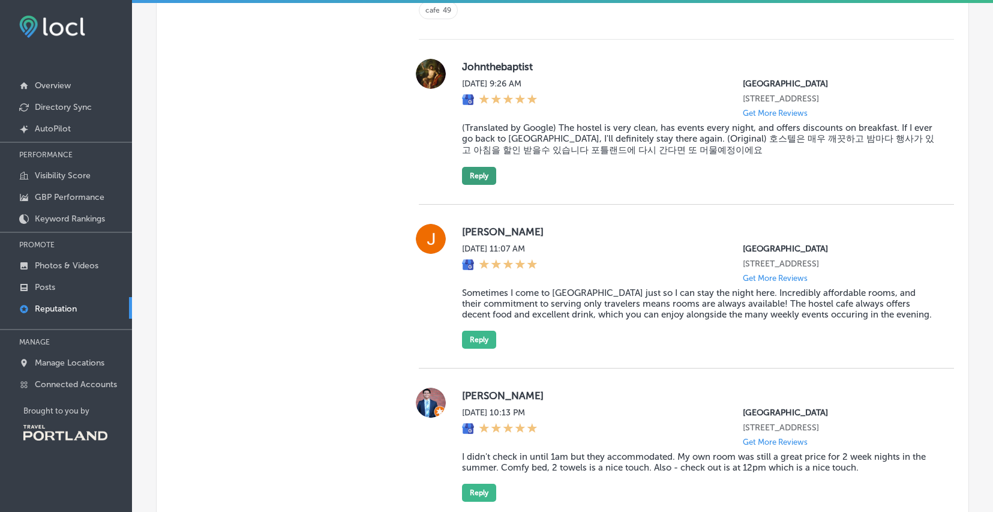
click at [481, 167] on button "Reply" at bounding box center [479, 176] width 34 height 18
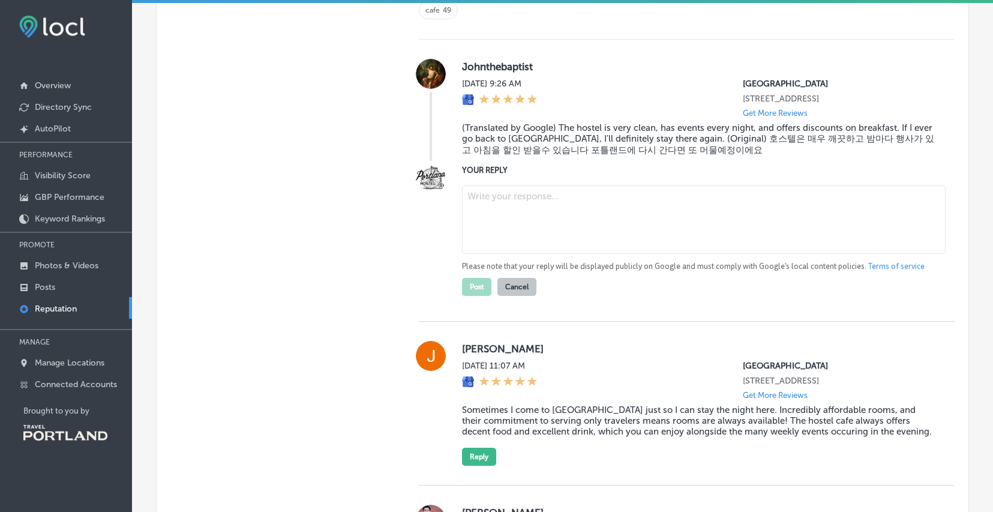
paste textarea "Thanks! Glad you enjoyed the clean rooms, events, and café discounts. We’d love…"
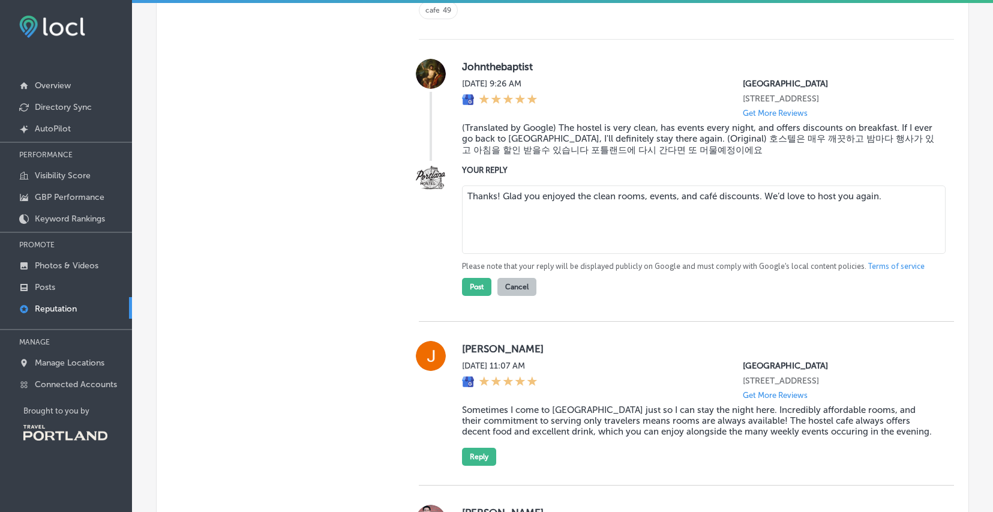
click at [716, 185] on textarea "Thanks! Glad you enjoyed the clean rooms, events, and café discounts. We’d love…" at bounding box center [704, 219] width 484 height 68
drag, startPoint x: 881, startPoint y: 169, endPoint x: 775, endPoint y: 171, distance: 106.8
click at [775, 185] on textarea "Thanks! Glad you enjoyed the clean rooms, events, and cafediscounts. We’d love …" at bounding box center [704, 219] width 484 height 68
click at [715, 185] on textarea "Thanks! Glad you enjoyed the clean rooms, events, and cafediscounts. We hope to…" at bounding box center [704, 219] width 484 height 68
type textarea "Thanks! Glad you enjoyed the clean rooms, events, and cafe discounts. We hope t…"
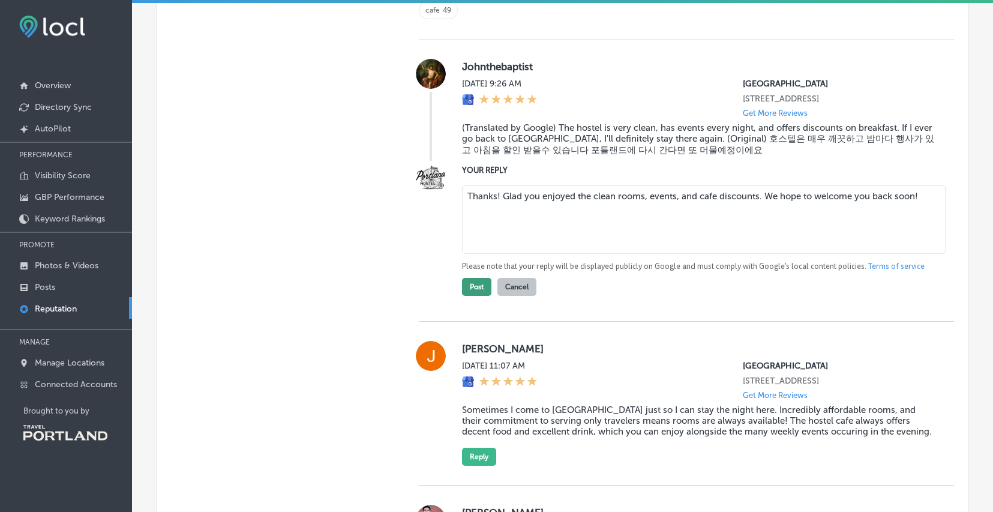
click at [481, 278] on button "Post" at bounding box center [476, 287] width 29 height 18
type textarea "x"
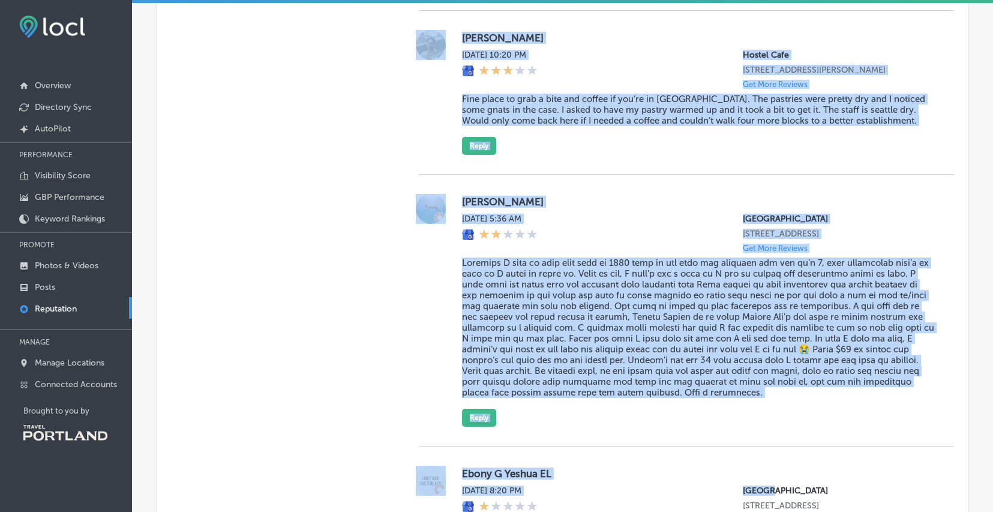
scroll to position [2094, 0]
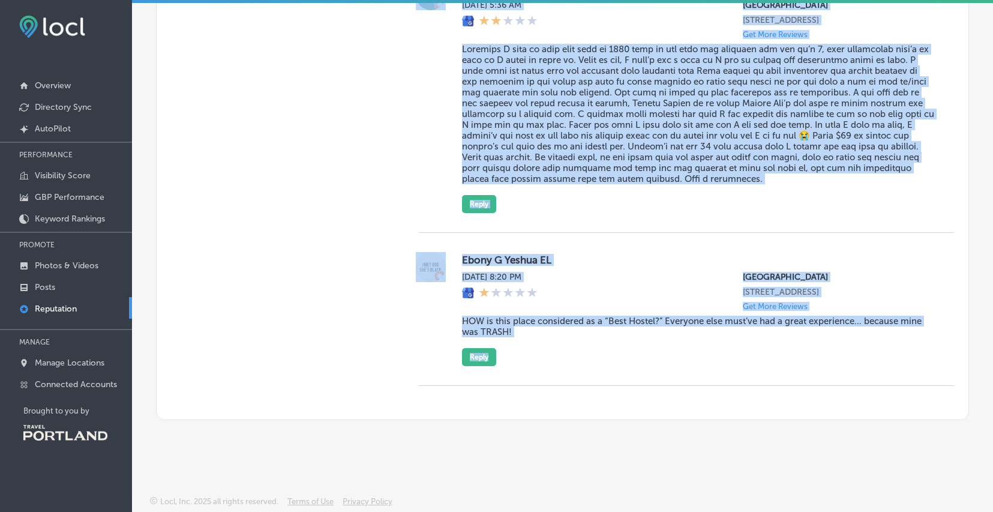
drag, startPoint x: 393, startPoint y: 28, endPoint x: 772, endPoint y: 412, distance: 538.8
copy div "Customer Reviews All Reviews (64) Haven't Replied (19) Replied (45) VIEW BY (1)…"
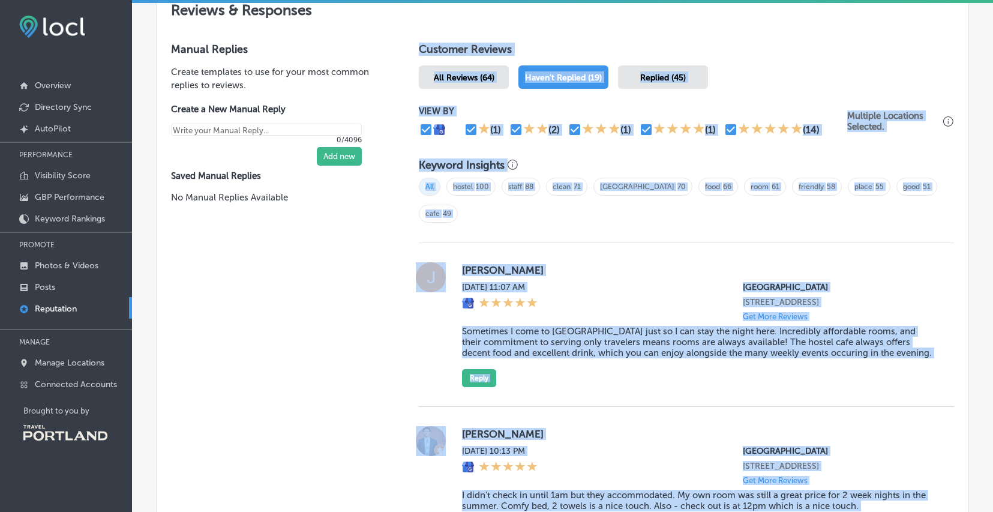
scroll to position [807, 0]
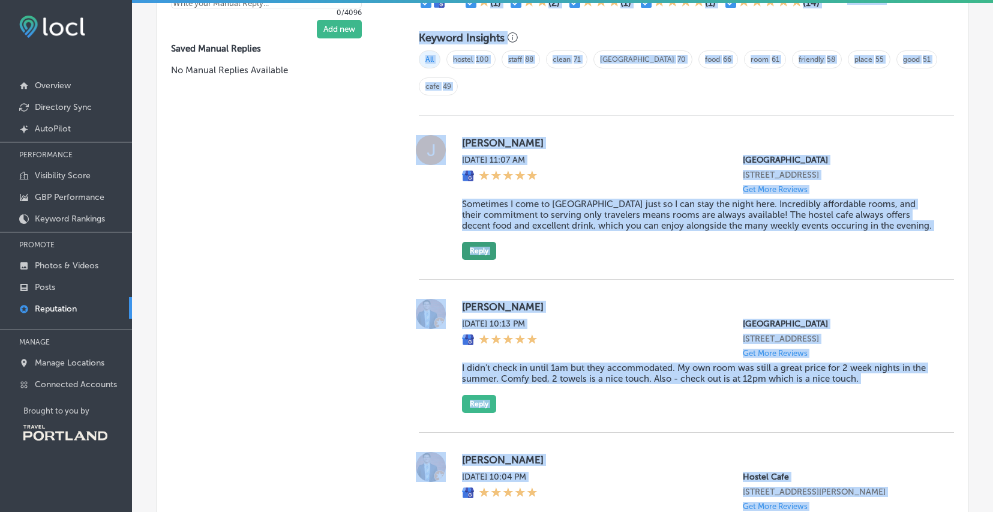
click at [489, 242] on button "Reply" at bounding box center [479, 251] width 34 height 18
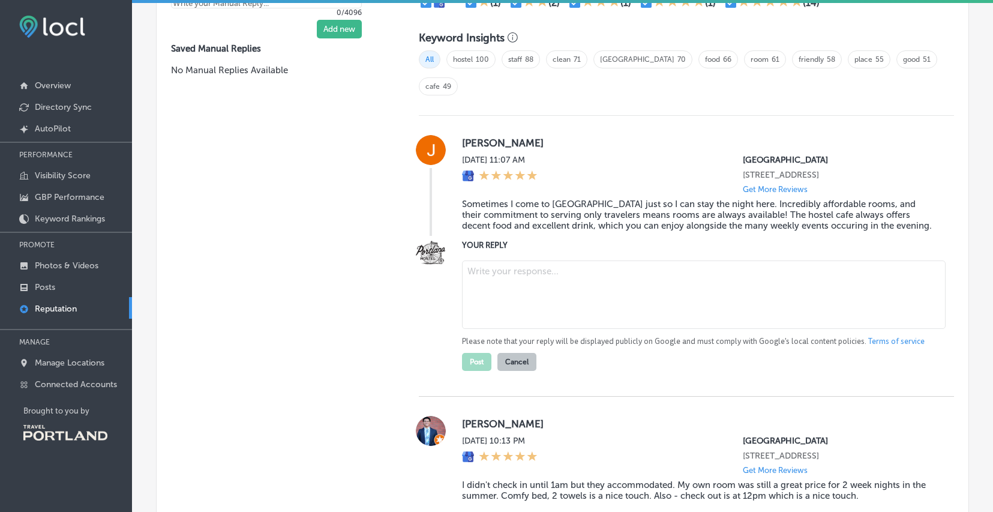
click at [526, 265] on textarea at bounding box center [704, 294] width 484 height 68
paste textarea "Thanks, [PERSON_NAME]! We’re glad you keep coming back to stay with us. It’s gr…"
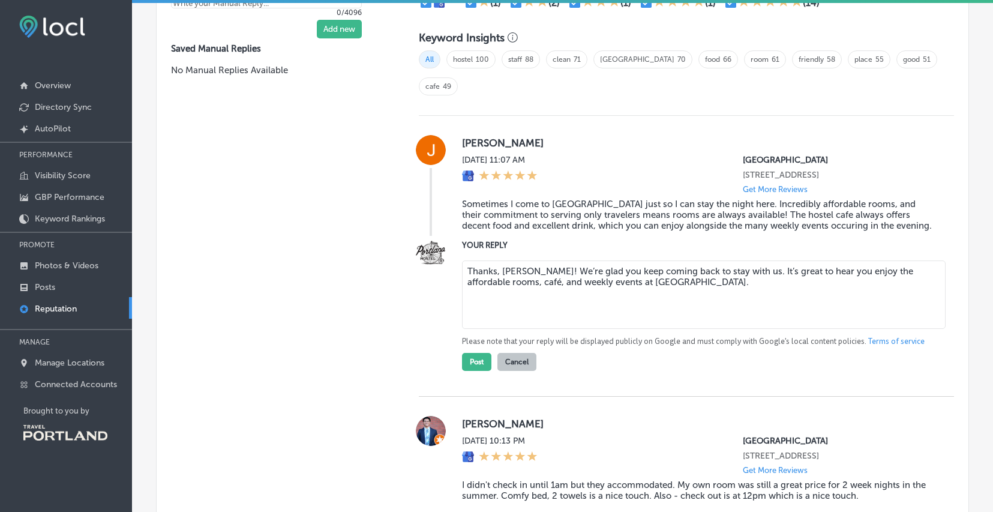
click at [482, 260] on textarea "Thanks, [PERSON_NAME]! We’re glad you keep coming back to stay with us. It’s gr…" at bounding box center [704, 294] width 484 height 68
drag, startPoint x: 709, startPoint y: 251, endPoint x: 577, endPoint y: 258, distance: 131.6
click at [577, 260] on textarea "Thanks, [PERSON_NAME]! We’re glad you keep coming back to stay with us. It’s gr…" at bounding box center [704, 294] width 484 height 68
type textarea "Thanks, [PERSON_NAME]! We’re glad you keep coming back to stay with us. It’s gr…"
click at [484, 353] on button "Post" at bounding box center [476, 362] width 29 height 18
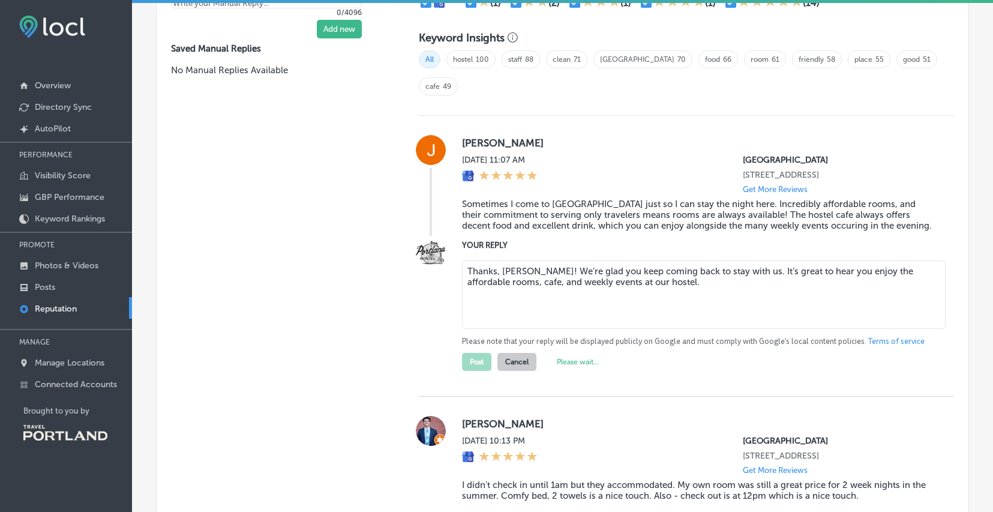
type textarea "x"
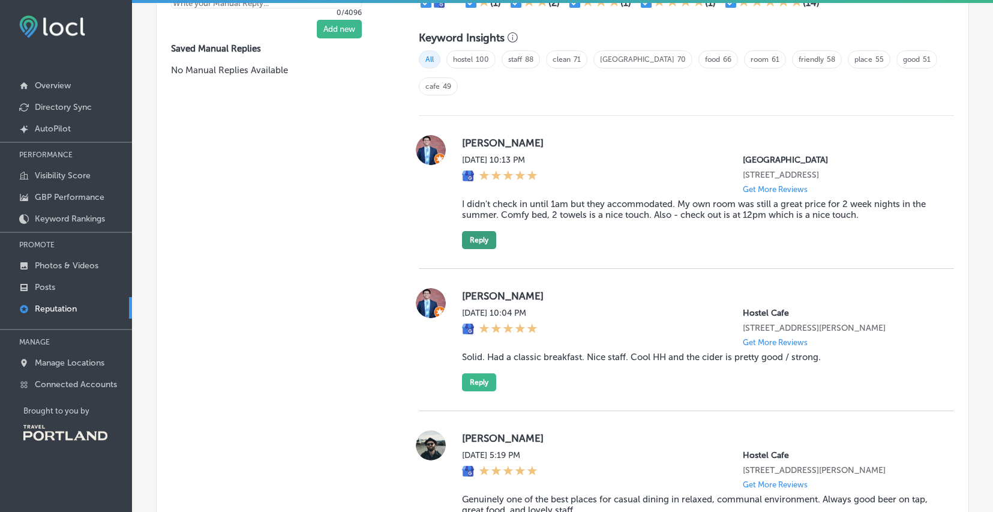
click at [476, 231] on button "Reply" at bounding box center [479, 240] width 34 height 18
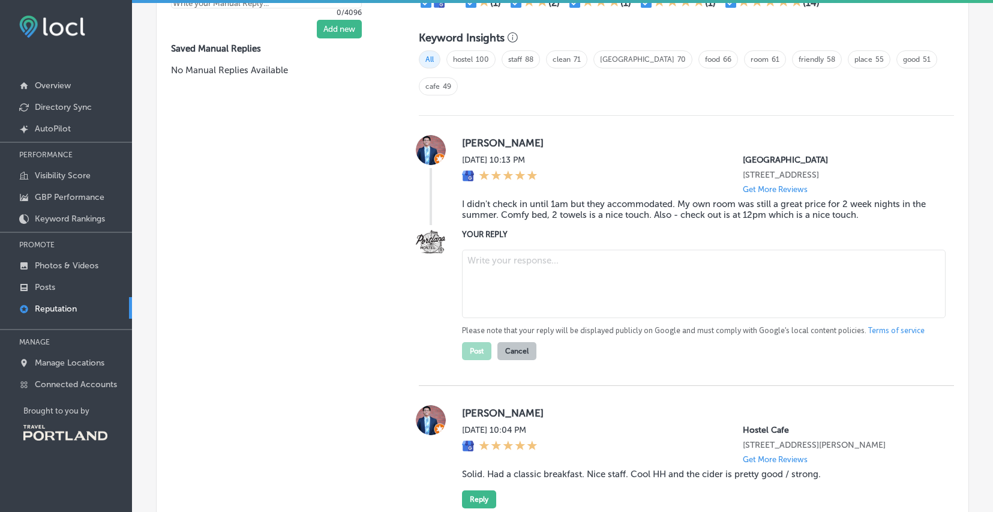
paste textarea "Thanks, [PERSON_NAME]! We’re happy we could accommodate your late check-in and …"
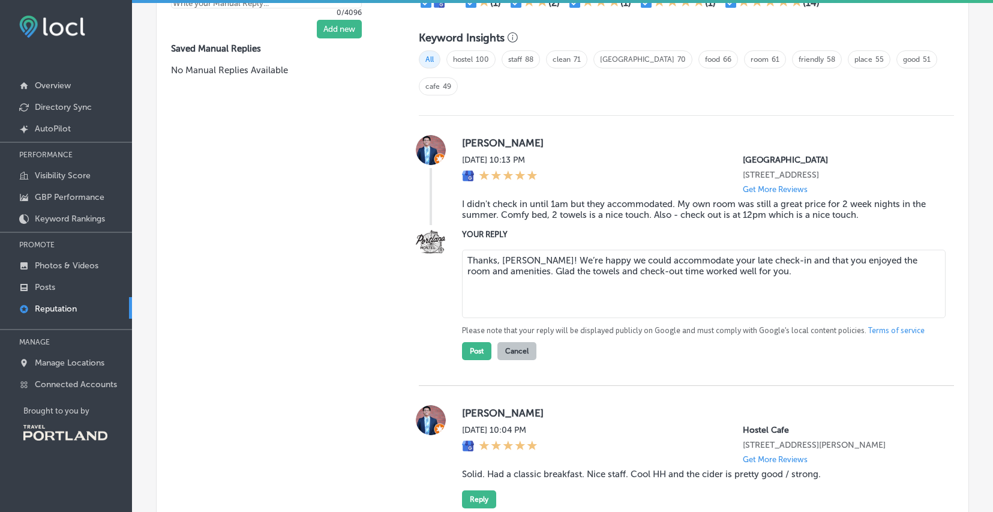
drag, startPoint x: 593, startPoint y: 245, endPoint x: 547, endPoint y: 249, distance: 45.8
click at [547, 250] on textarea "Thanks, [PERSON_NAME]! We’re happy we could accommodate your late check-in and …" at bounding box center [704, 284] width 484 height 68
click at [703, 250] on textarea "Thanks, [PERSON_NAME]! We’re happy we could accommodate your late check-in and …" at bounding box center [704, 284] width 484 height 68
drag, startPoint x: 545, startPoint y: 245, endPoint x: 534, endPoint y: 244, distance: 11.4
click at [534, 250] on textarea "Thanks, [PERSON_NAME]! We’re happy we could accommodate your late check-in and …" at bounding box center [704, 284] width 484 height 68
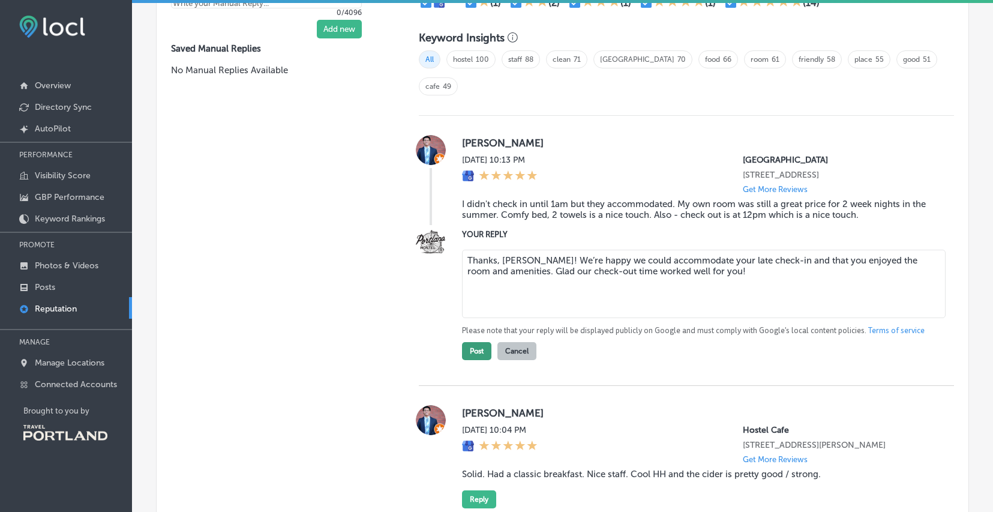
type textarea "Thanks, [PERSON_NAME]! We’re happy we could accommodate your late check-in and …"
click at [481, 342] on button "Post" at bounding box center [476, 351] width 29 height 18
type textarea "x"
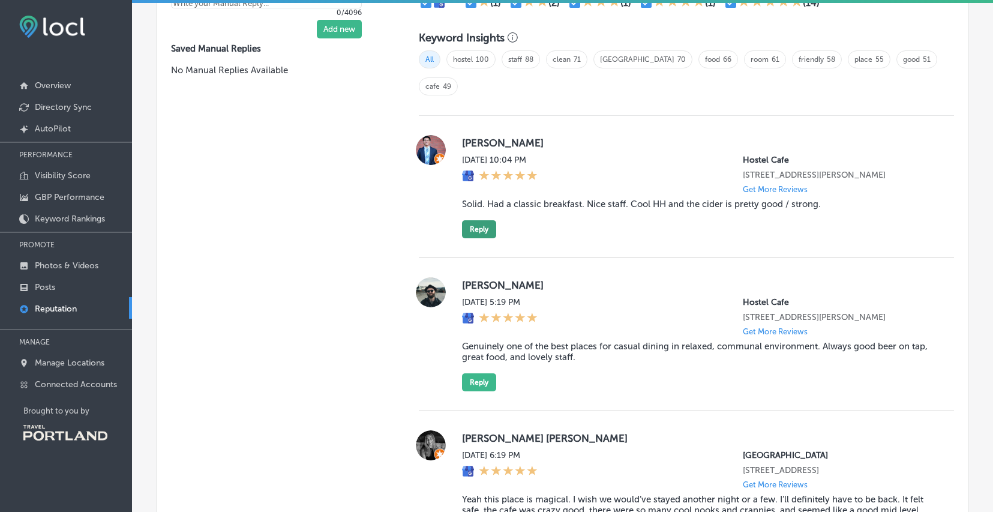
click at [486, 220] on button "Reply" at bounding box center [479, 229] width 34 height 18
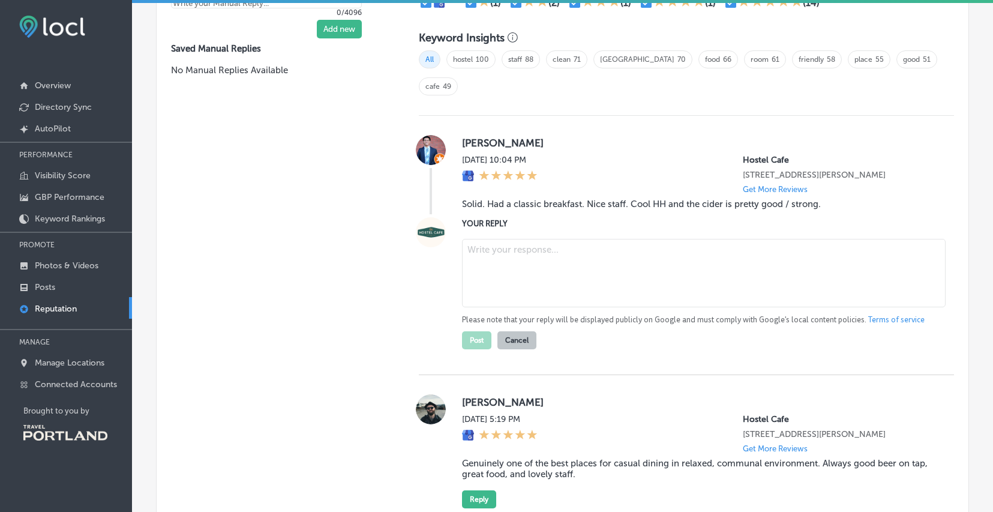
paste textarea "Thanks, [PERSON_NAME]! We’re glad you enjoyed the classic breakfast, friendly s…"
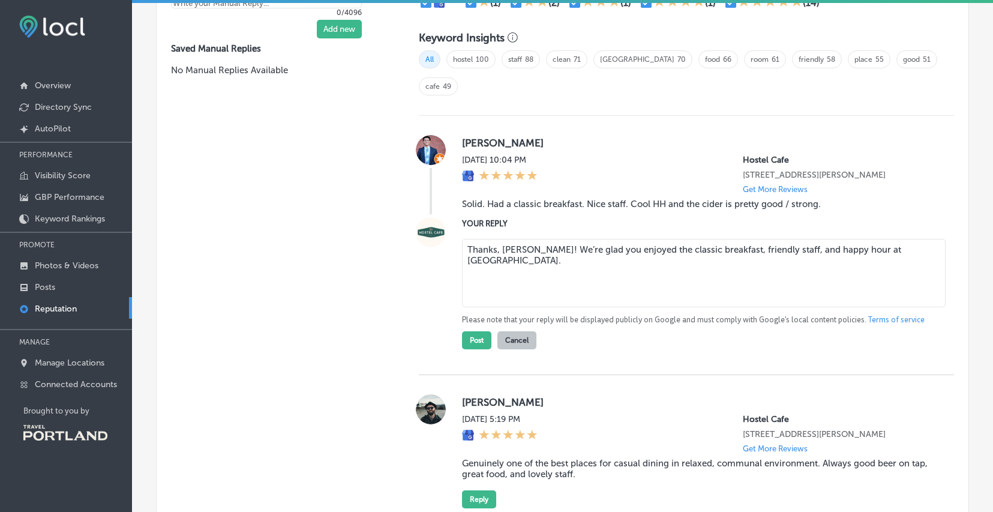
click at [857, 239] on textarea "Thanks, [PERSON_NAME]! We’re glad you enjoyed the classic breakfast, friendly s…" at bounding box center [704, 273] width 484 height 68
drag, startPoint x: 923, startPoint y: 231, endPoint x: 882, endPoint y: 233, distance: 41.4
click at [882, 239] on textarea "Thanks, [PERSON_NAME]! We’re glad you enjoyed the classic breakfast, friendly s…" at bounding box center [704, 273] width 484 height 68
type textarea "Thanks, [PERSON_NAME]! We’re glad you enjoyed the classic breakfast, friendly s…"
click at [484, 331] on button "Post" at bounding box center [476, 340] width 29 height 18
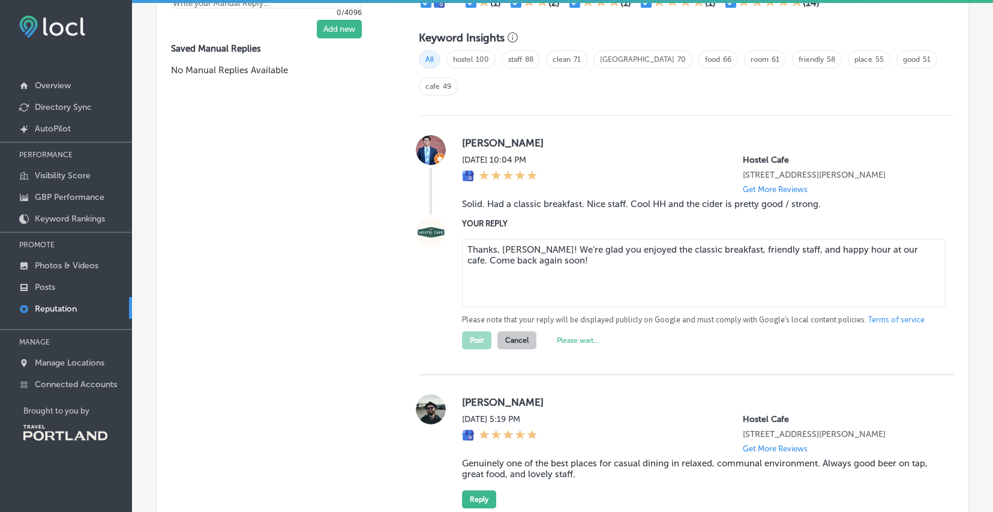
type textarea "x"
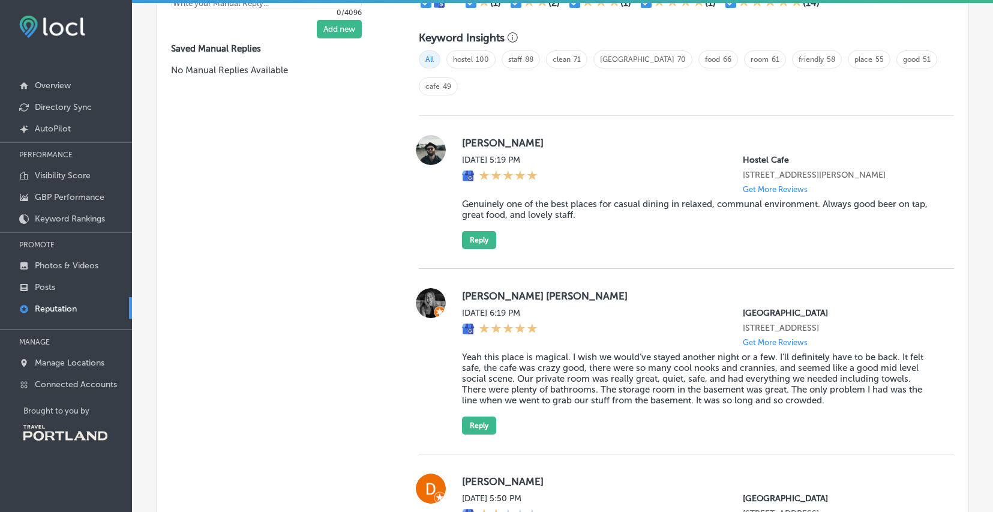
scroll to position [809, 0]
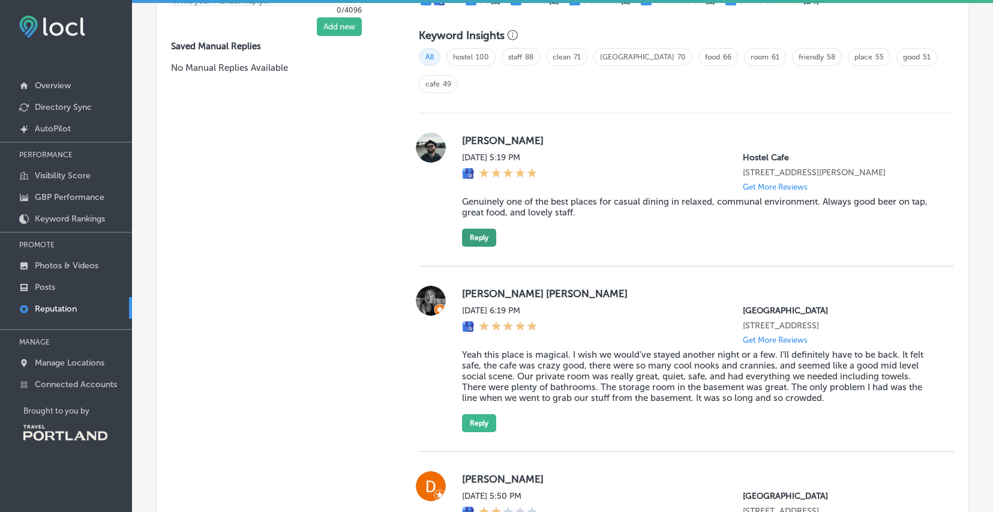
click at [485, 229] on button "Reply" at bounding box center [479, 238] width 34 height 18
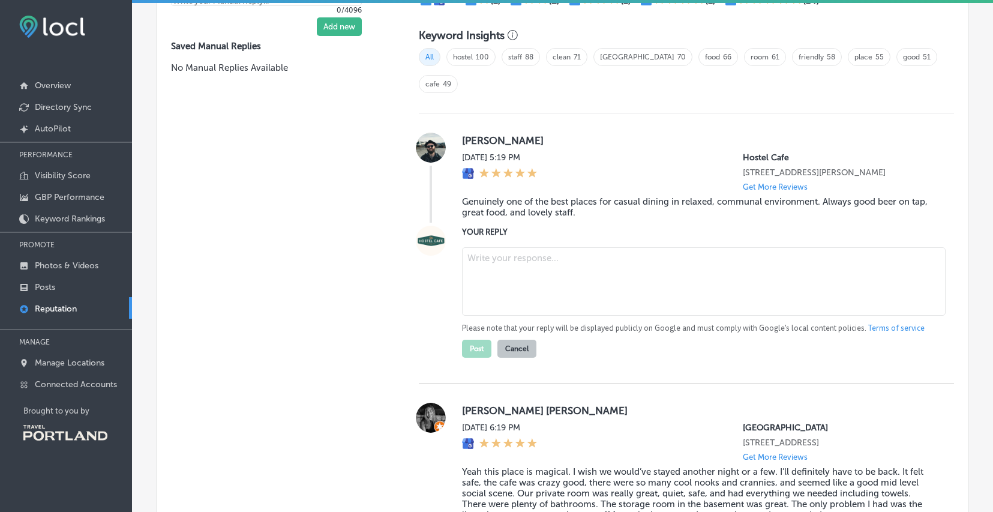
paste textarea "Thanks, [PERSON_NAME]! We’re happy you enjoyed the relaxed, communal vibe, good…"
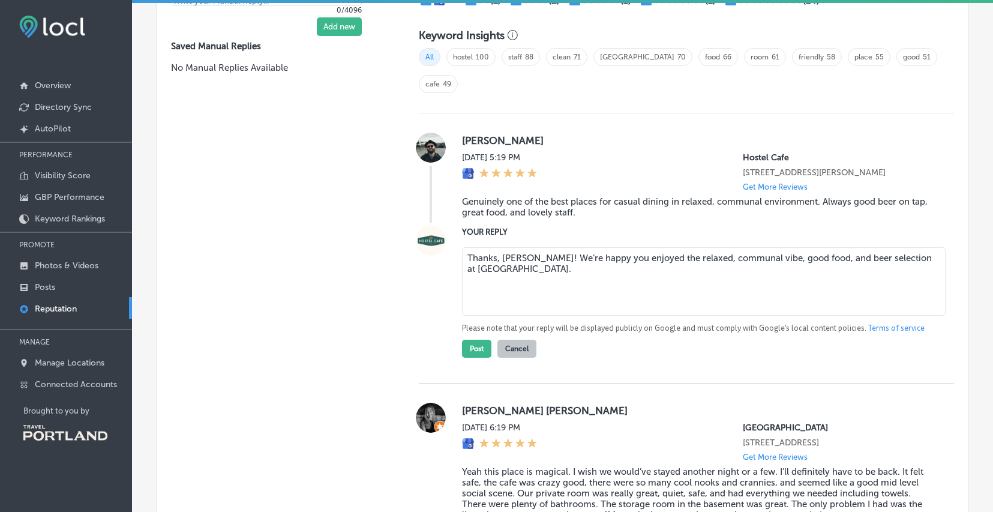
drag, startPoint x: 640, startPoint y: 251, endPoint x: 629, endPoint y: 243, distance: 13.2
click at [629, 247] on textarea "Thanks, [PERSON_NAME]! We’re happy you enjoyed the relaxed, communal vibe, good…" at bounding box center [704, 281] width 484 height 68
click at [743, 288] on textarea "Thanks, [PERSON_NAME]! We’re happy you enjoyed our cafe and hope to welcome you…" at bounding box center [704, 281] width 484 height 68
type textarea "Thanks, [PERSON_NAME]! We’re happy you enjoyed our cafe and hope to welcome you…"
click at [469, 340] on button "Post" at bounding box center [476, 349] width 29 height 18
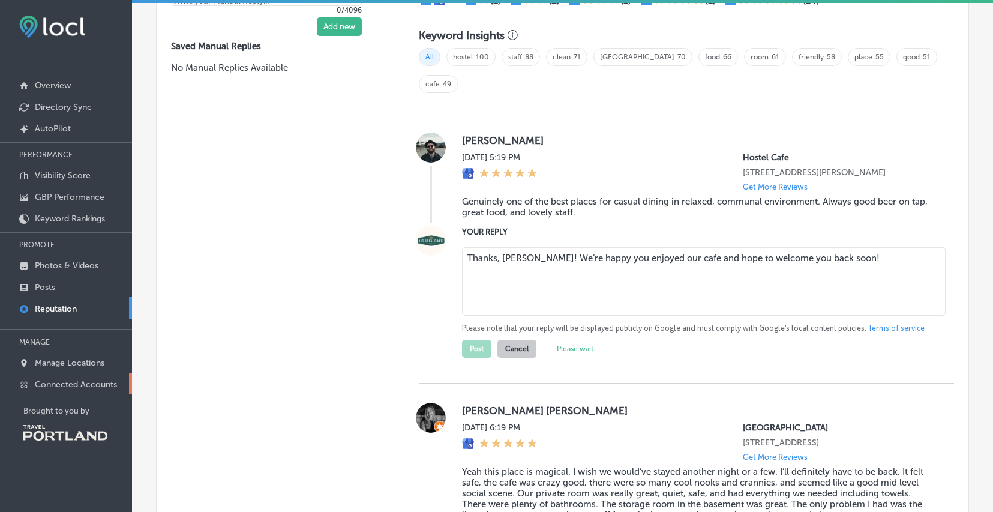
type textarea "x"
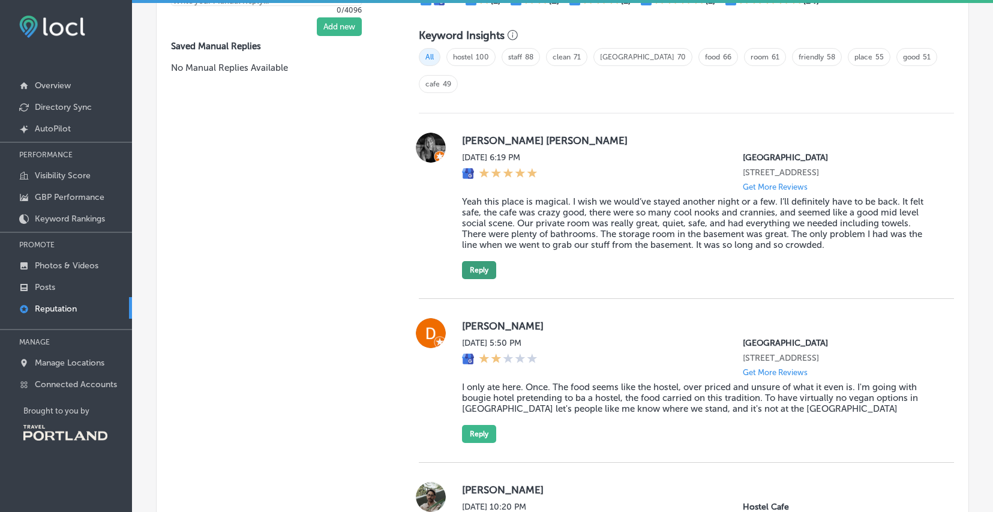
click at [469, 261] on button "Reply" at bounding box center [479, 270] width 34 height 18
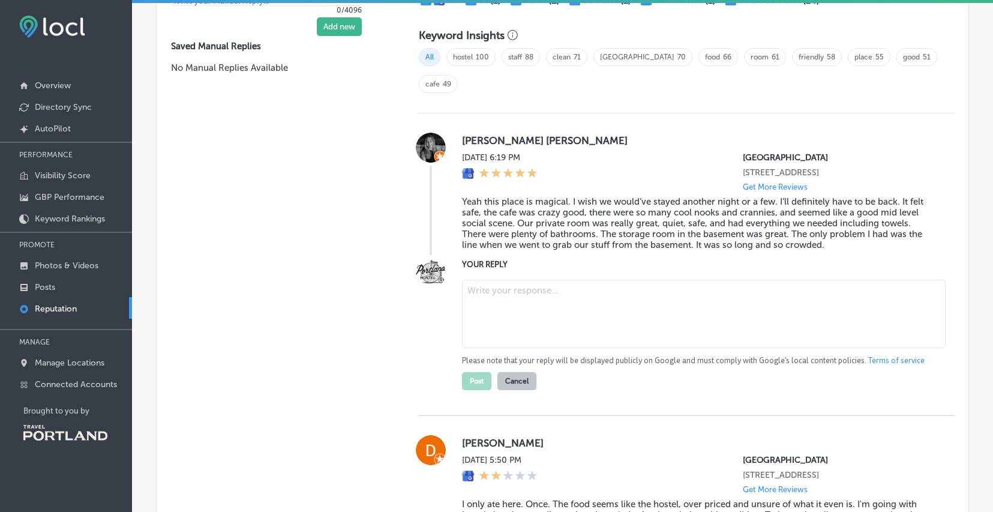
paste textarea "Thanks, [PERSON_NAME]! We’re glad you felt safe and enjoyed the private room, c…"
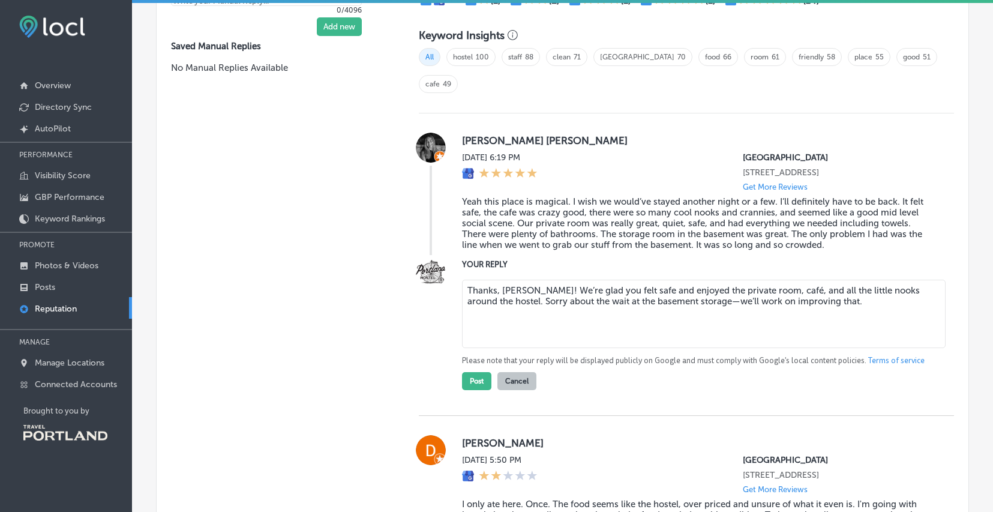
click at [772, 280] on textarea "Thanks, [PERSON_NAME]! We’re glad you felt safe and enjoyed the private room, c…" at bounding box center [704, 314] width 484 height 68
click at [839, 280] on textarea "Thanks, [PERSON_NAME]! We’re glad you felt safe and enjoyed the private room, c…" at bounding box center [704, 314] width 484 height 68
drag, startPoint x: 808, startPoint y: 271, endPoint x: 689, endPoint y: 277, distance: 118.3
click at [689, 280] on textarea "Thanks, [PERSON_NAME]! We’re glad you felt safe and enjoyed the private room, c…" at bounding box center [704, 314] width 484 height 68
drag, startPoint x: 721, startPoint y: 277, endPoint x: 693, endPoint y: 277, distance: 27.6
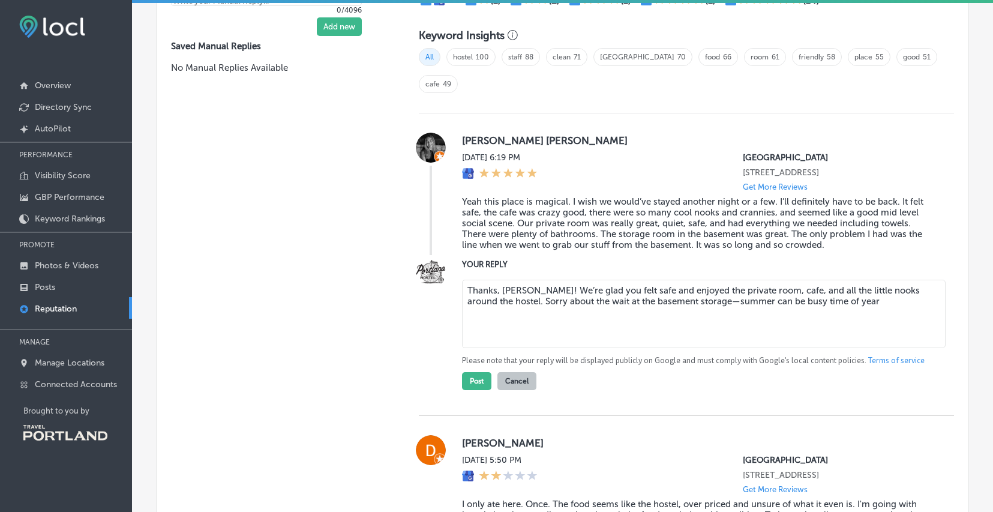
click at [693, 280] on textarea "Thanks, [PERSON_NAME]! We’re glad you felt safe and enjoyed the private room, c…" at bounding box center [704, 314] width 484 height 68
click at [715, 280] on textarea "Thanks, [PERSON_NAME]! We’re glad you felt safe and enjoyed the private room, c…" at bounding box center [704, 314] width 484 height 68
click at [892, 280] on textarea "Thanks, [PERSON_NAME]! We’re glad you felt safe and enjoyed the private room, c…" at bounding box center [704, 314] width 484 height 68
click at [799, 280] on textarea "Thanks, [PERSON_NAME]! We’re glad you felt safe and enjoyed the private room, c…" at bounding box center [704, 314] width 484 height 68
click at [823, 358] on div "Thanks, [PERSON_NAME]! We’re glad you felt safe and enjoyed the private room, c…" at bounding box center [698, 332] width 473 height 115
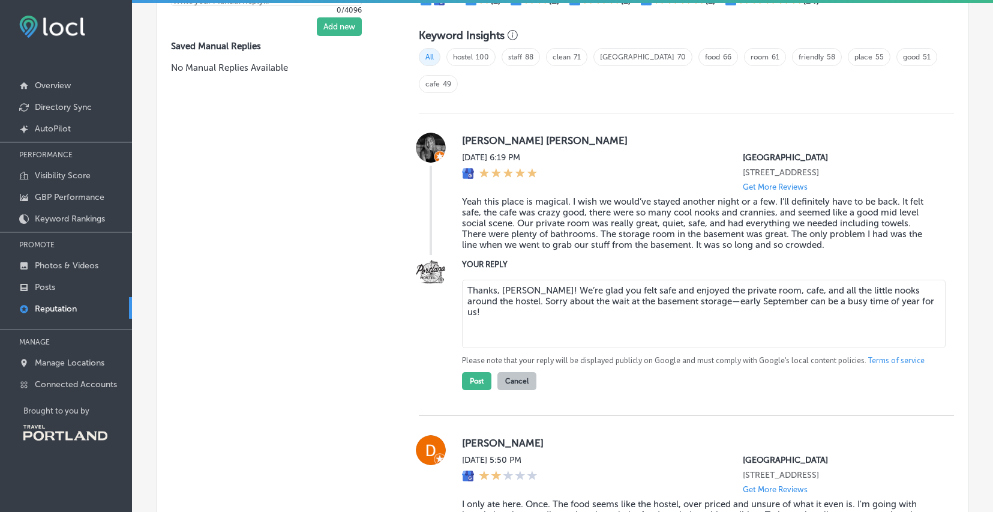
click at [526, 280] on textarea "Thanks, [PERSON_NAME]! We’re glad you felt safe and enjoyed the private room, c…" at bounding box center [704, 314] width 484 height 68
drag, startPoint x: 814, startPoint y: 263, endPoint x: 807, endPoint y: 264, distance: 6.7
click at [807, 280] on textarea "Thanks, [PERSON_NAME]! We love that you used the word "magical" in your review …" at bounding box center [704, 314] width 484 height 68
click at [800, 280] on textarea "Thanks, [PERSON_NAME]! We love that you used the word "magical" in your review …" at bounding box center [704, 314] width 484 height 68
click at [755, 305] on textarea "Thanks, [PERSON_NAME]! We love that you used the word "magical" in your review …" at bounding box center [704, 314] width 484 height 68
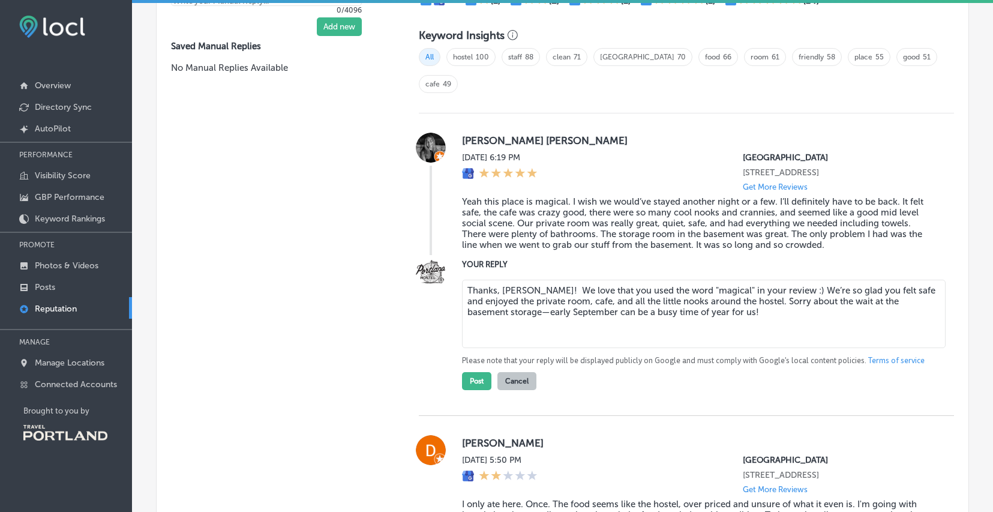
drag, startPoint x: 530, startPoint y: 260, endPoint x: 441, endPoint y: 246, distance: 90.5
click at [431, 258] on div "YOUR REPLY Thanks, [PERSON_NAME]! We love that you used the word "magical" in y…" at bounding box center [686, 324] width 535 height 132
click at [698, 280] on textarea "We love that you used the word "magical" in your review :) We’re so glad you fe…" at bounding box center [704, 314] width 484 height 68
click at [868, 305] on textarea "We love that you used the word "magical" in your review, Avary! :) We’re so gla…" at bounding box center [704, 314] width 484 height 68
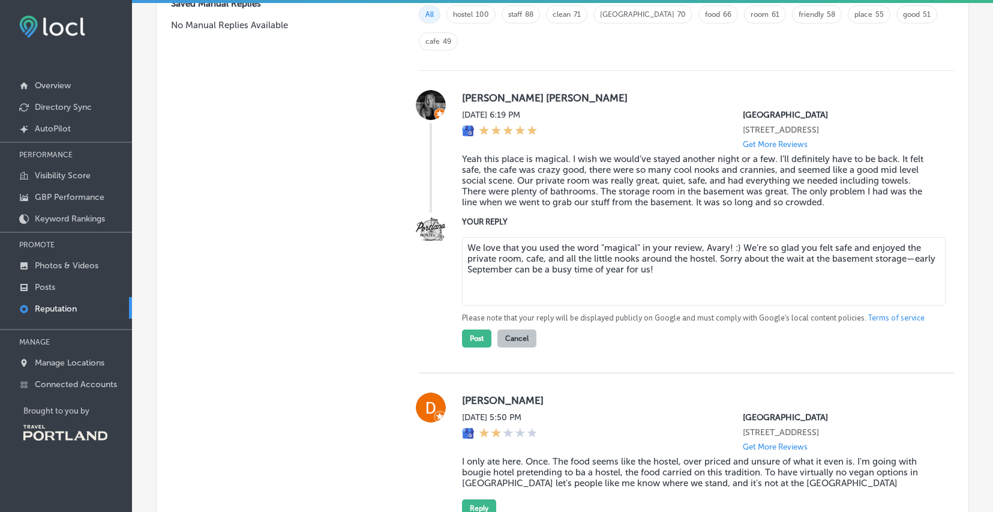
scroll to position [874, 0]
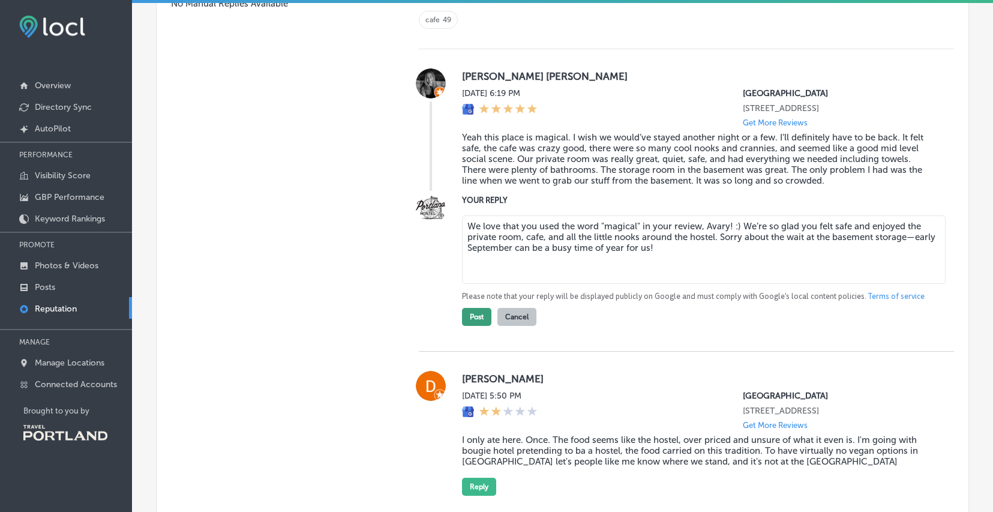
type textarea "We love that you used the word "magical" in your review, Avary! :) We’re so gla…"
click at [473, 308] on button "Post" at bounding box center [476, 317] width 29 height 18
type textarea "x"
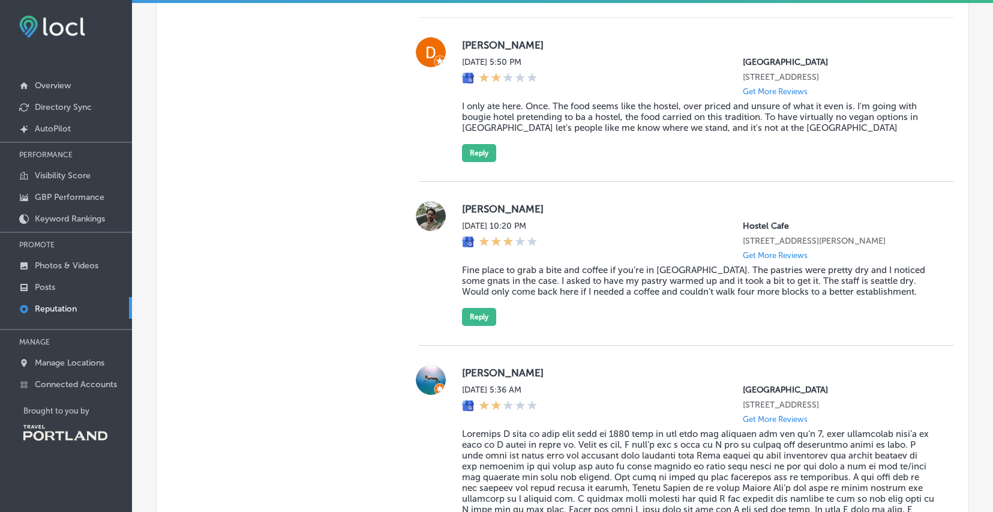
scroll to position [1223, 0]
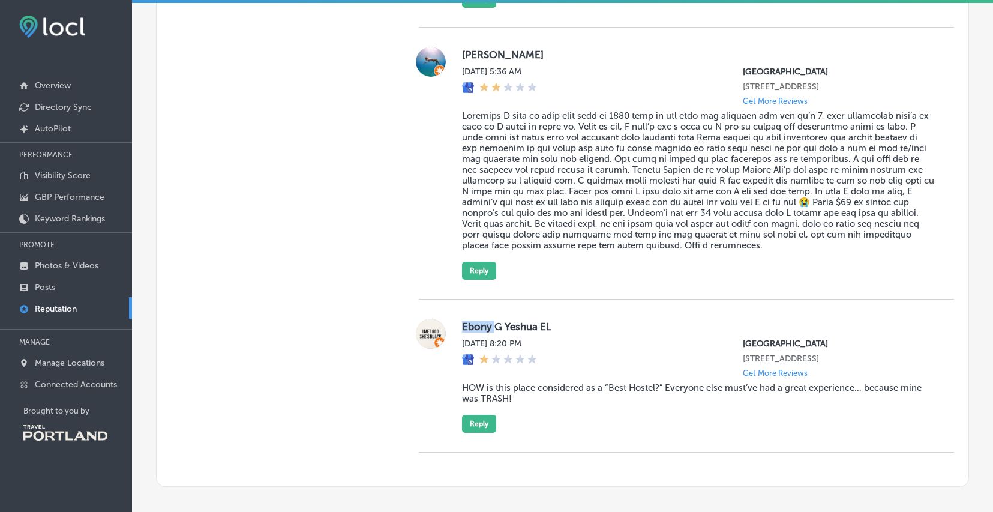
drag, startPoint x: 493, startPoint y: 316, endPoint x: 452, endPoint y: 314, distance: 41.5
click at [452, 319] on div "Ebony G Yeshua EL [DATE] 8:20 PM [GEOGRAPHIC_DATA] [STREET_ADDRESS] Get More Re…" at bounding box center [686, 376] width 535 height 114
copy label "Ebony"
